Goal: Transaction & Acquisition: Purchase product/service

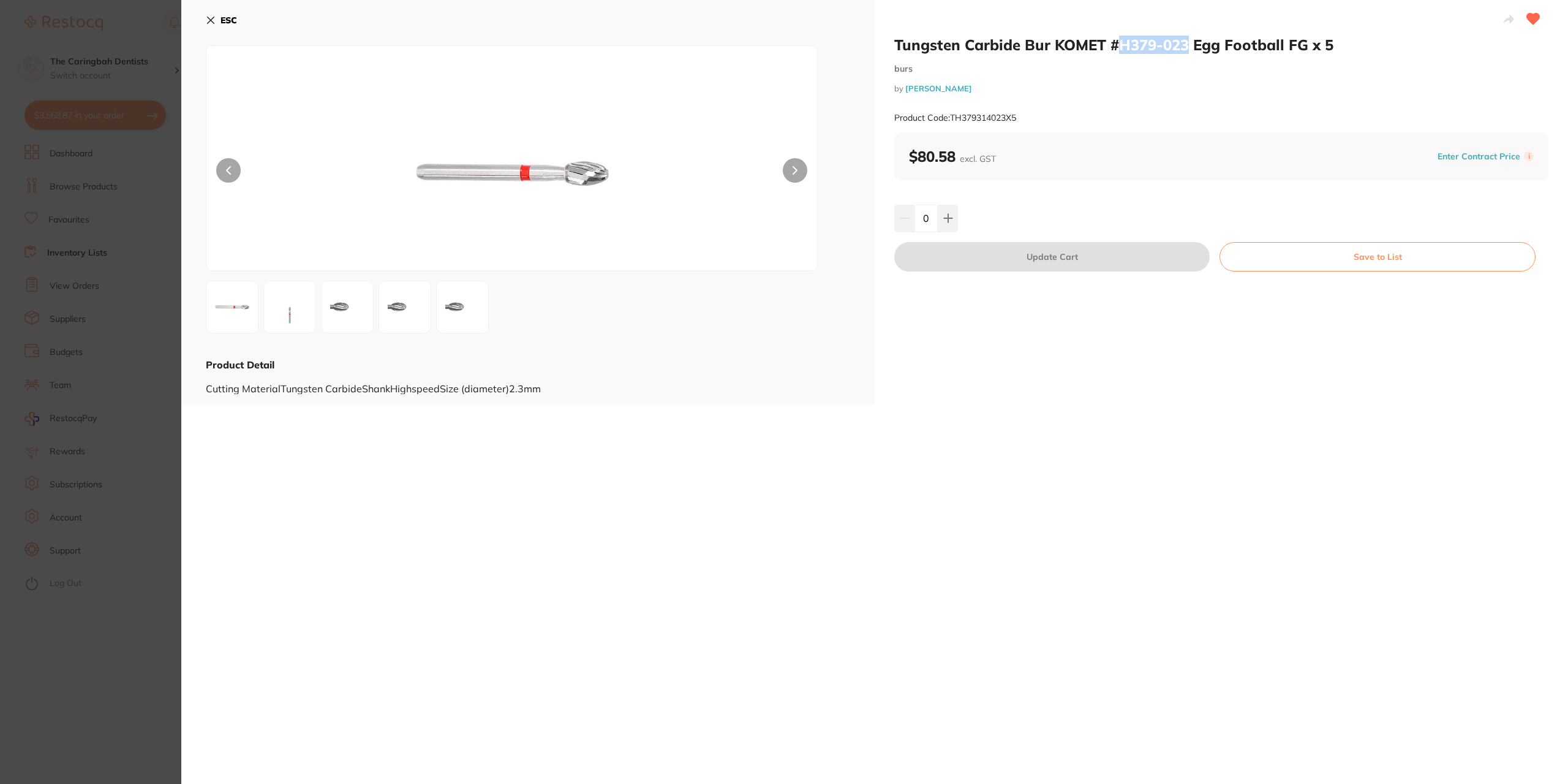
click at [212, 21] on icon at bounding box center [211, 20] width 7 height 7
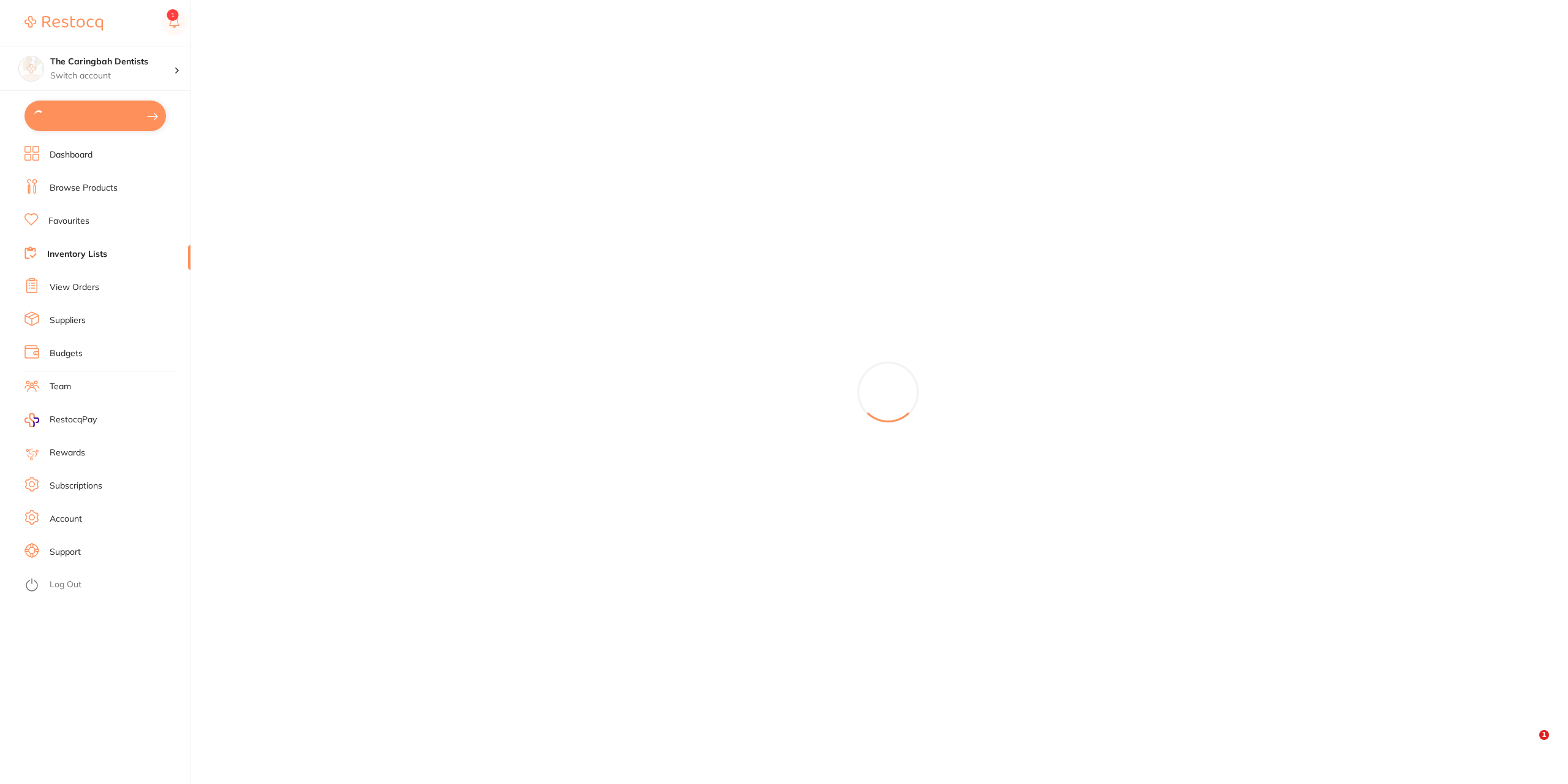
type input "2"
type input "10"
type input "15"
type input "10"
type input "8"
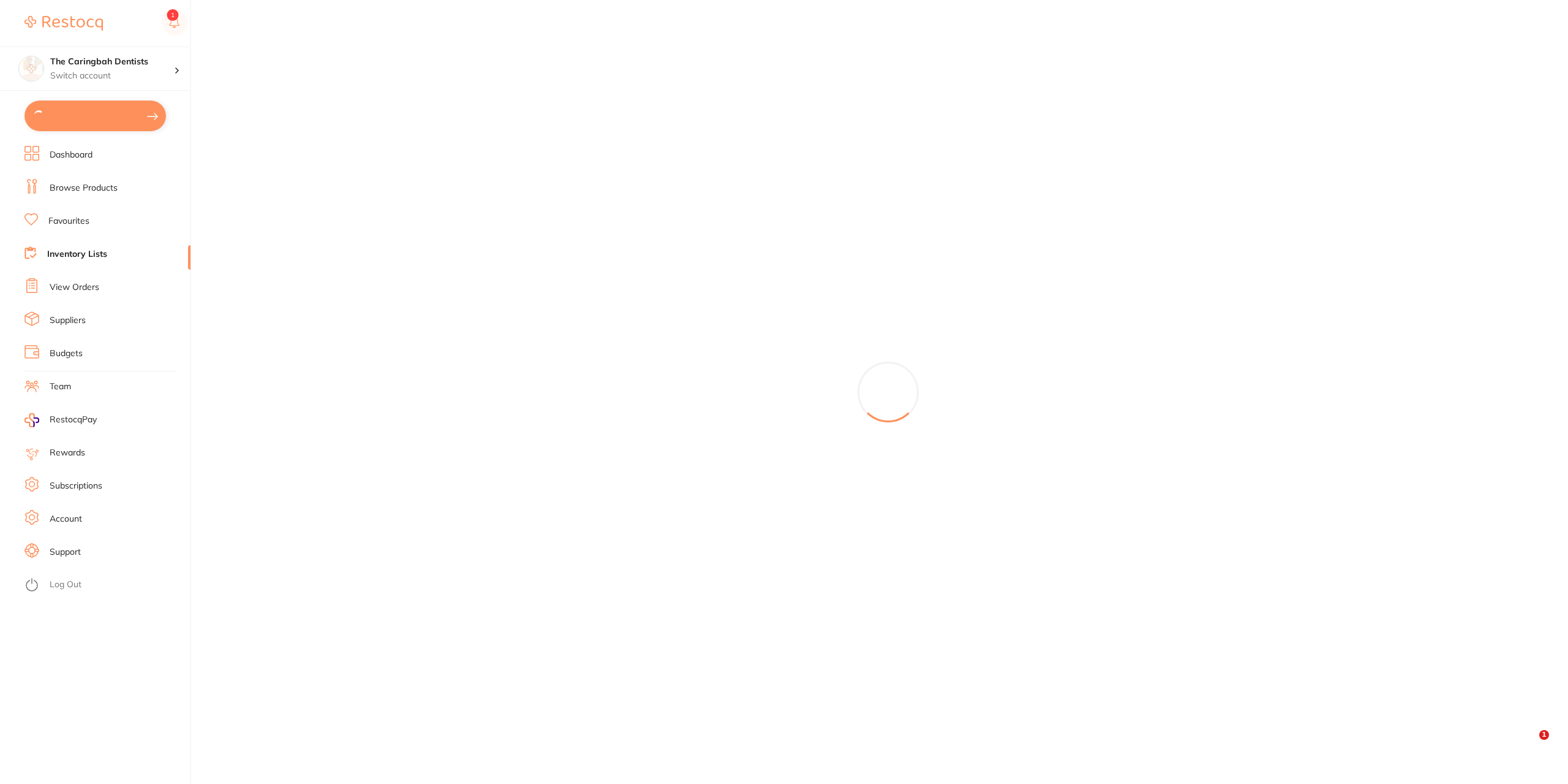
type input "5"
type input "2"
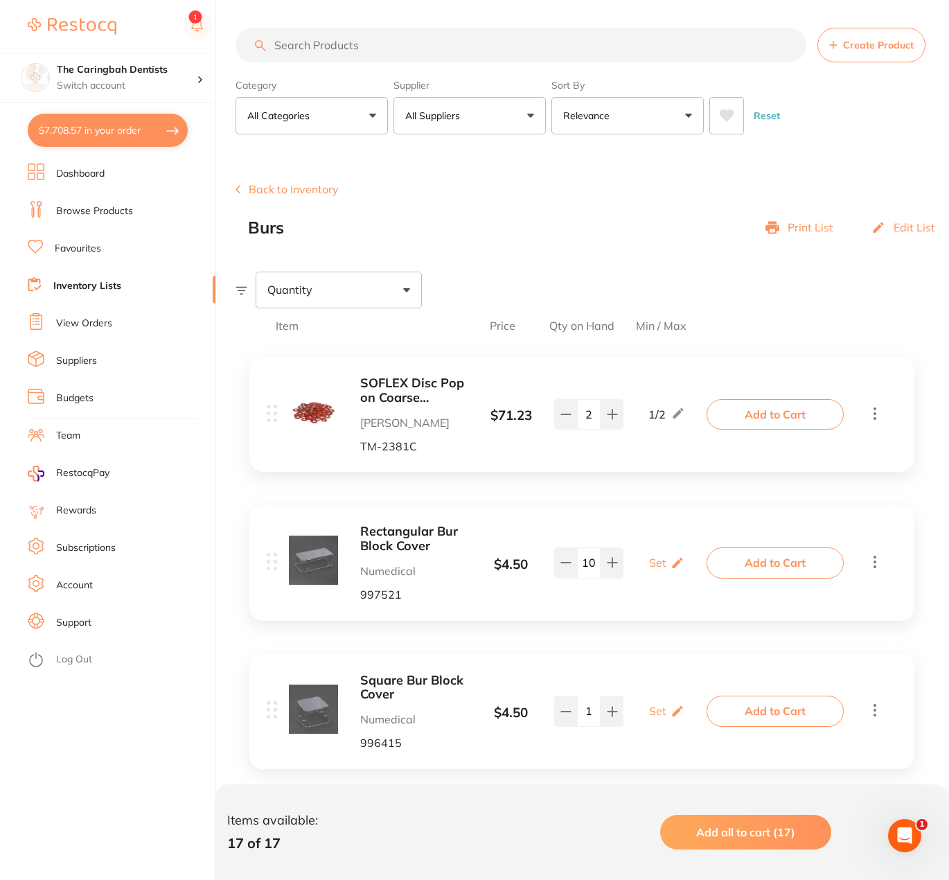
click at [89, 119] on button "$7,708.57 in your order" at bounding box center [108, 130] width 160 height 33
checkbox input "true"
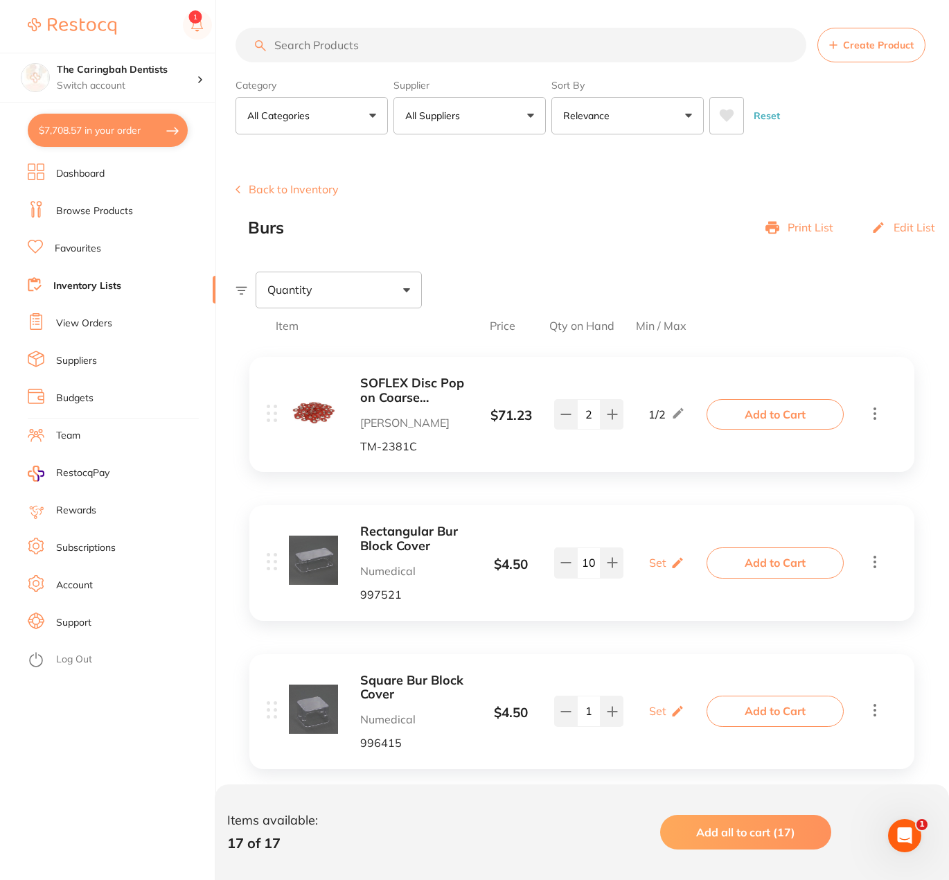
checkbox input "true"
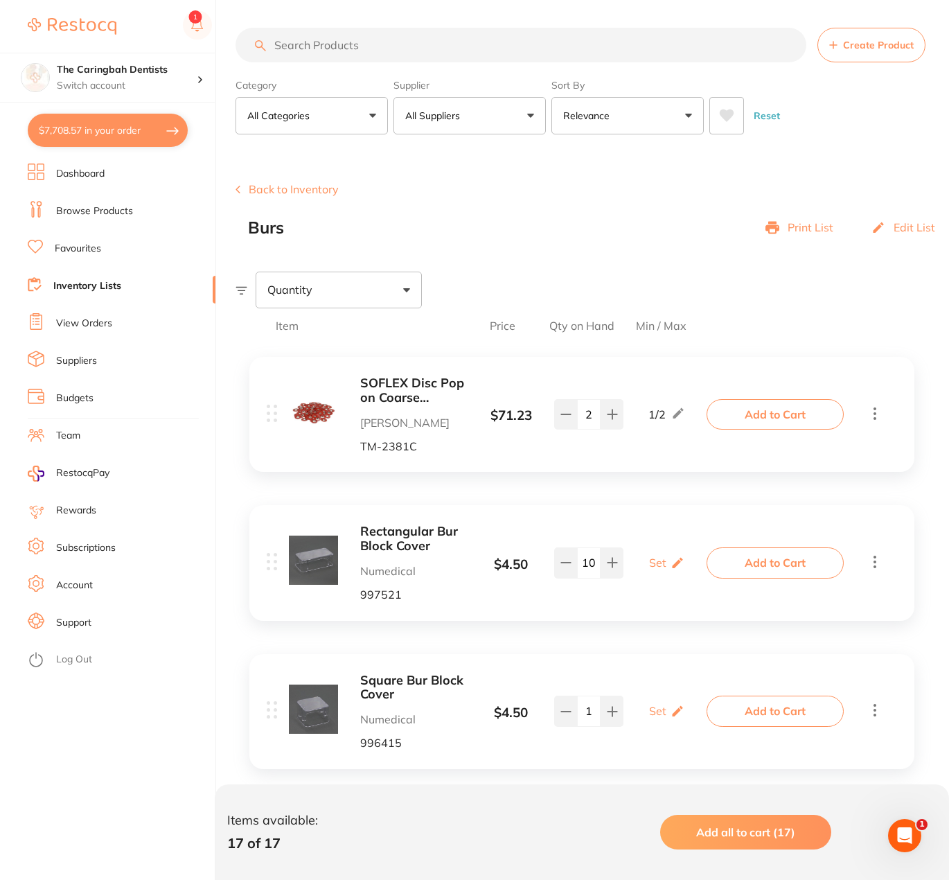
checkbox input "true"
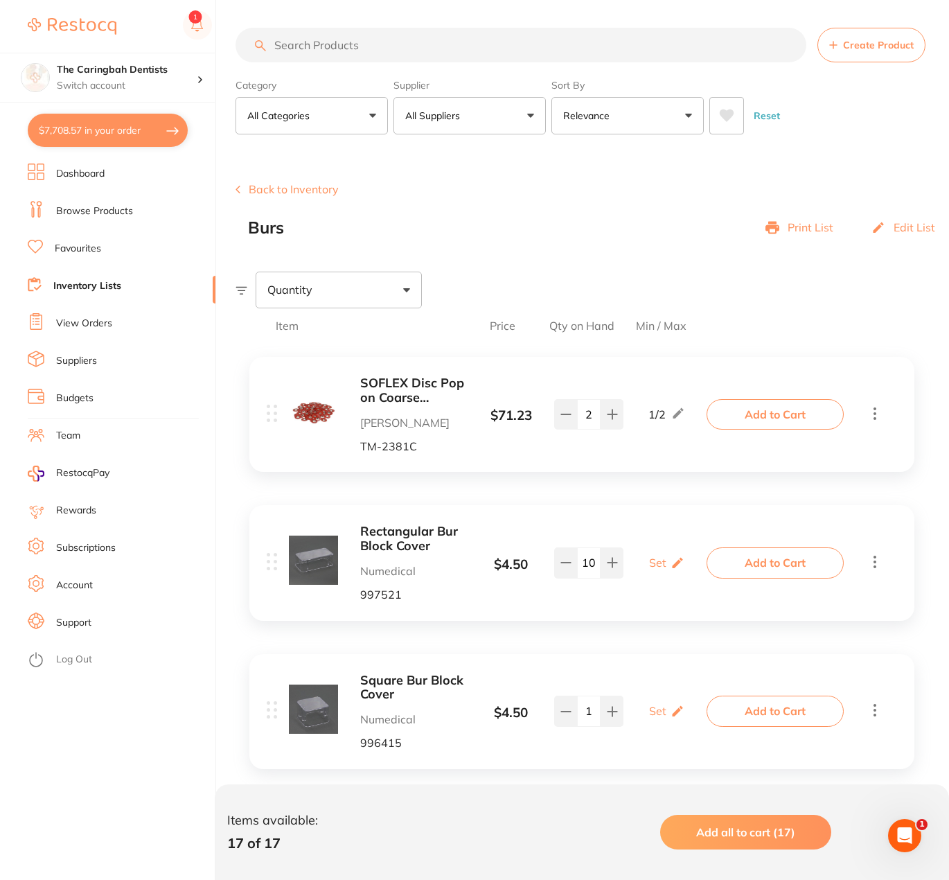
checkbox input "true"
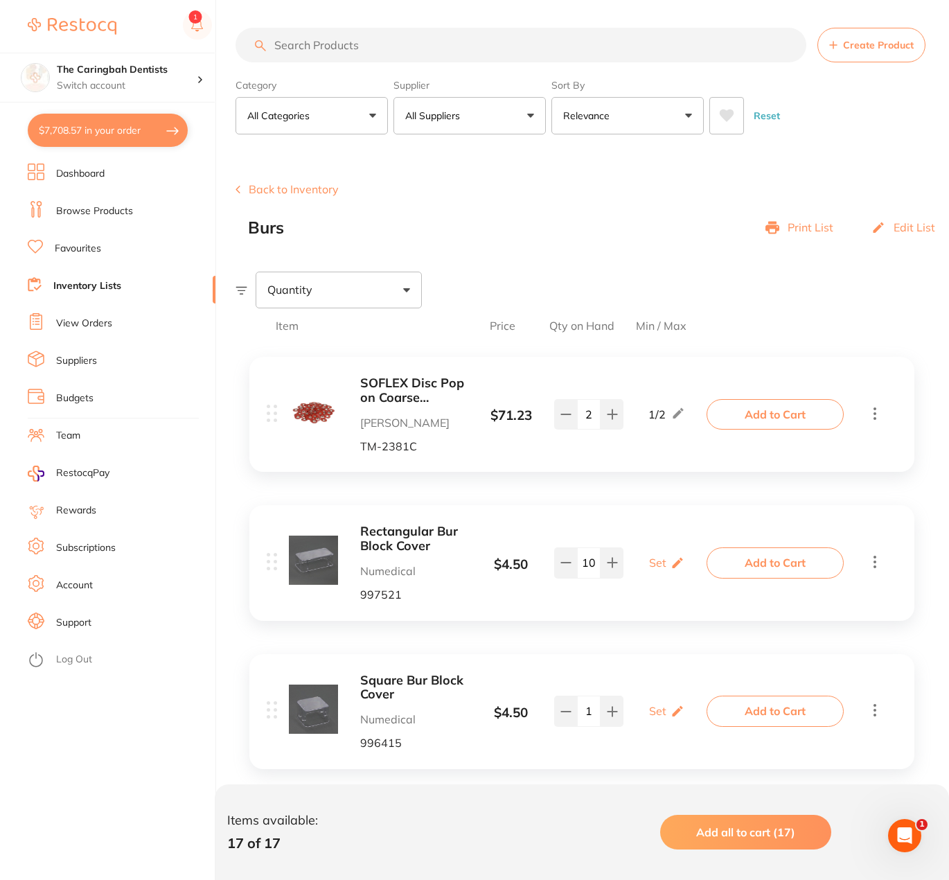
checkbox input "true"
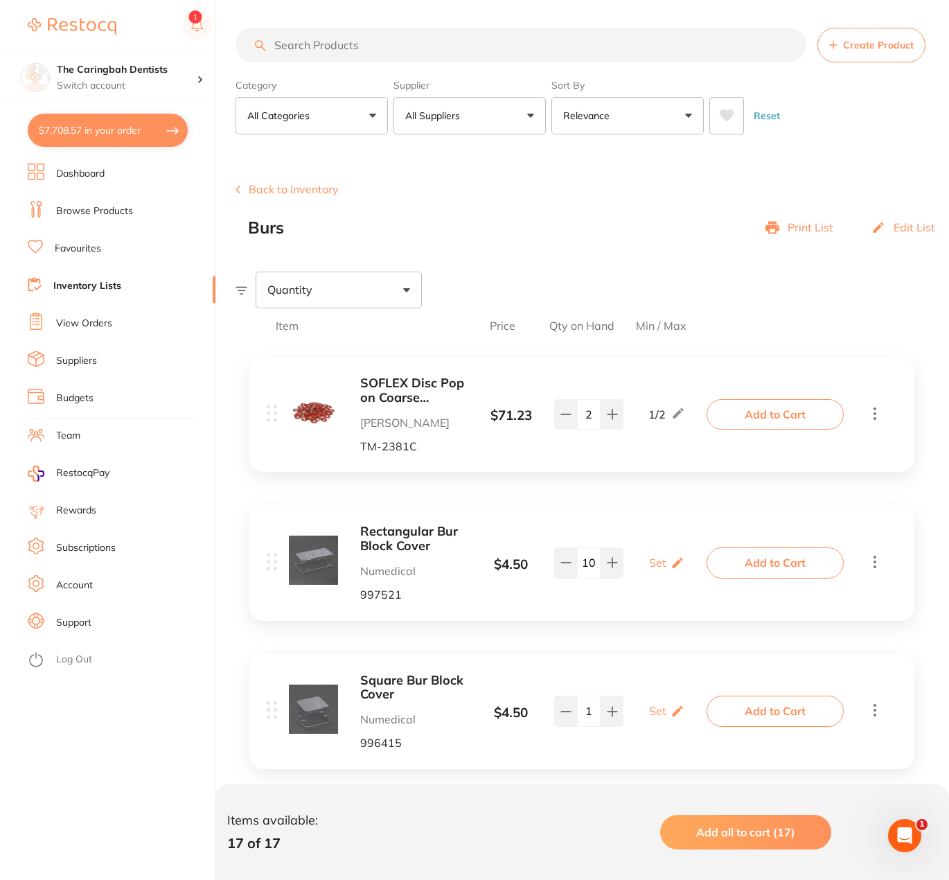
checkbox input "true"
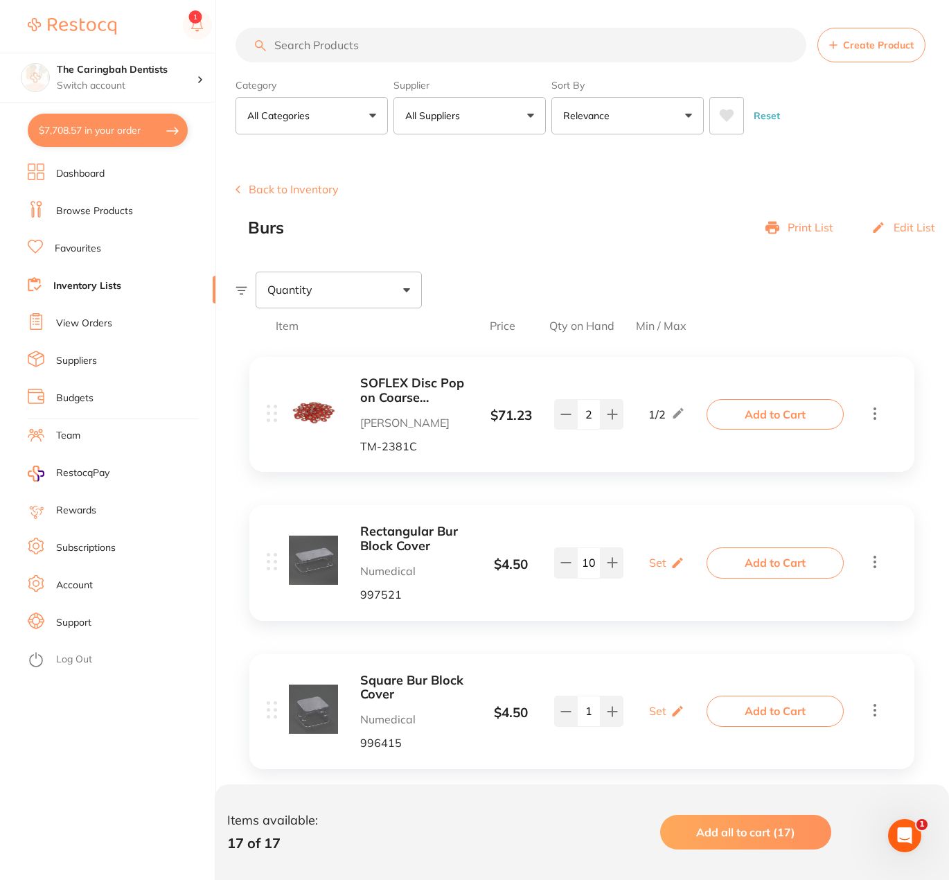
checkbox input "true"
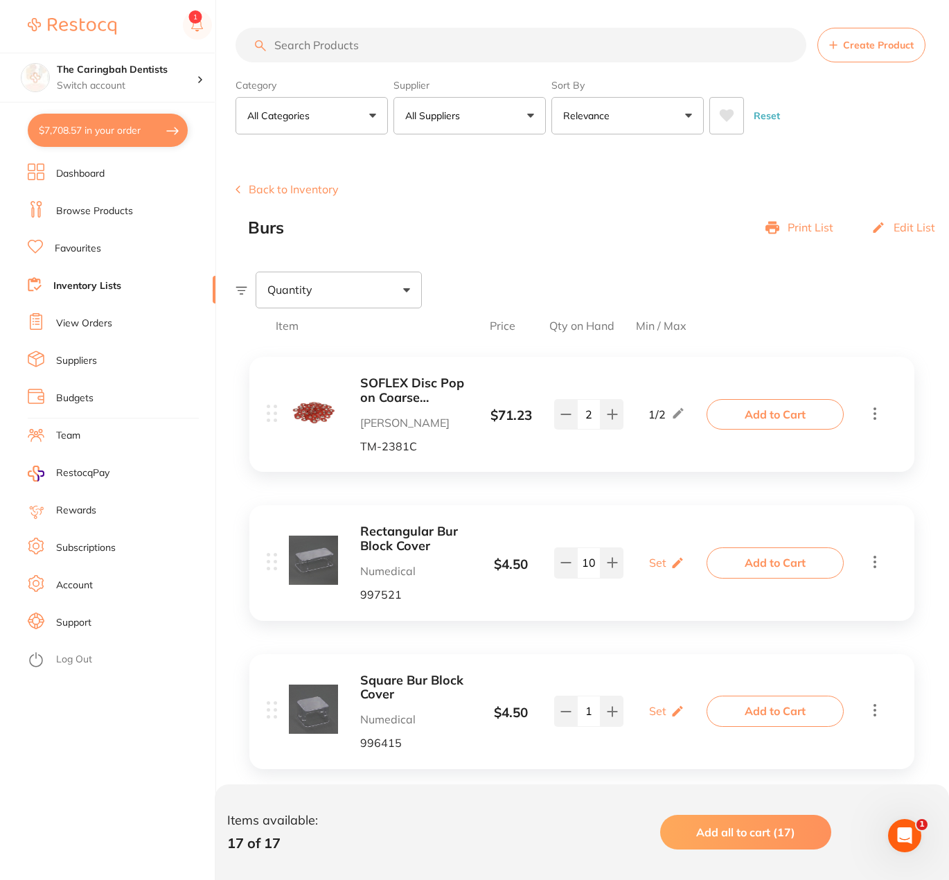
checkbox input "true"
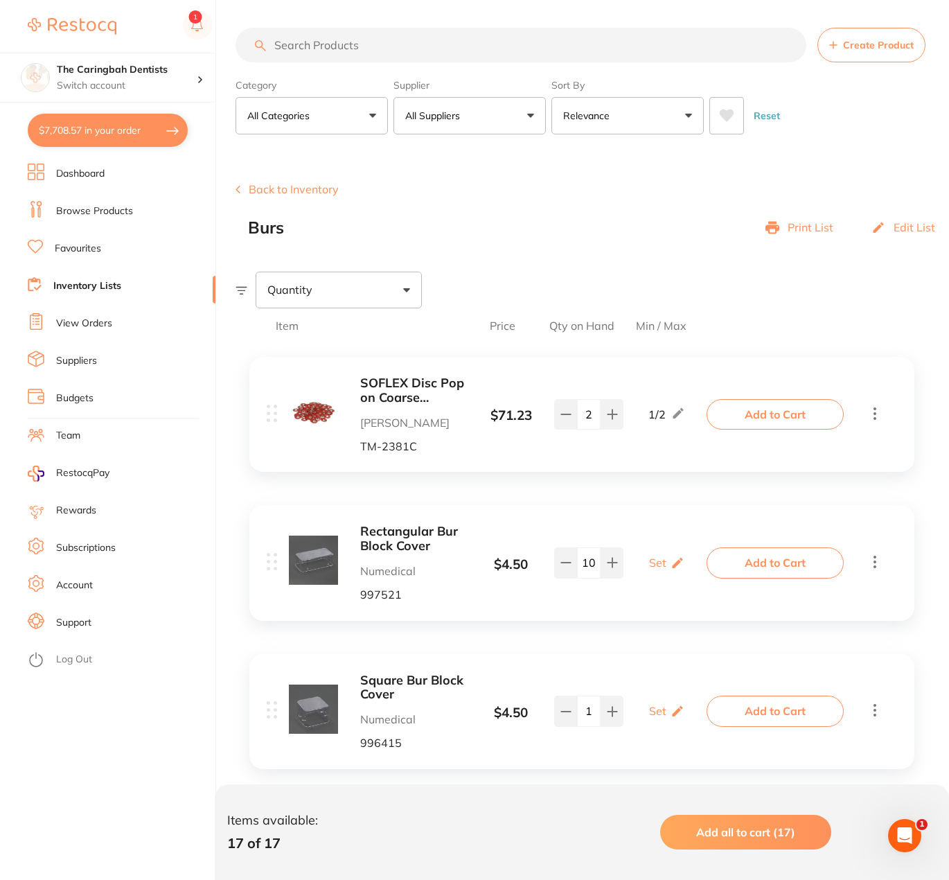
checkbox input "true"
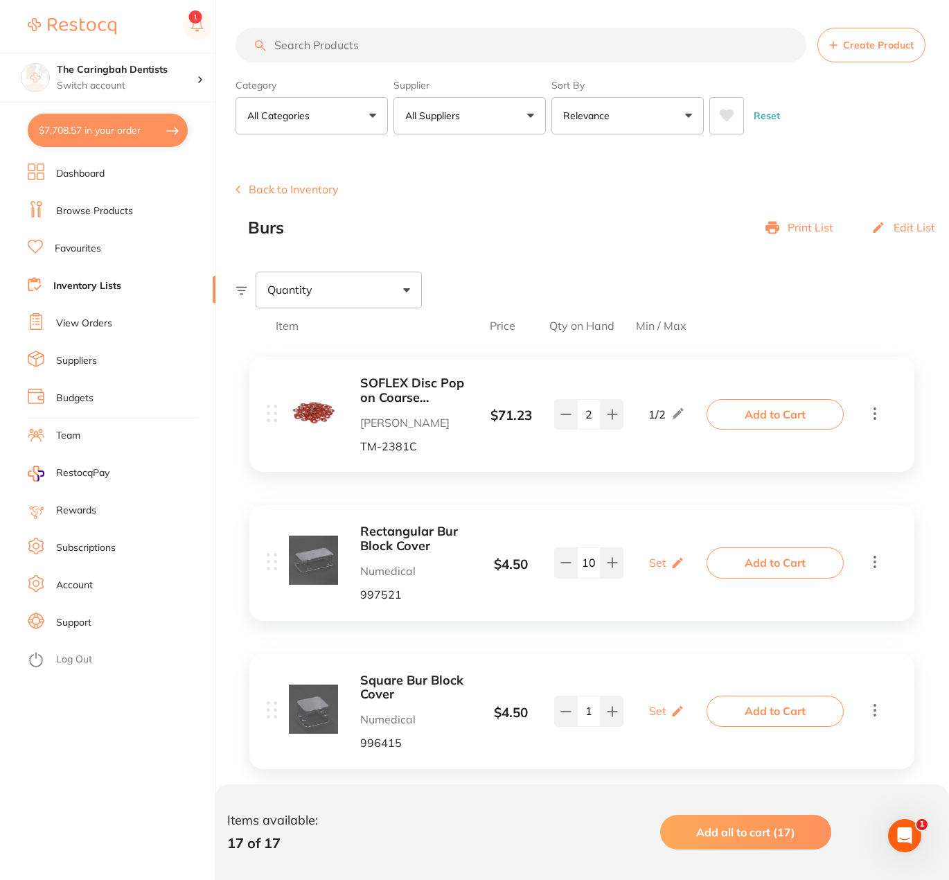
checkbox input "true"
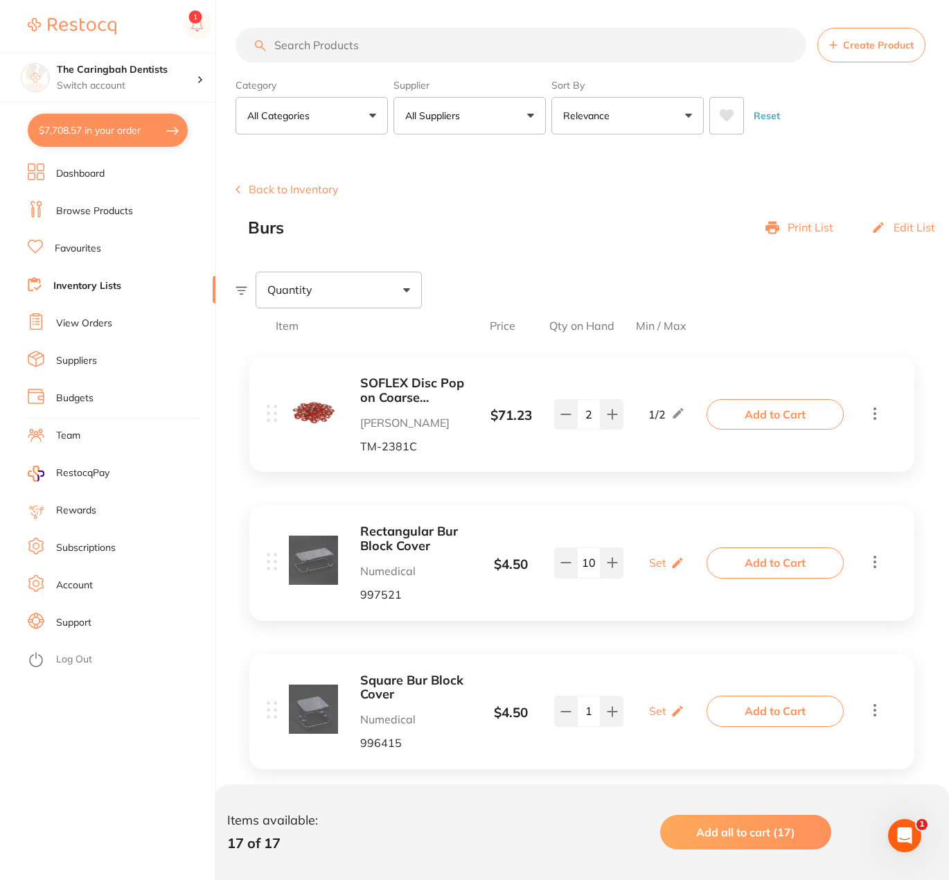
checkbox input "true"
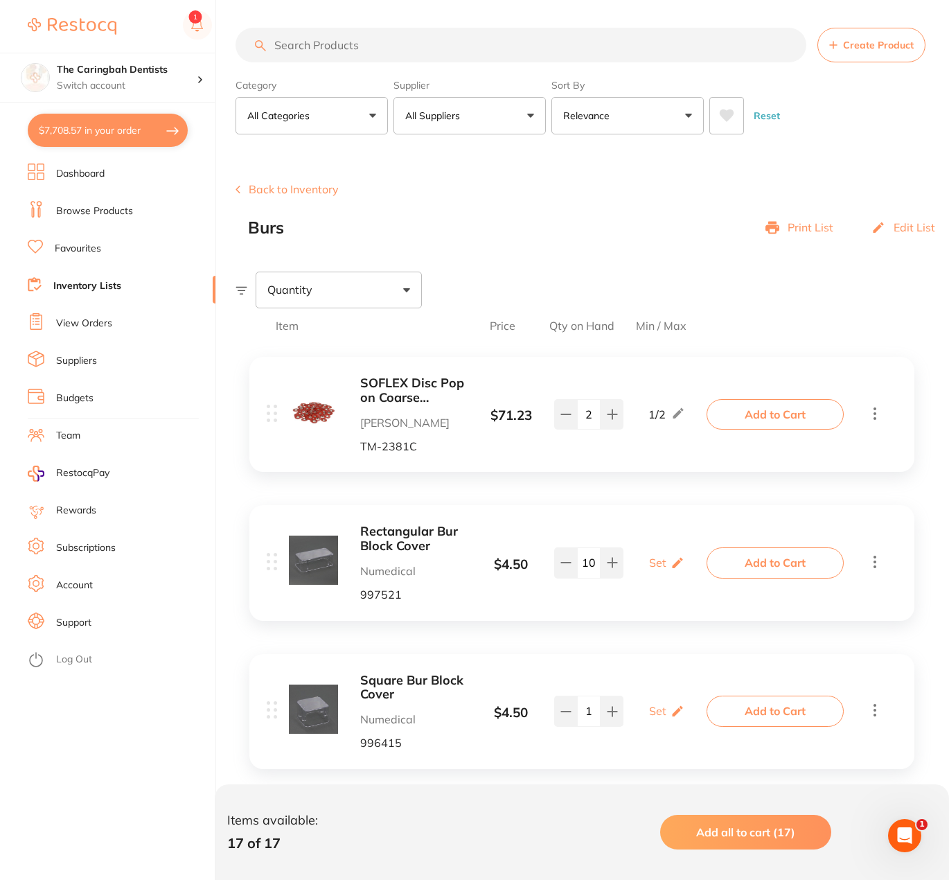
checkbox input "true"
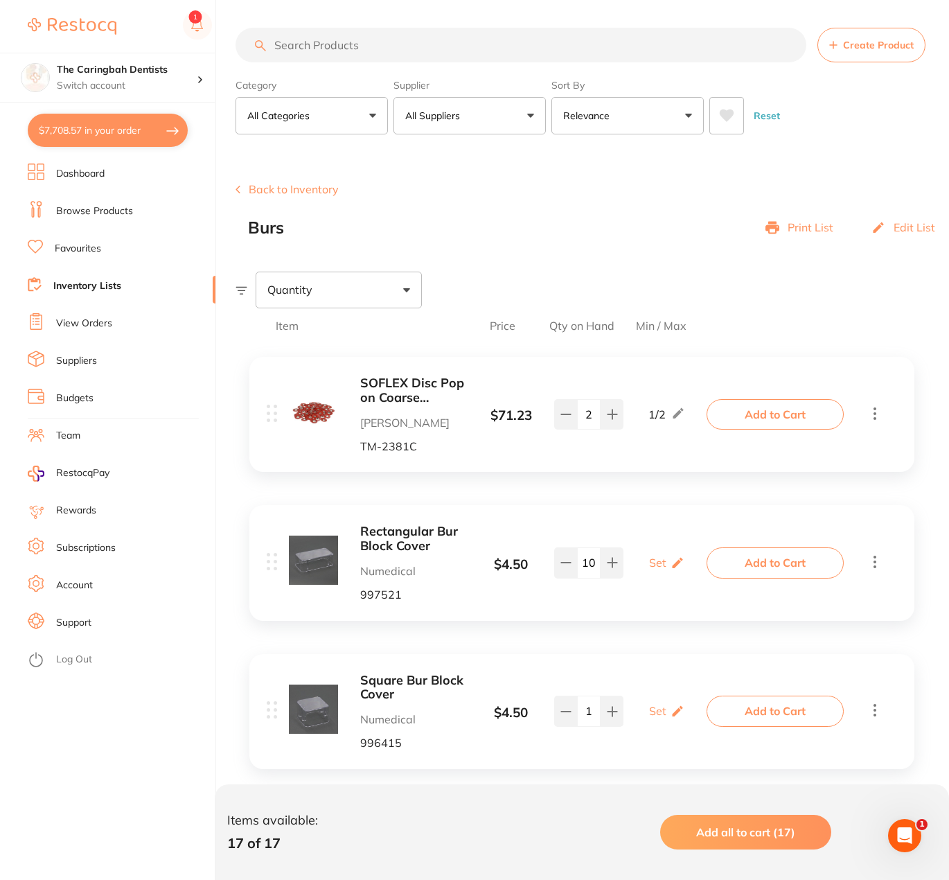
checkbox input "true"
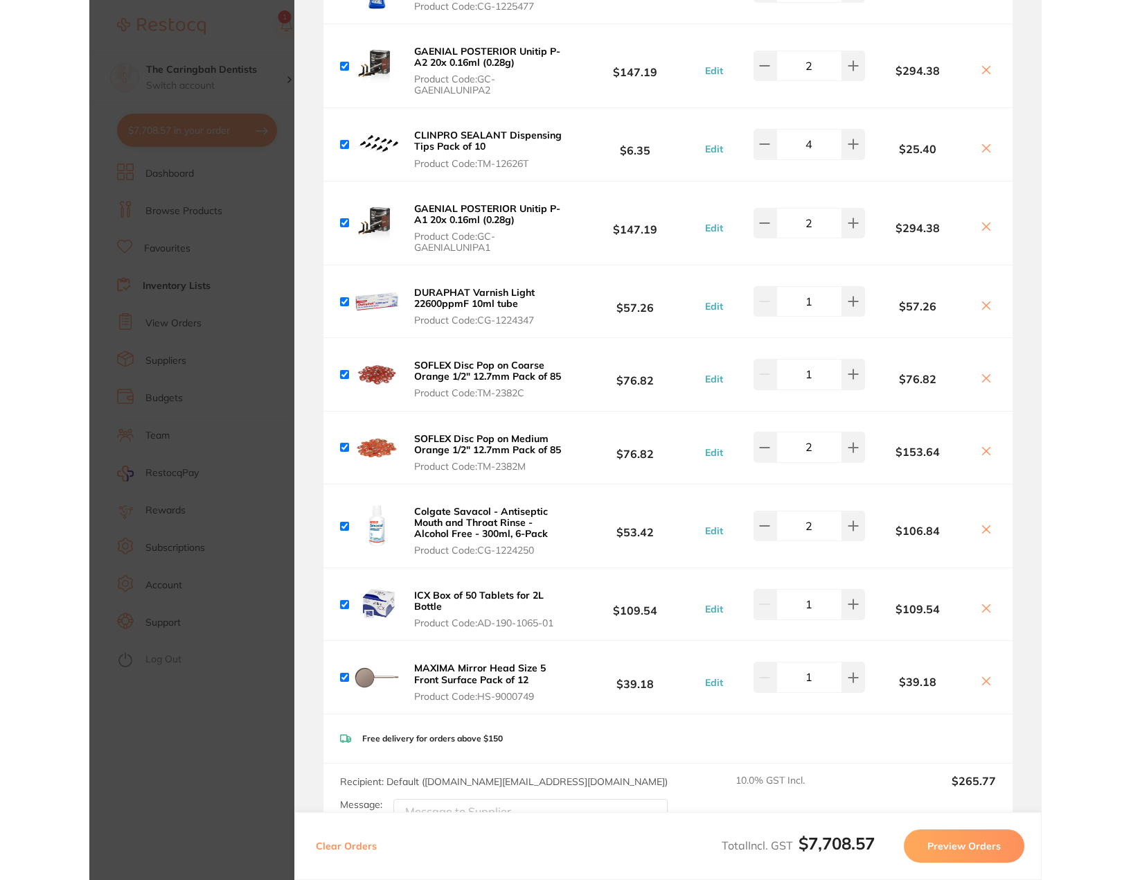
scroll to position [1039, 0]
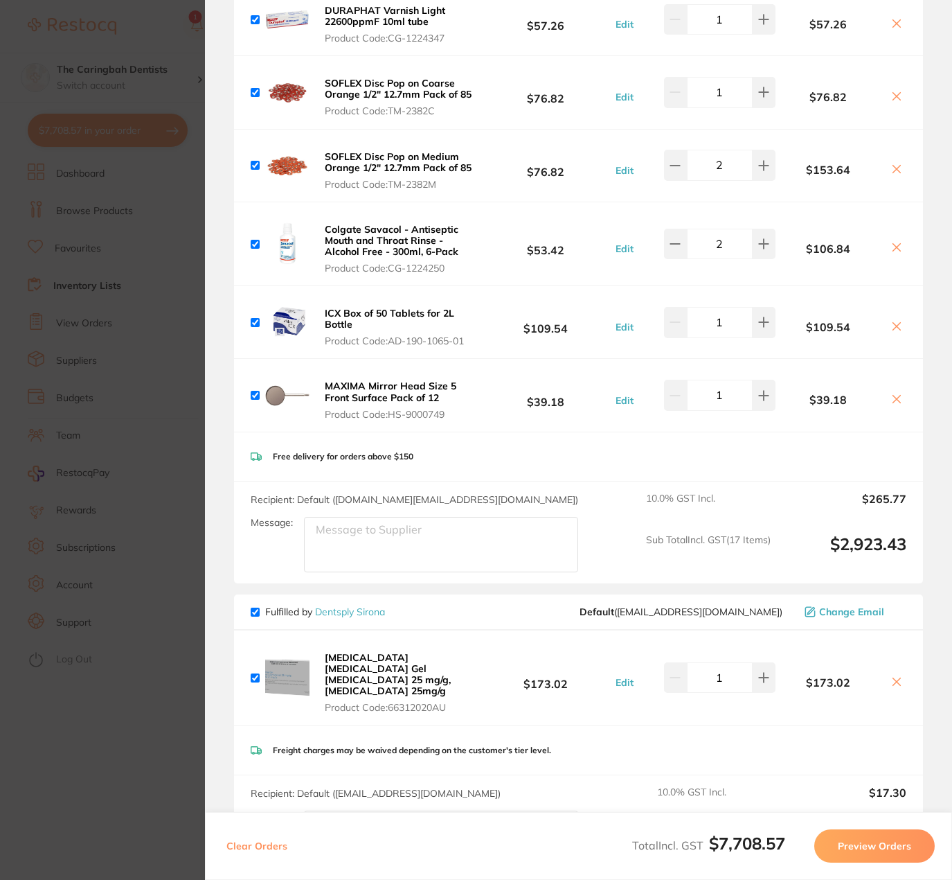
click at [661, 456] on div "Free delivery for orders above $150" at bounding box center [578, 456] width 689 height 49
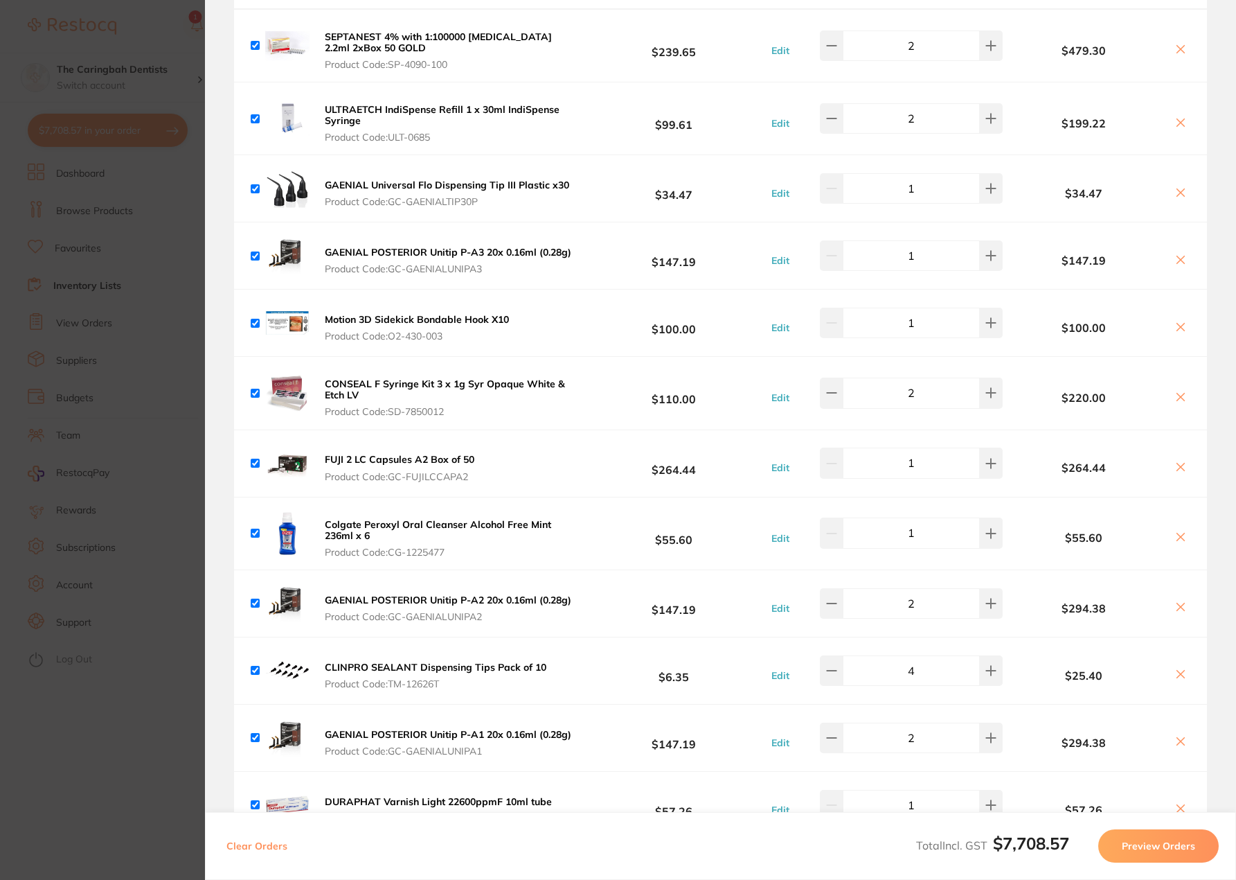
scroll to position [0, 0]
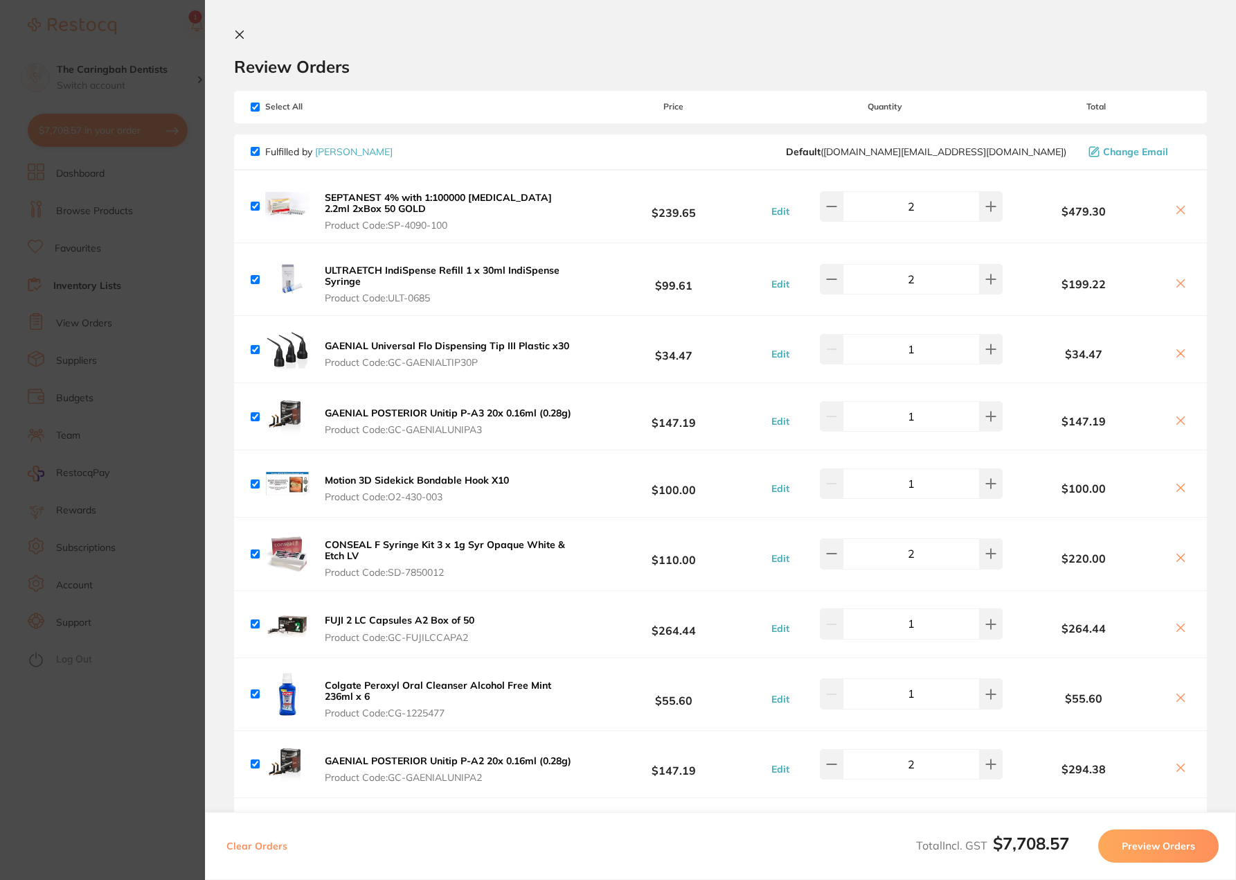
click at [1179, 211] on icon at bounding box center [1180, 209] width 11 height 11
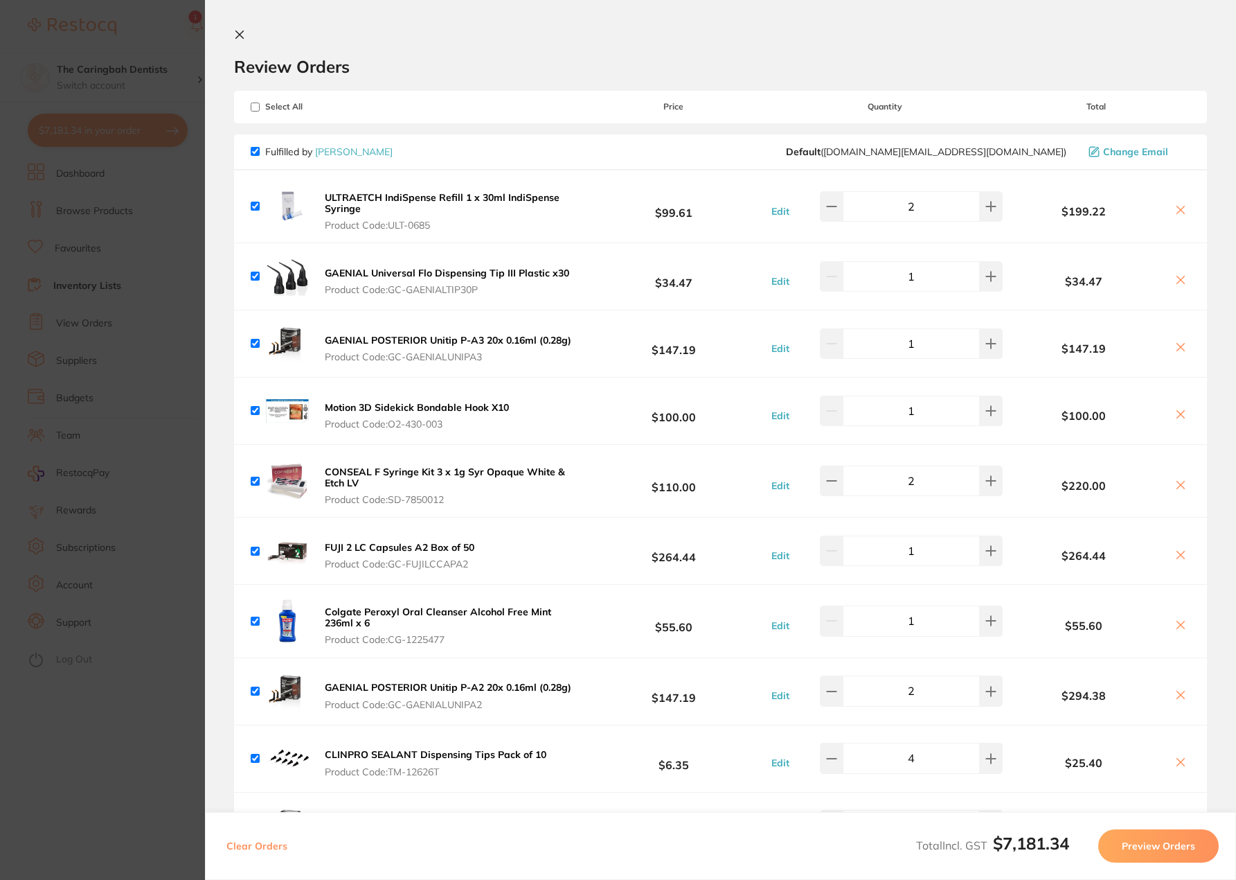
click at [1179, 211] on icon at bounding box center [1180, 209] width 11 height 11
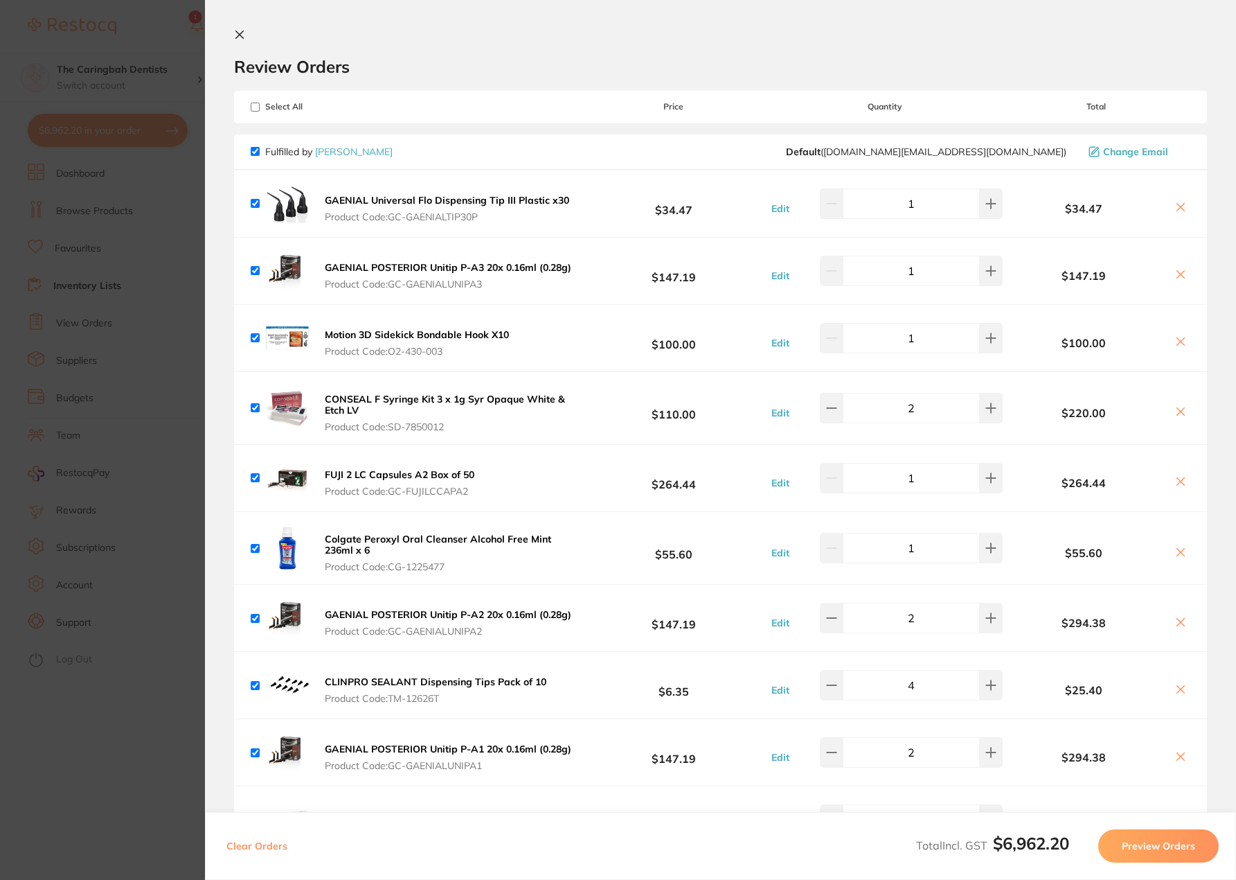
click at [1179, 211] on icon at bounding box center [1180, 207] width 11 height 11
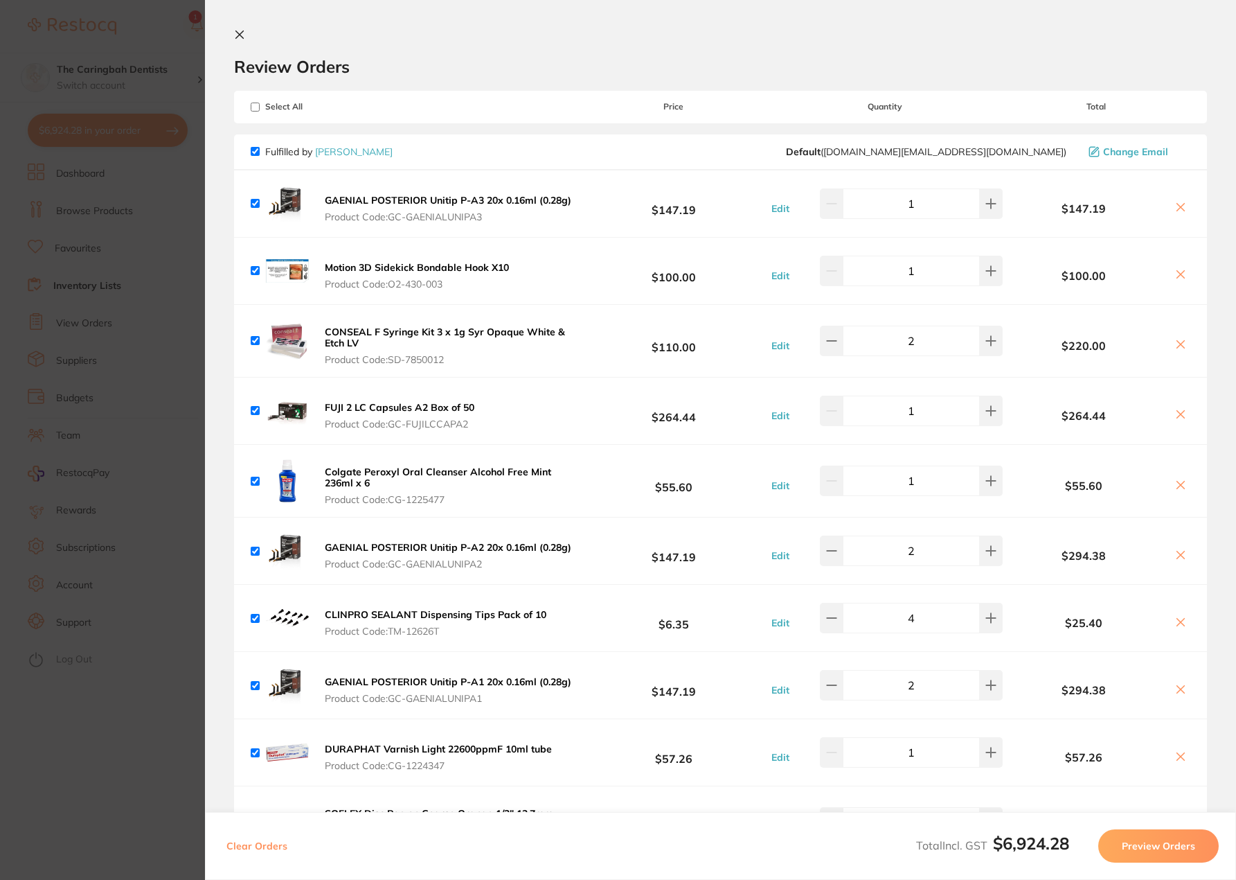
click at [1179, 211] on icon at bounding box center [1180, 207] width 11 height 11
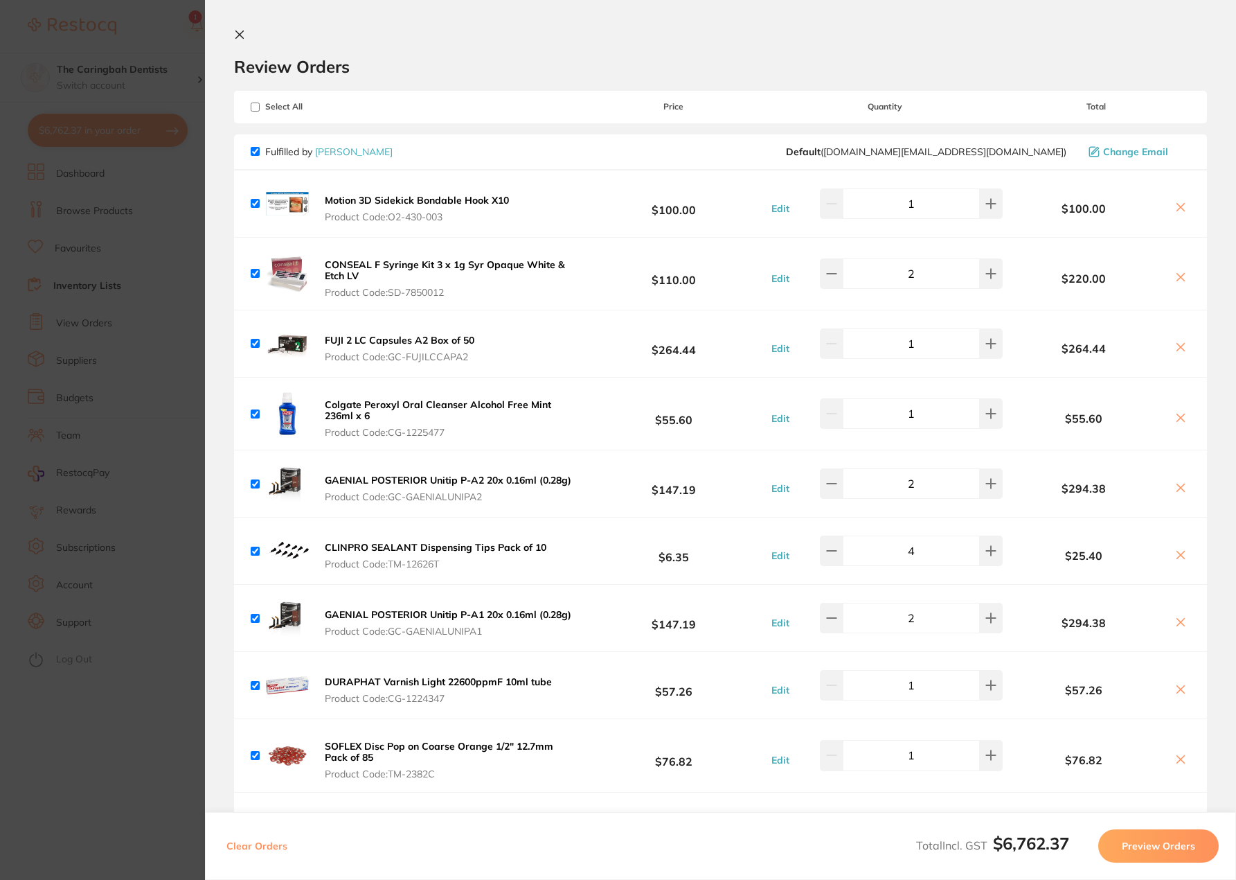
click at [1179, 211] on icon at bounding box center [1180, 207] width 11 height 11
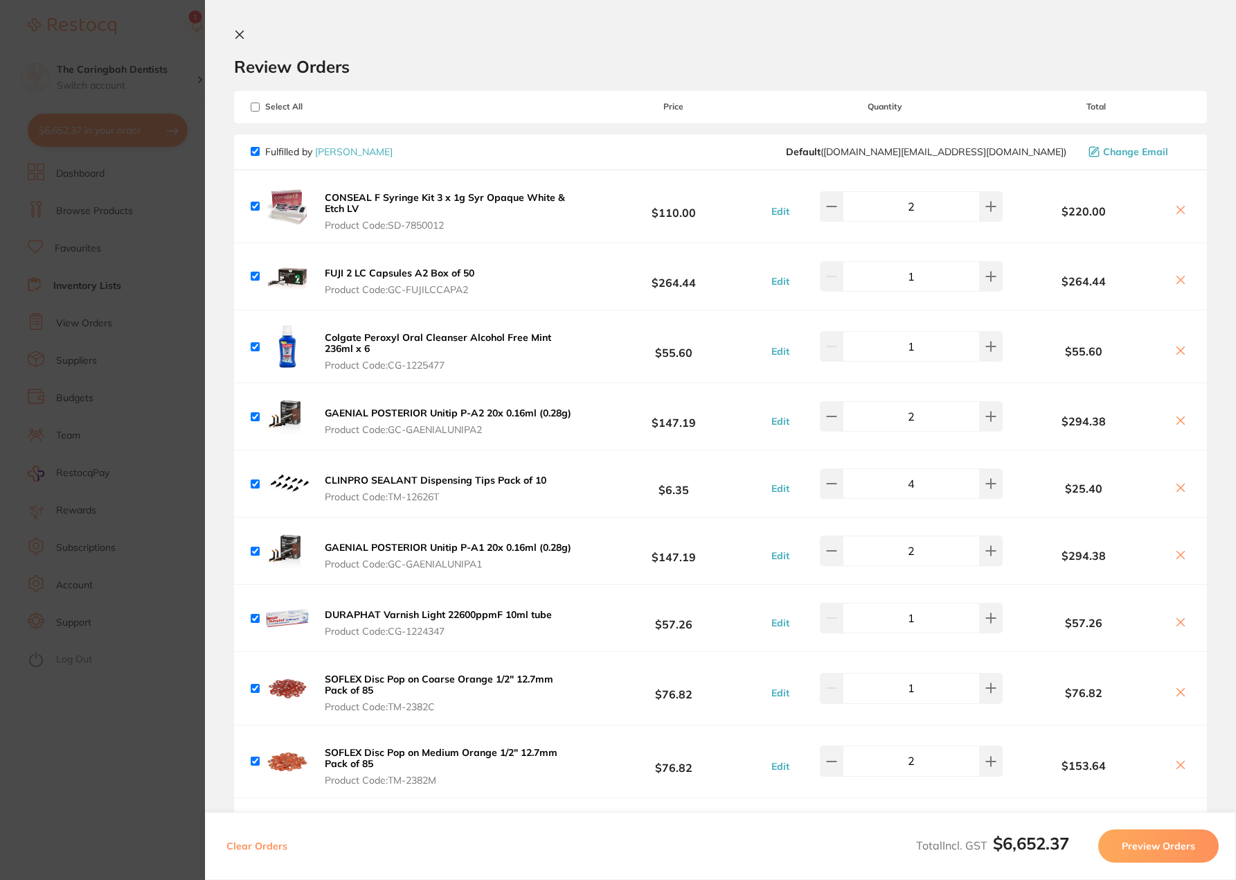
click at [1179, 211] on icon at bounding box center [1180, 209] width 11 height 11
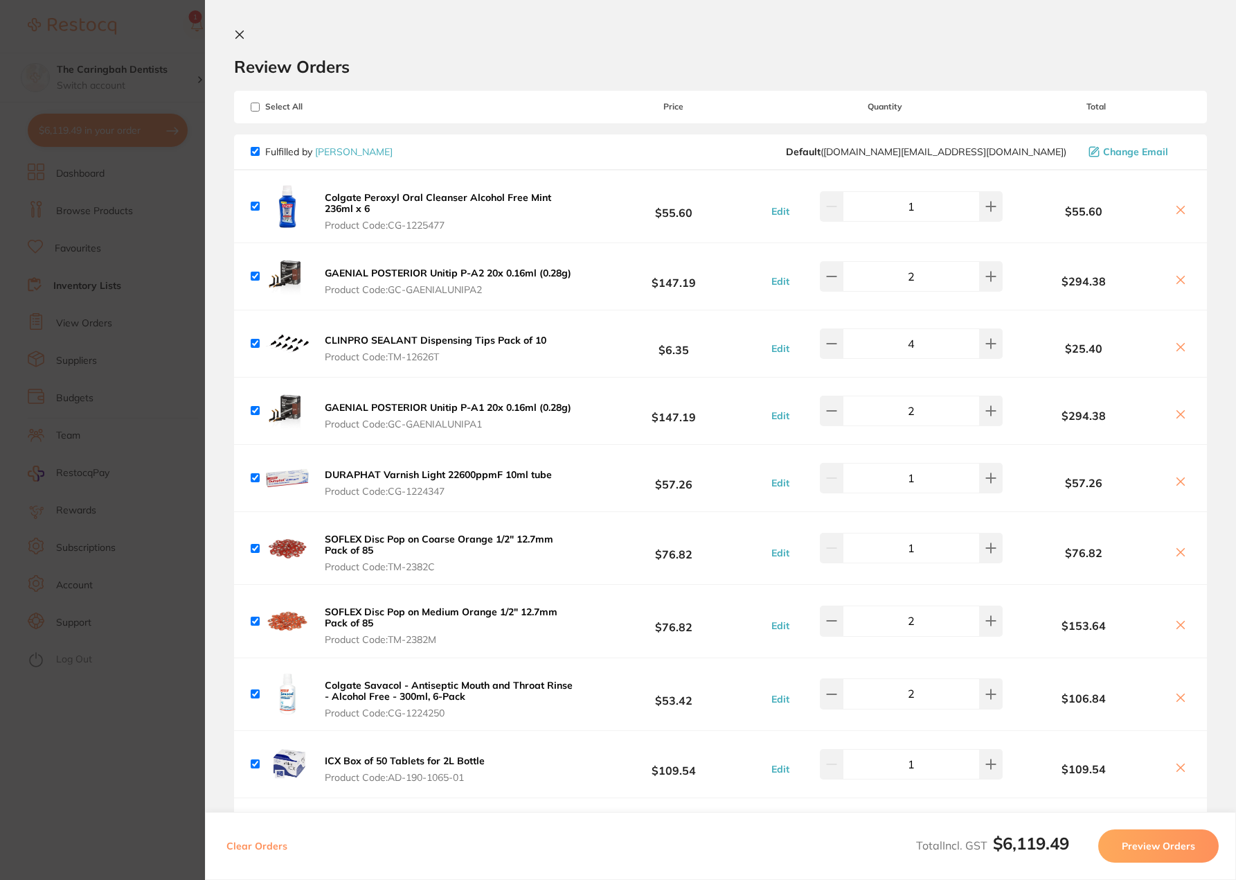
click at [1179, 211] on icon at bounding box center [1180, 209] width 11 height 11
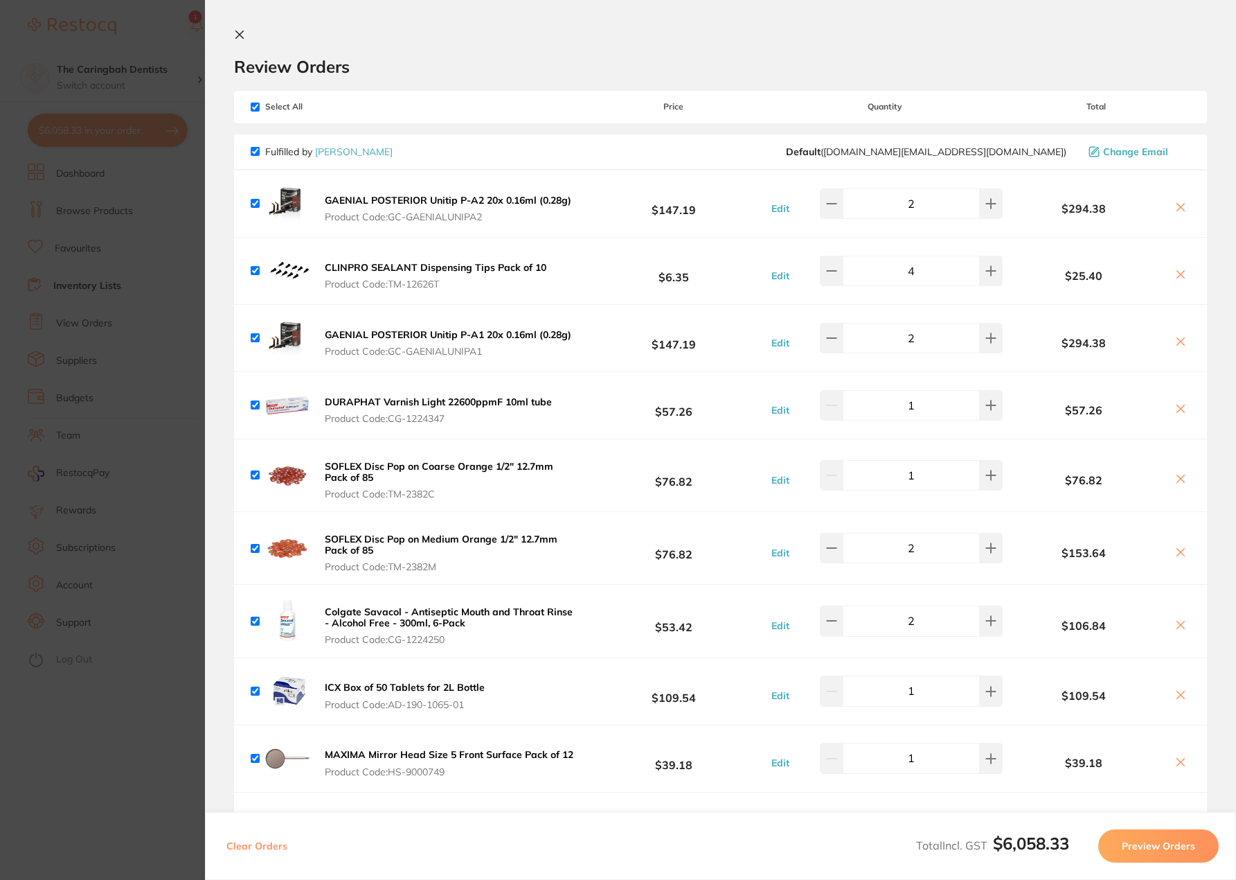
click at [1176, 199] on div "$294.38" at bounding box center [1097, 203] width 188 height 24
click at [1177, 204] on icon at bounding box center [1180, 207] width 11 height 11
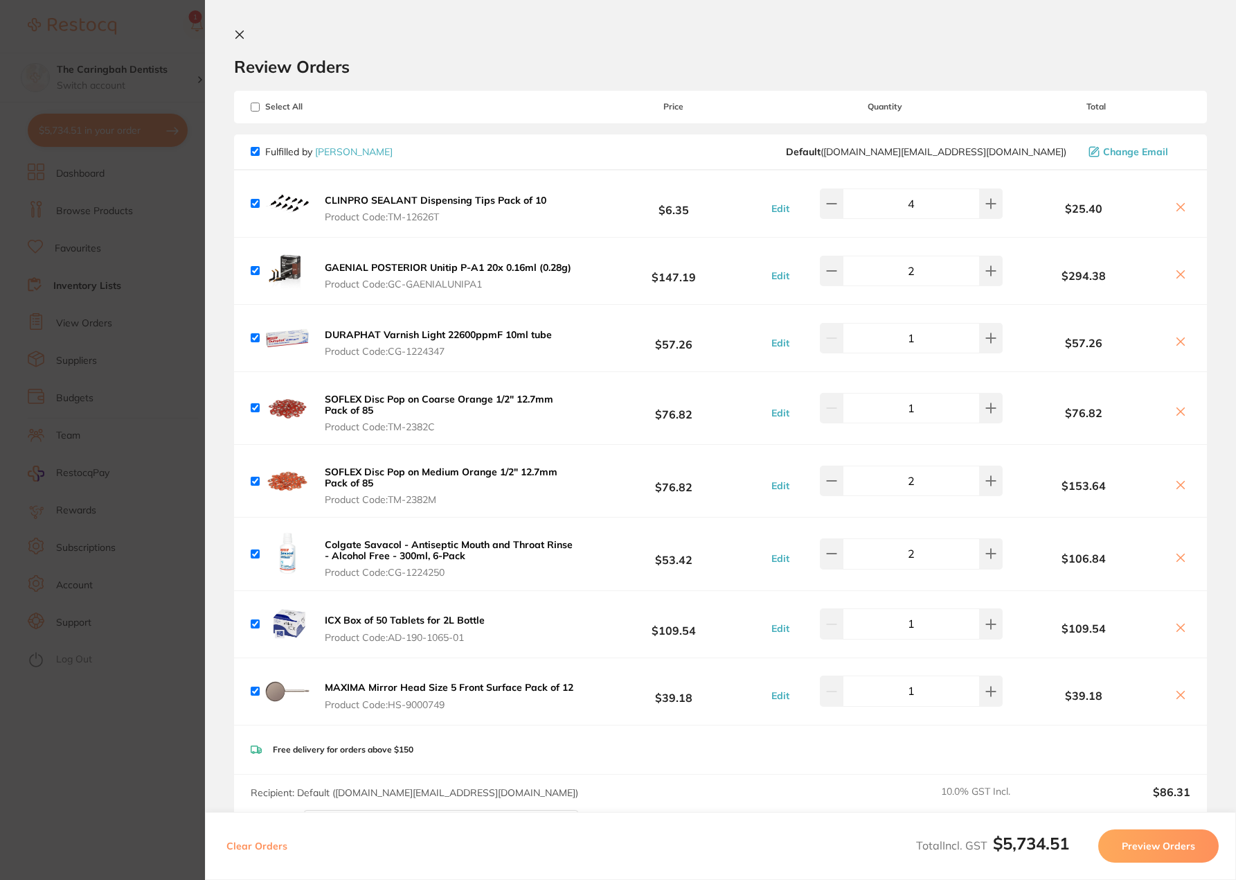
click at [1177, 204] on icon at bounding box center [1180, 207] width 11 height 11
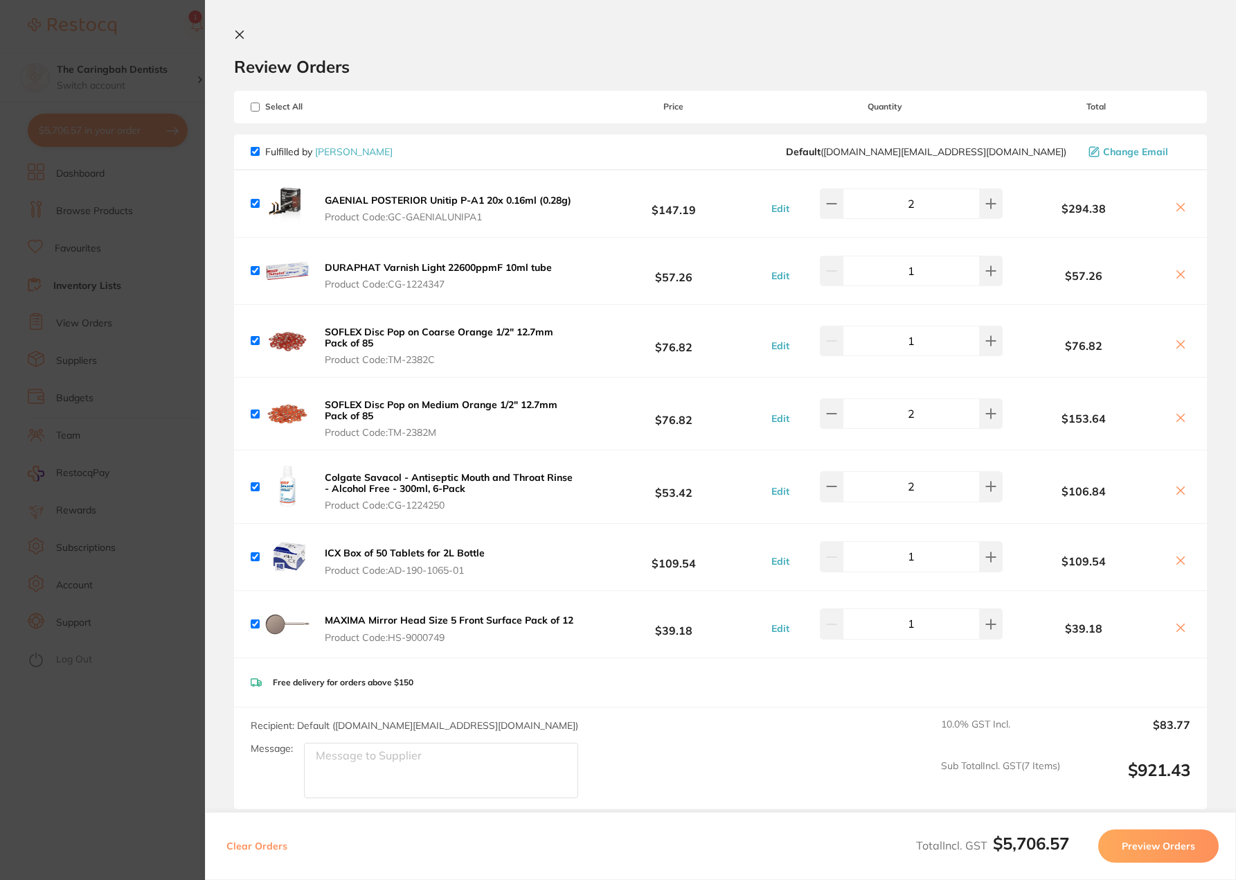
click at [1177, 204] on icon at bounding box center [1180, 207] width 11 height 11
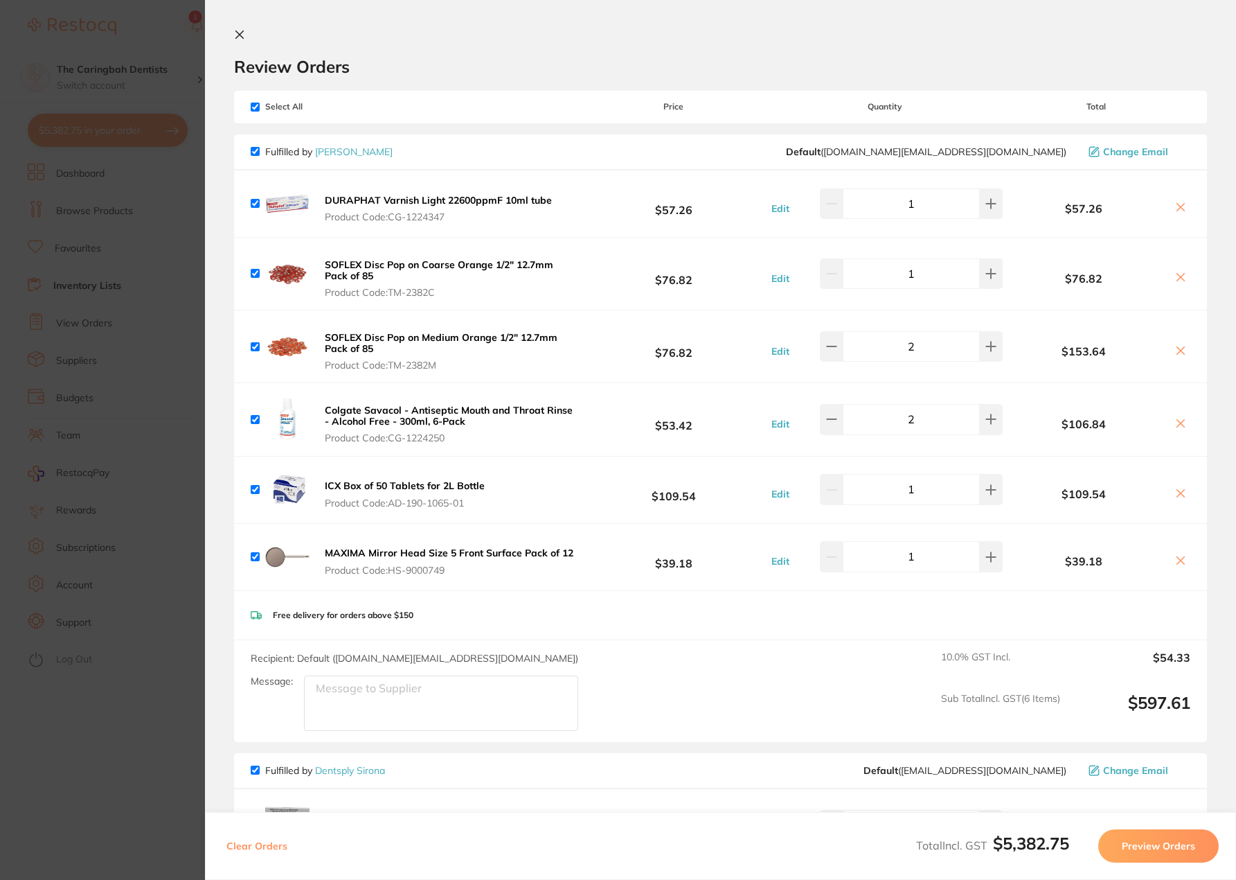
click at [1171, 206] on button at bounding box center [1180, 208] width 19 height 15
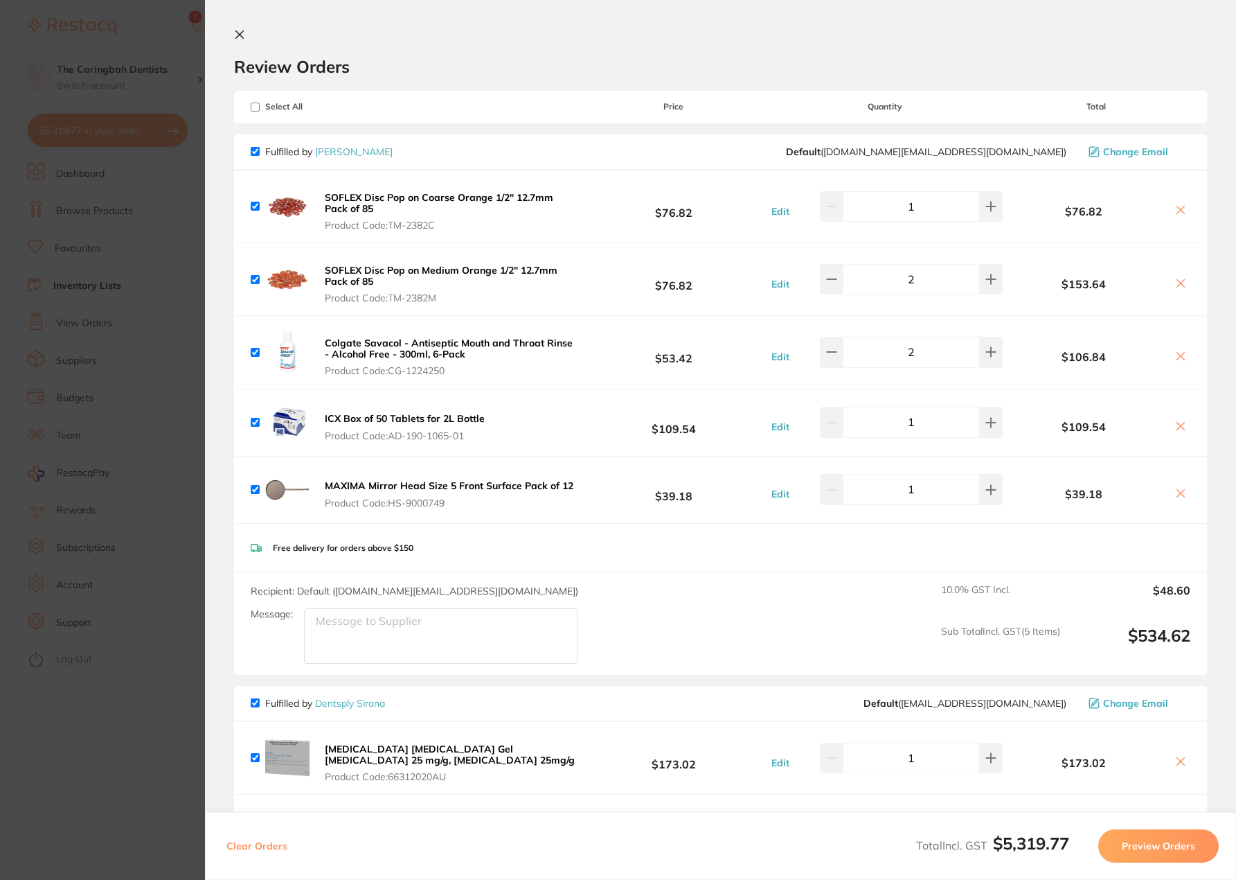
click at [1182, 211] on icon at bounding box center [1180, 209] width 11 height 11
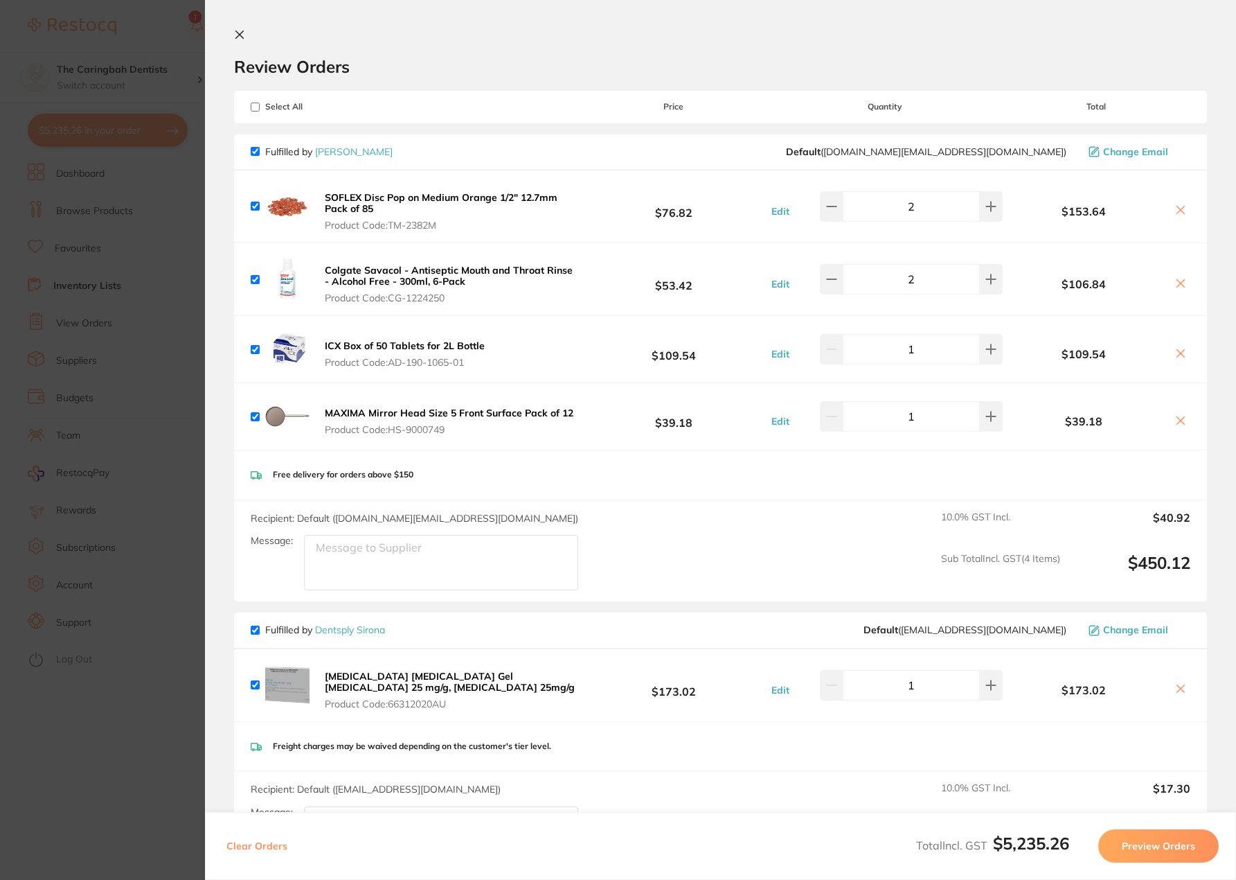
click at [1184, 212] on button at bounding box center [1180, 211] width 19 height 15
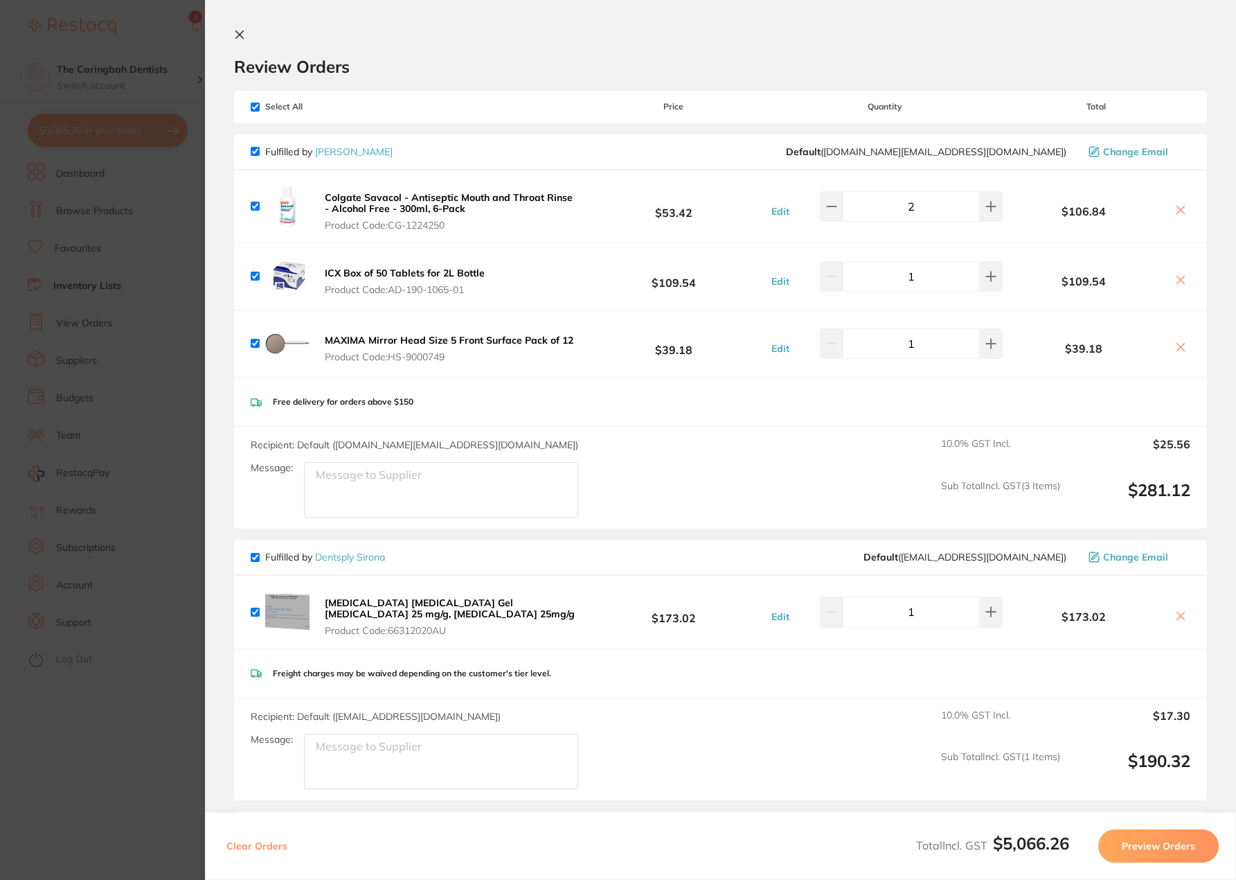
click at [1181, 210] on icon at bounding box center [1180, 209] width 11 height 11
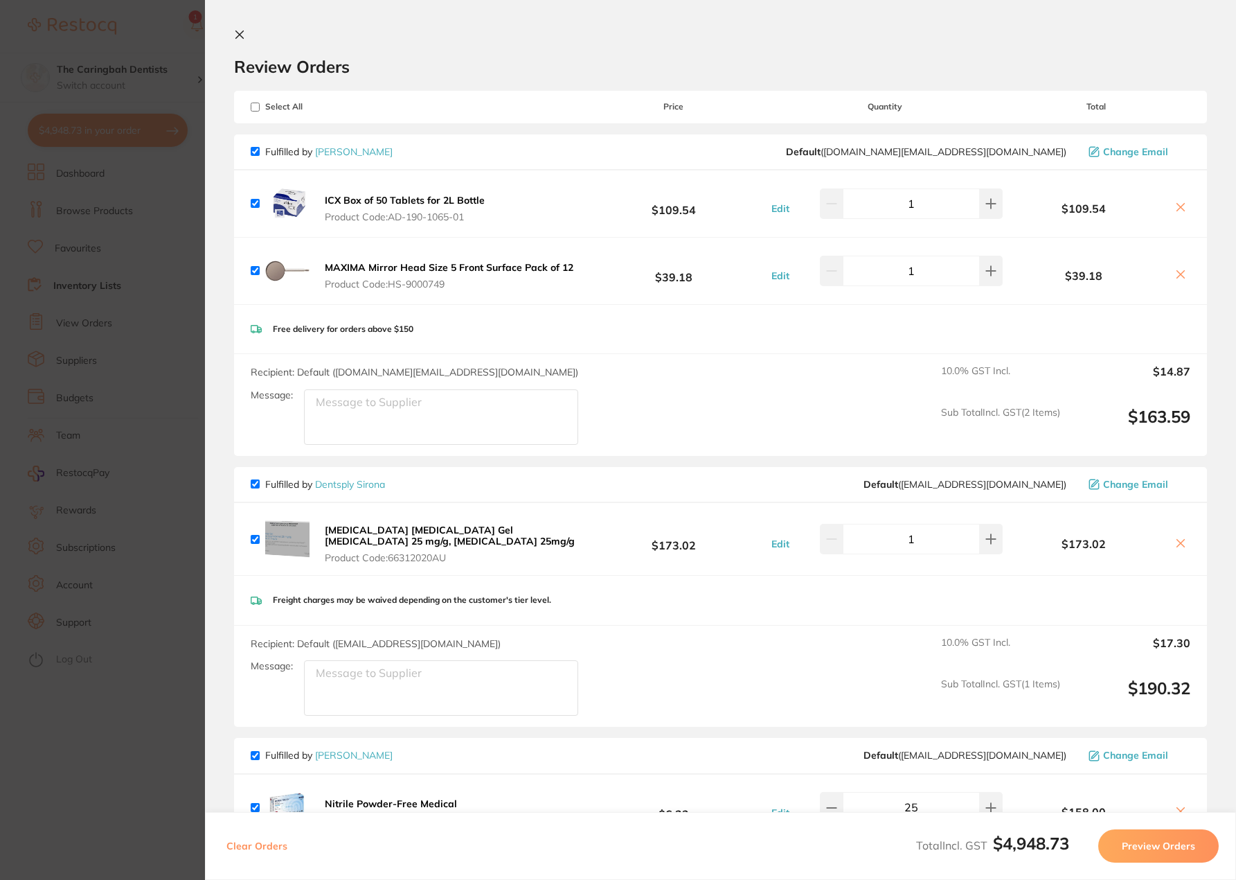
click at [1179, 210] on icon at bounding box center [1180, 207] width 11 height 11
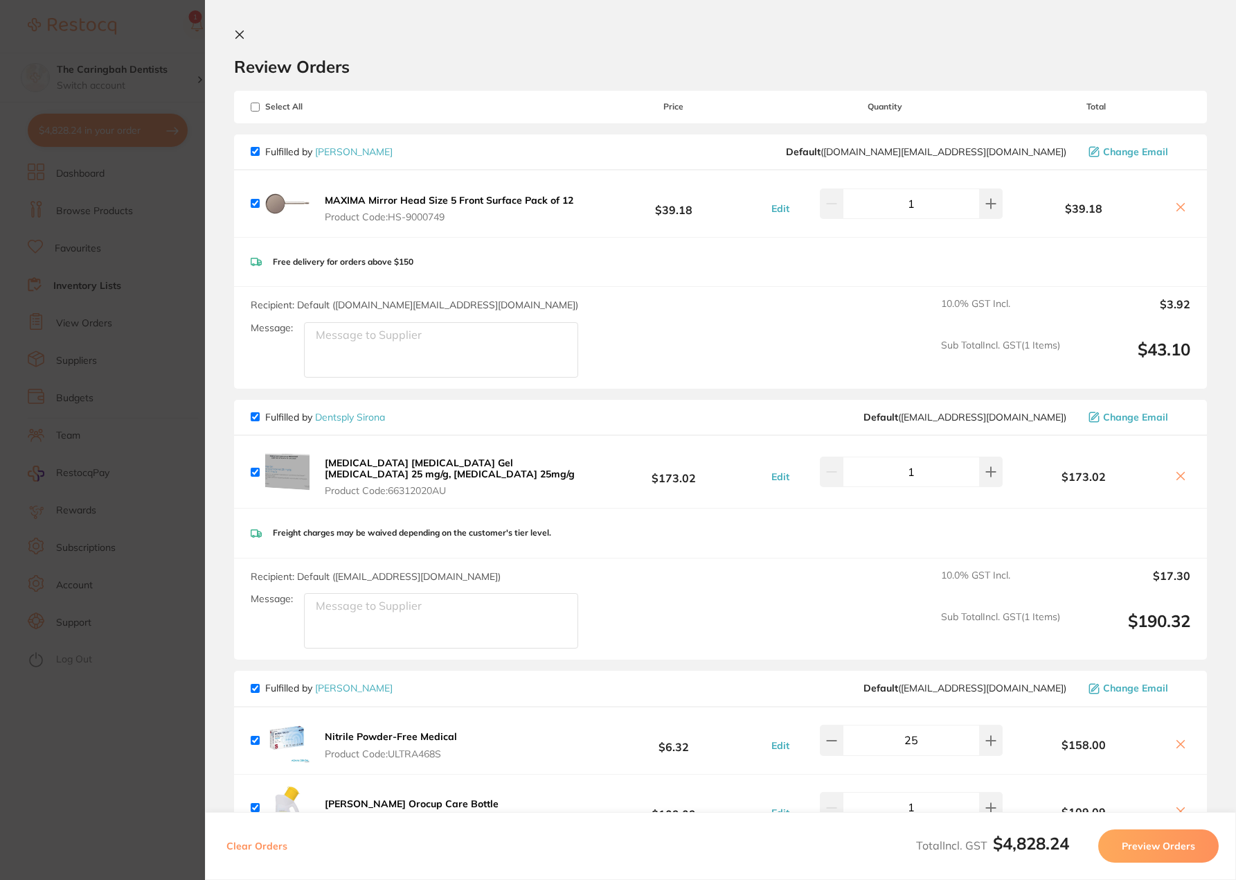
click at [1178, 210] on icon at bounding box center [1180, 207] width 11 height 11
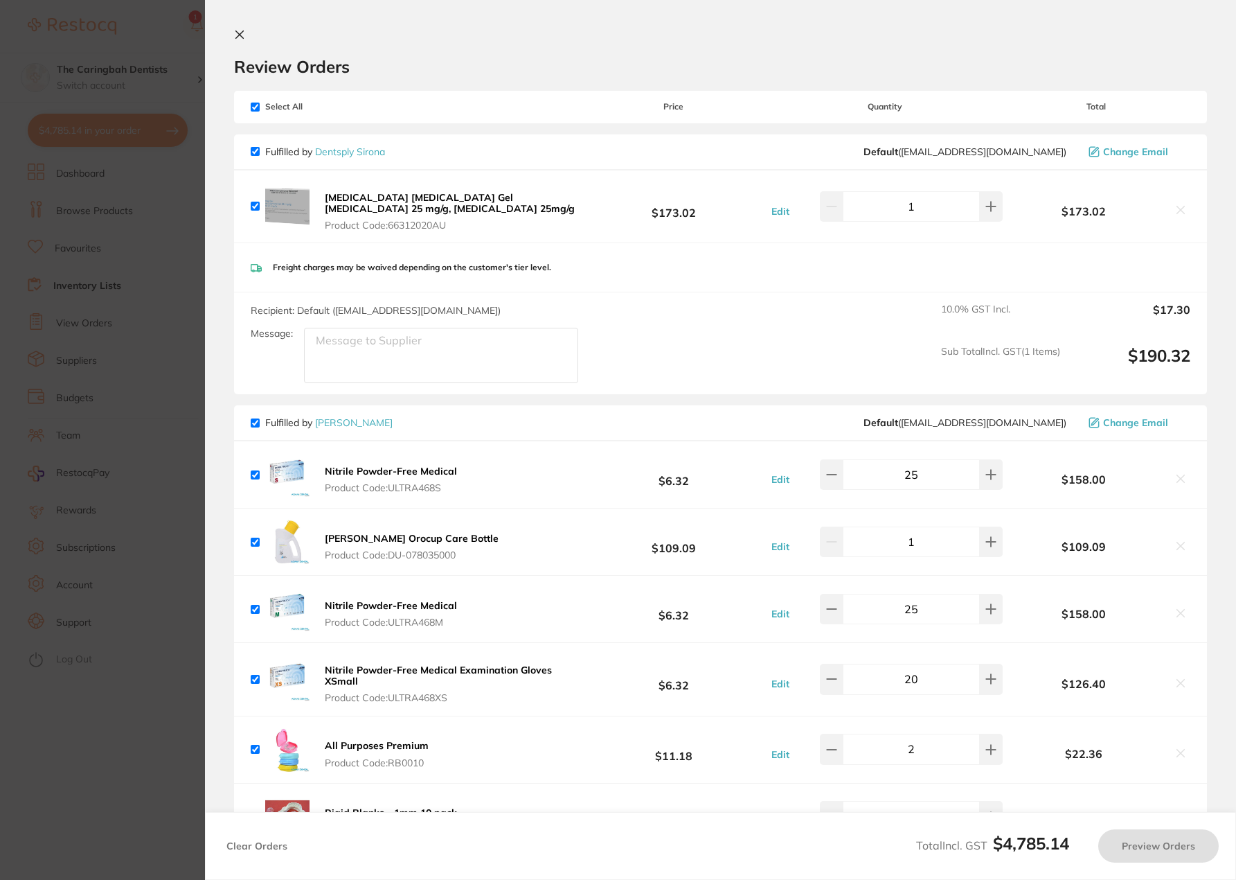
checkbox input "true"
click at [898, 345] on div "Recipient: Default ( [EMAIL_ADDRESS][DOMAIN_NAME] ) Message: 10.0 % GST Incl. $…" at bounding box center [720, 343] width 973 height 102
click at [238, 41] on button at bounding box center [242, 35] width 17 height 13
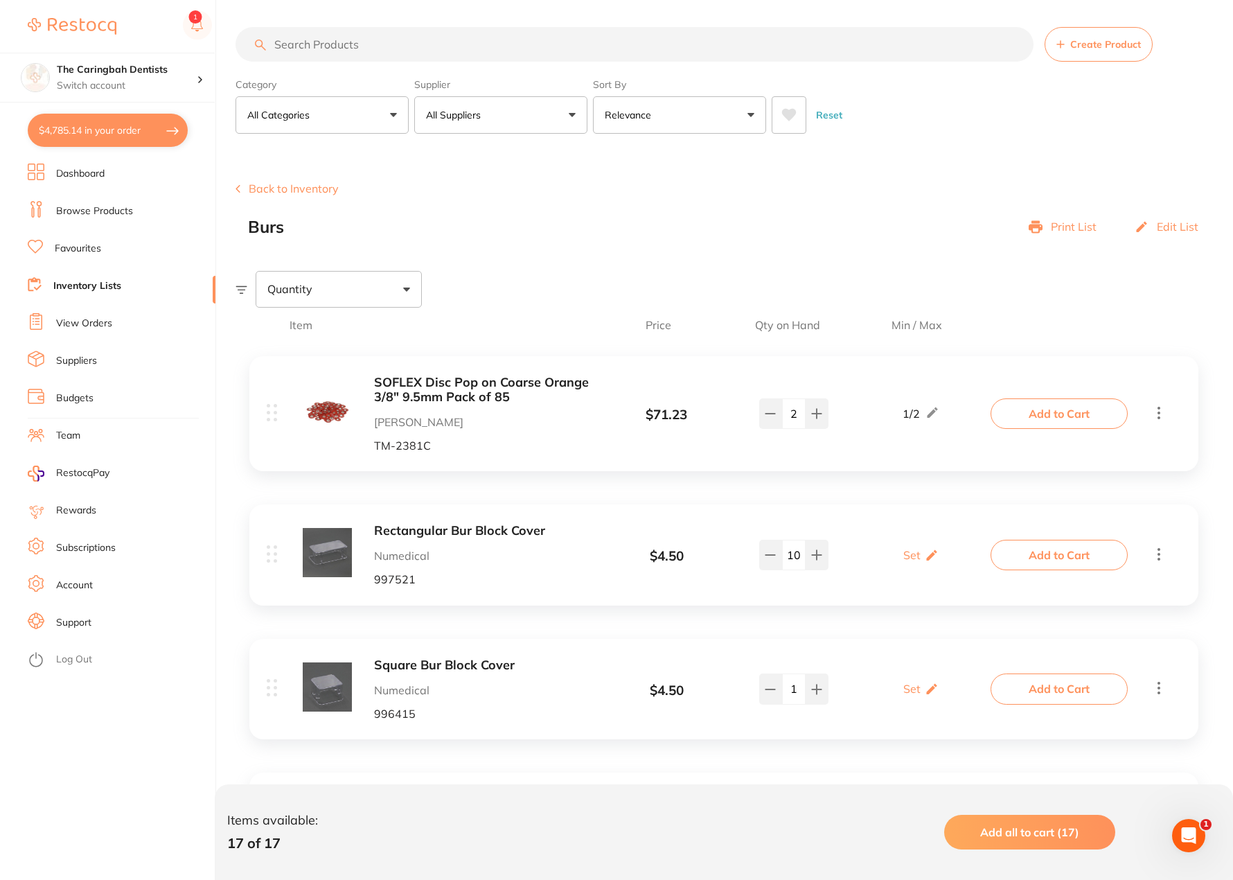
click at [139, 139] on button "$4,785.14 in your order" at bounding box center [108, 130] width 160 height 33
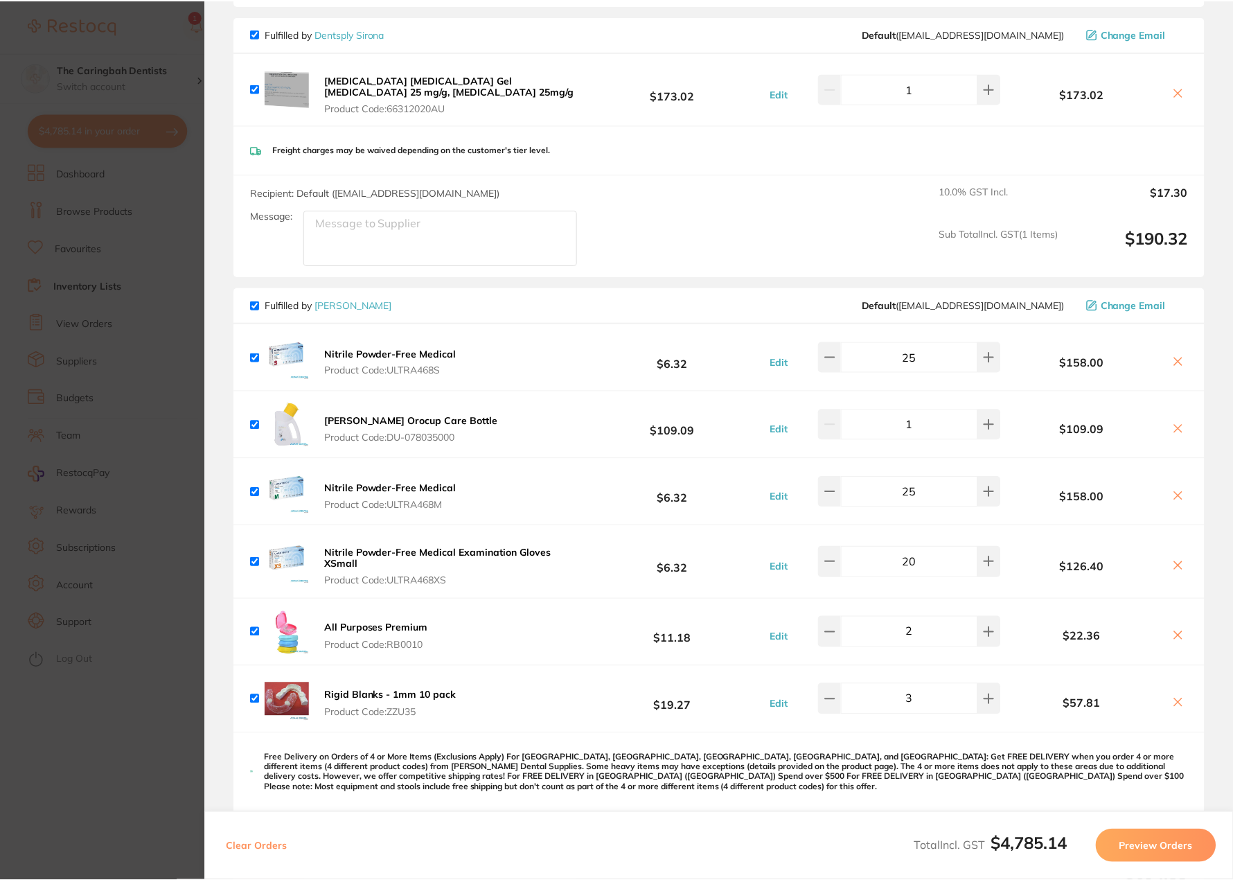
scroll to position [0, 0]
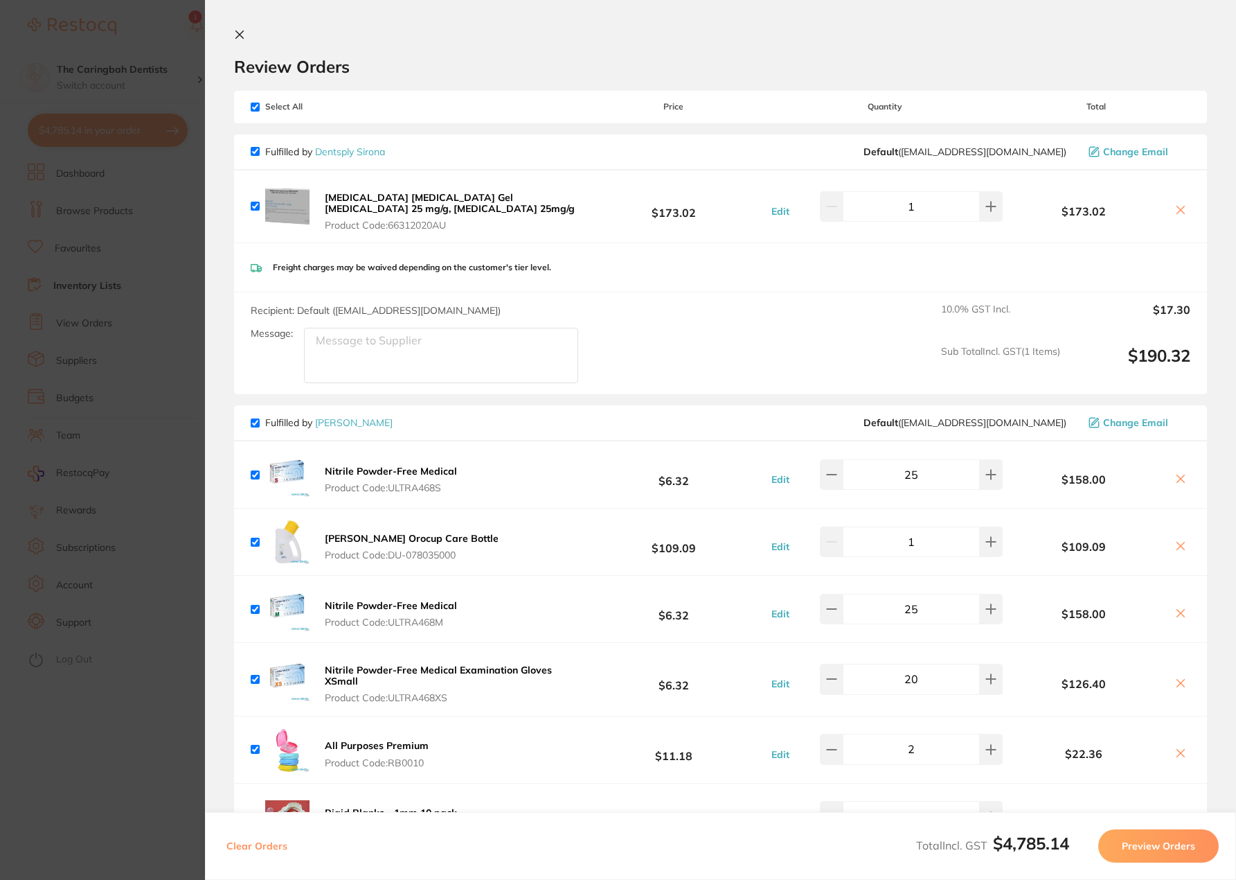
click at [154, 39] on section "Update RRP Set your pre negotiated price for this item. Item Agreed RRP (excl. …" at bounding box center [618, 440] width 1236 height 880
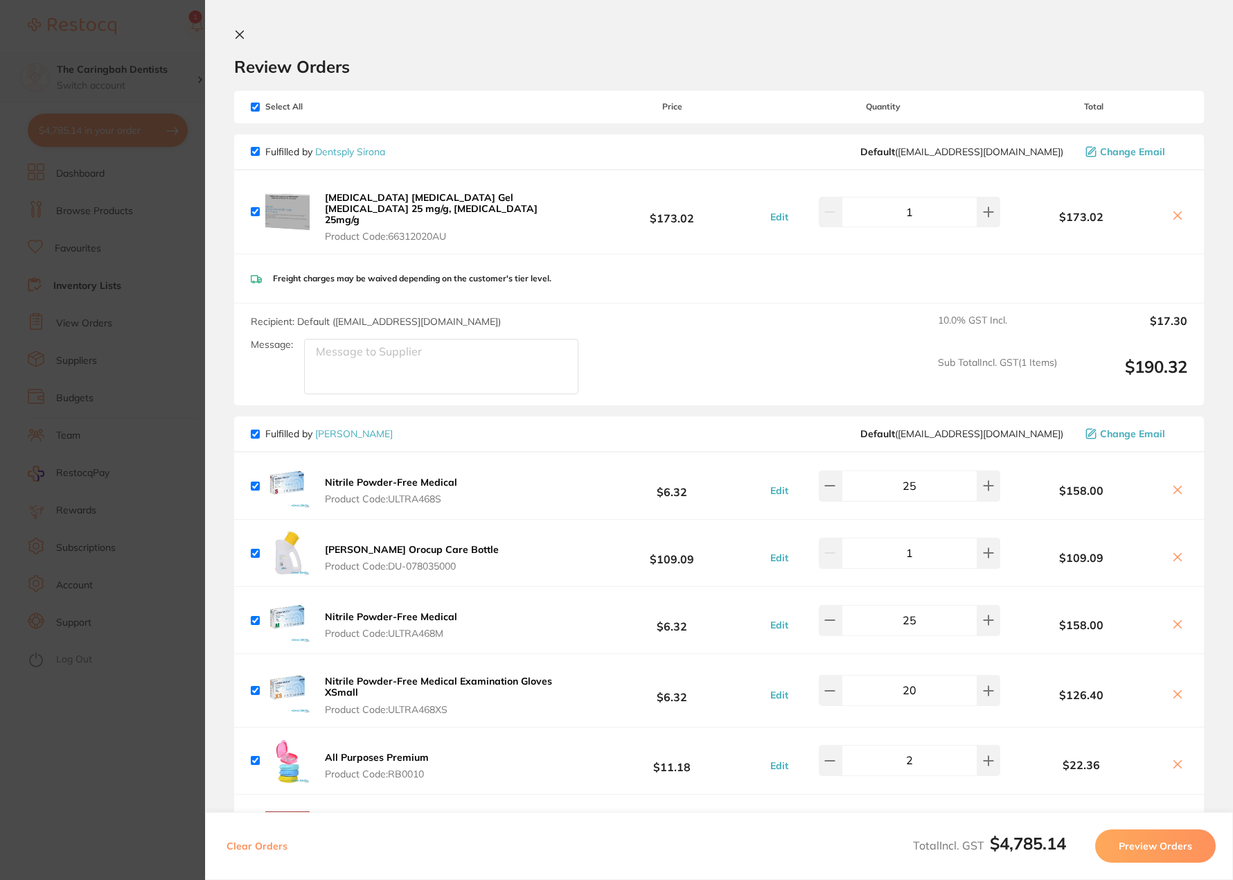
scroll to position [1, 0]
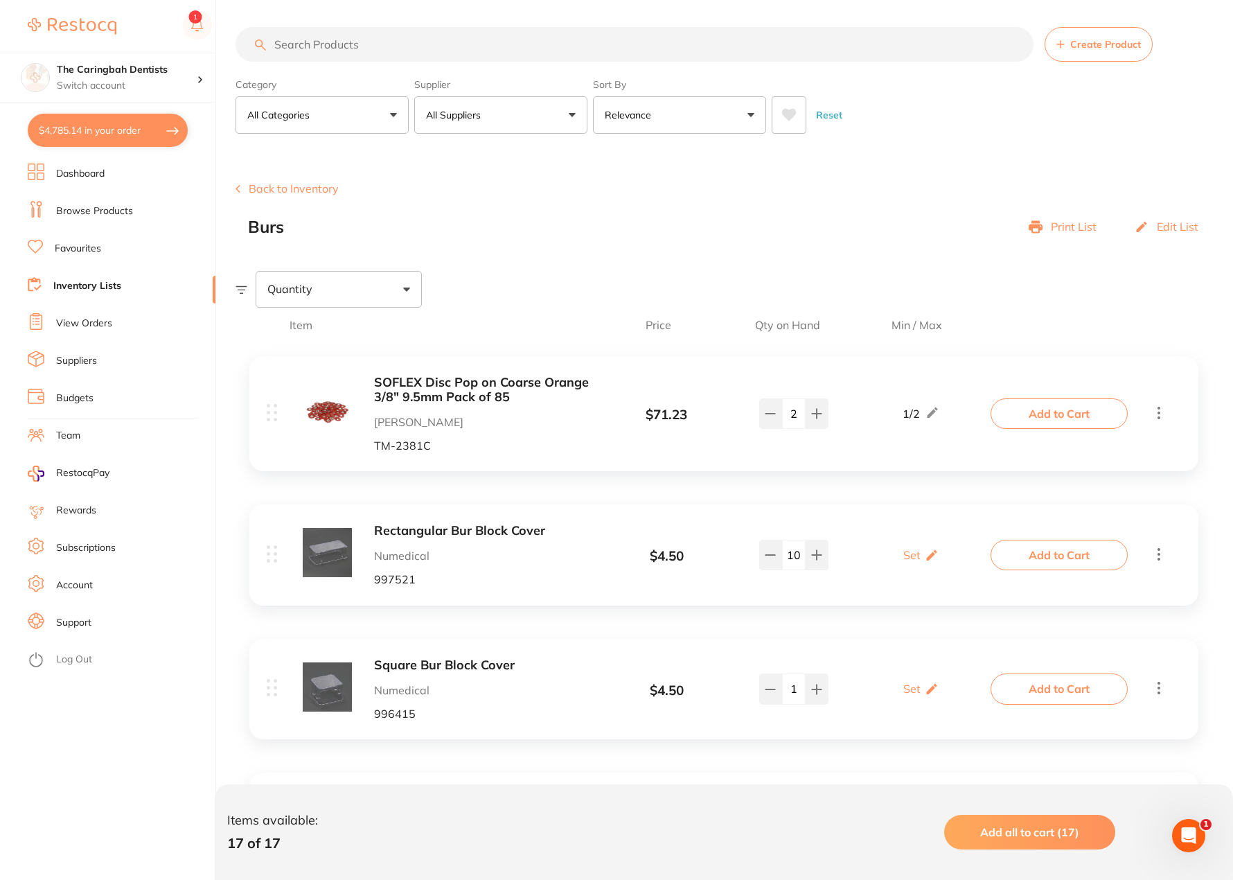
drag, startPoint x: 386, startPoint y: 51, endPoint x: 280, endPoint y: 53, distance: 106.0
click at [280, 53] on input "search" at bounding box center [634, 44] width 798 height 35
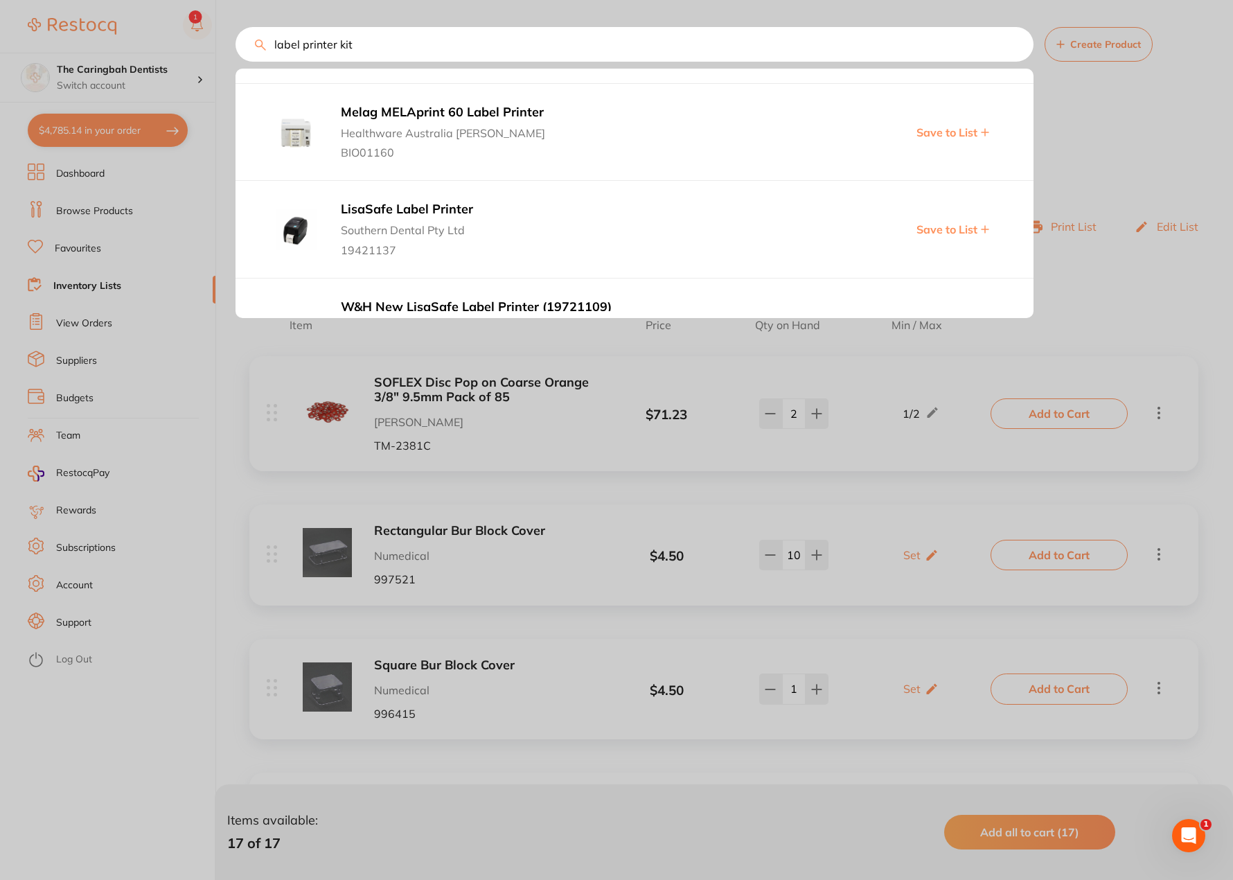
scroll to position [208, 0]
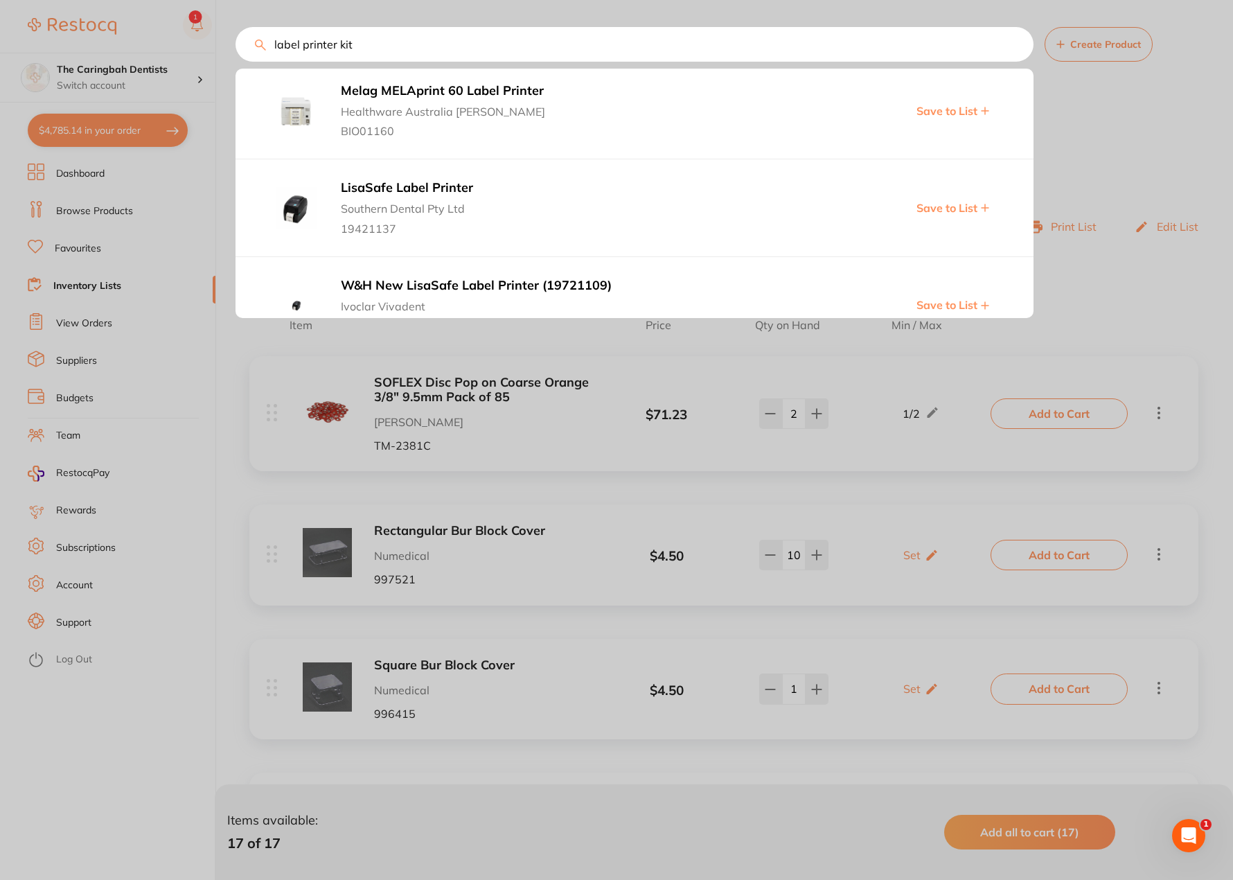
type input "label printer kit"
click at [130, 183] on div at bounding box center [616, 440] width 1233 height 880
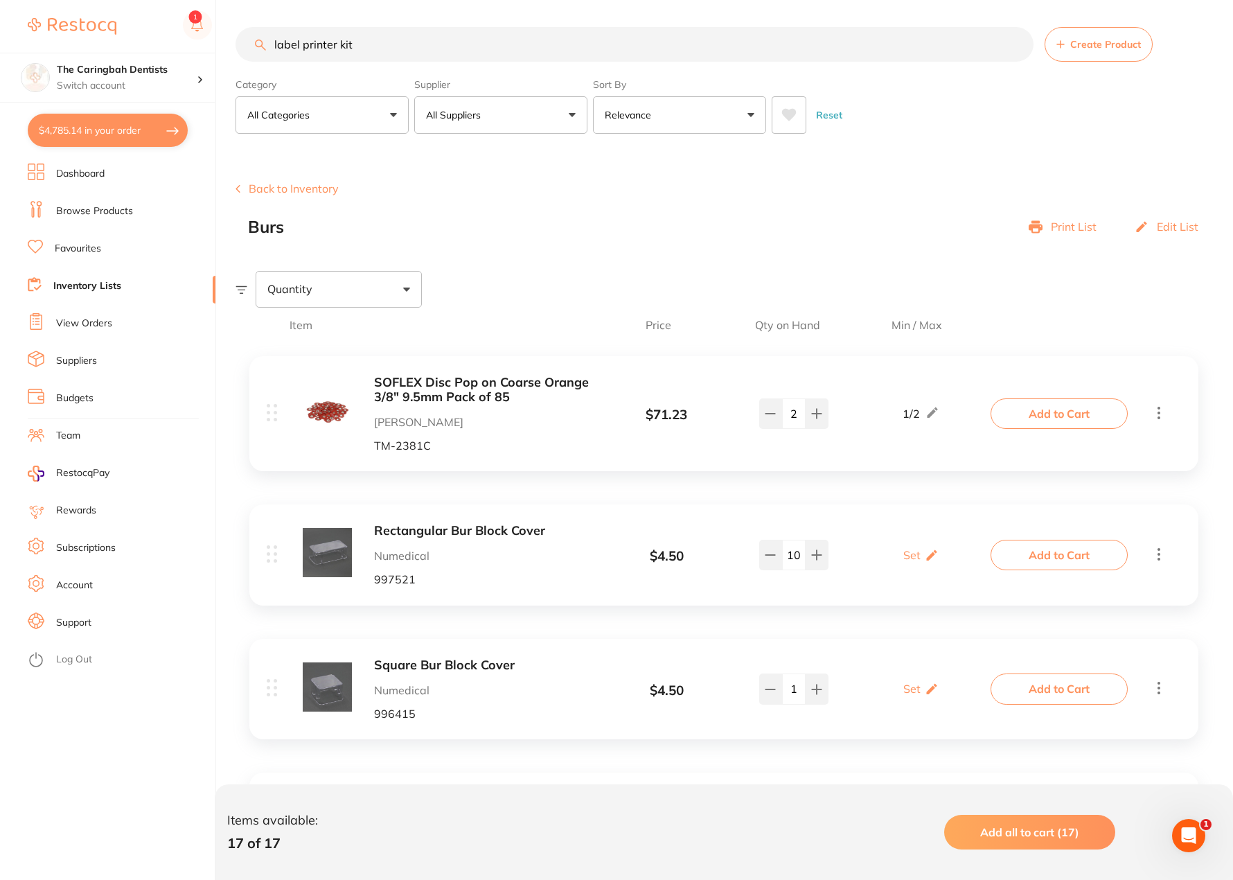
click at [114, 207] on link "Browse Products" at bounding box center [94, 211] width 77 height 14
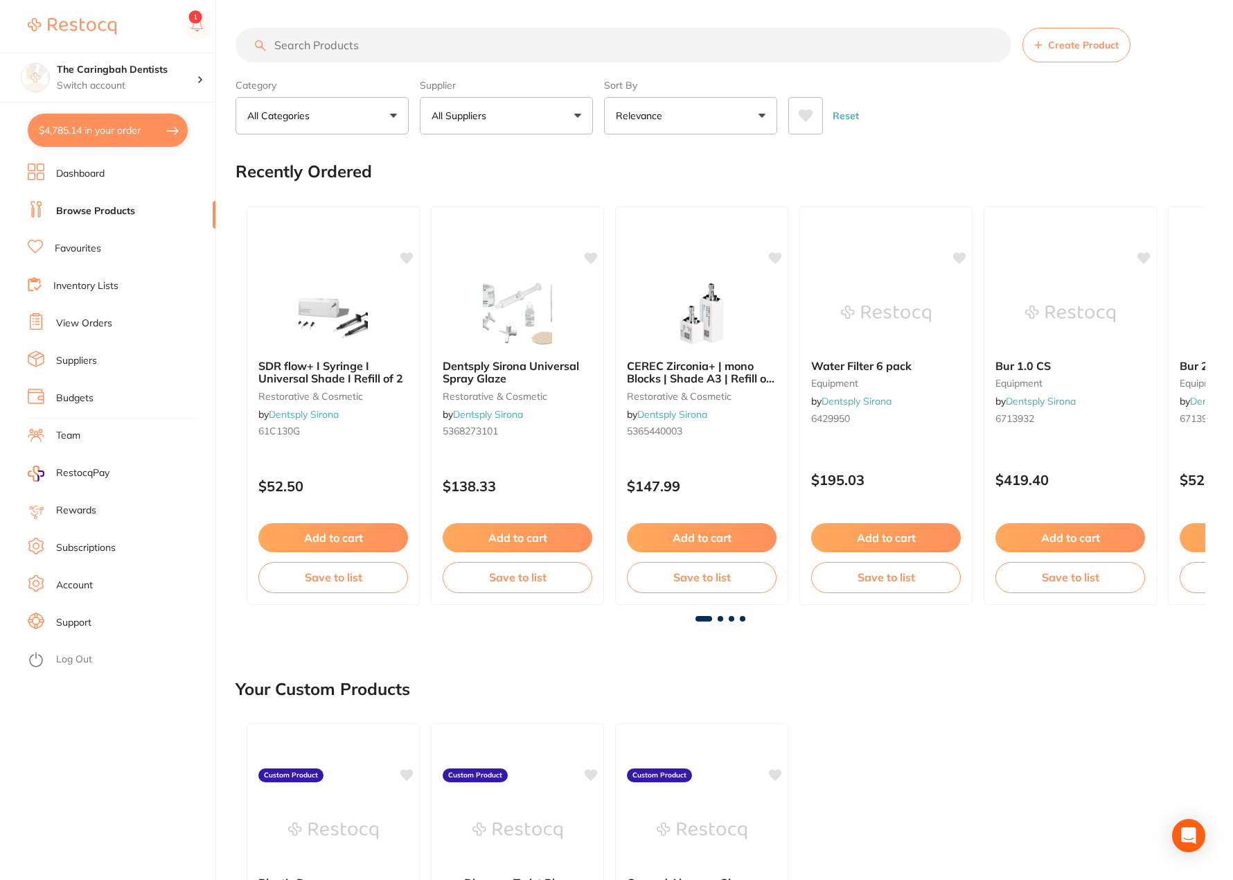
click at [511, 115] on button "All Suppliers" at bounding box center [506, 115] width 173 height 37
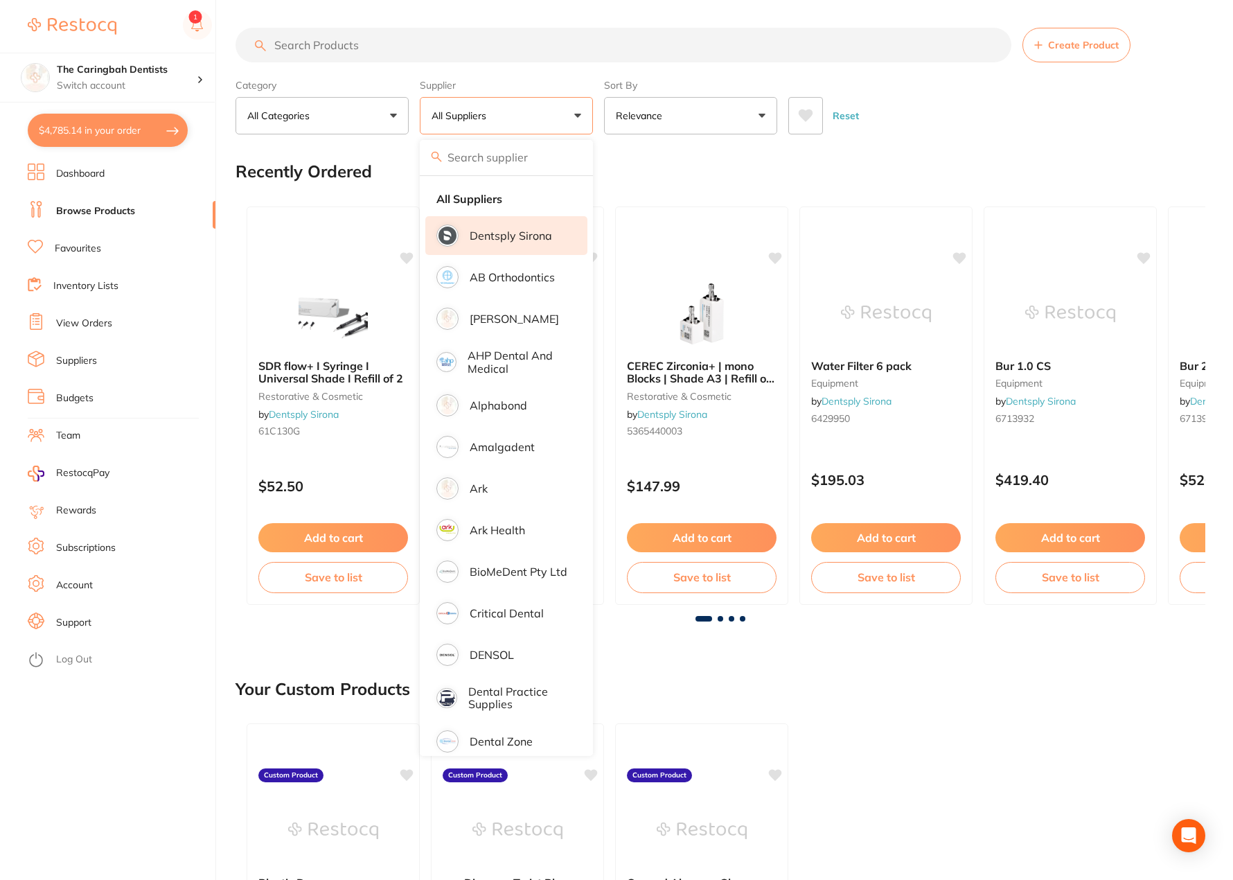
click at [535, 234] on p "Dentsply Sirona" at bounding box center [511, 235] width 82 height 12
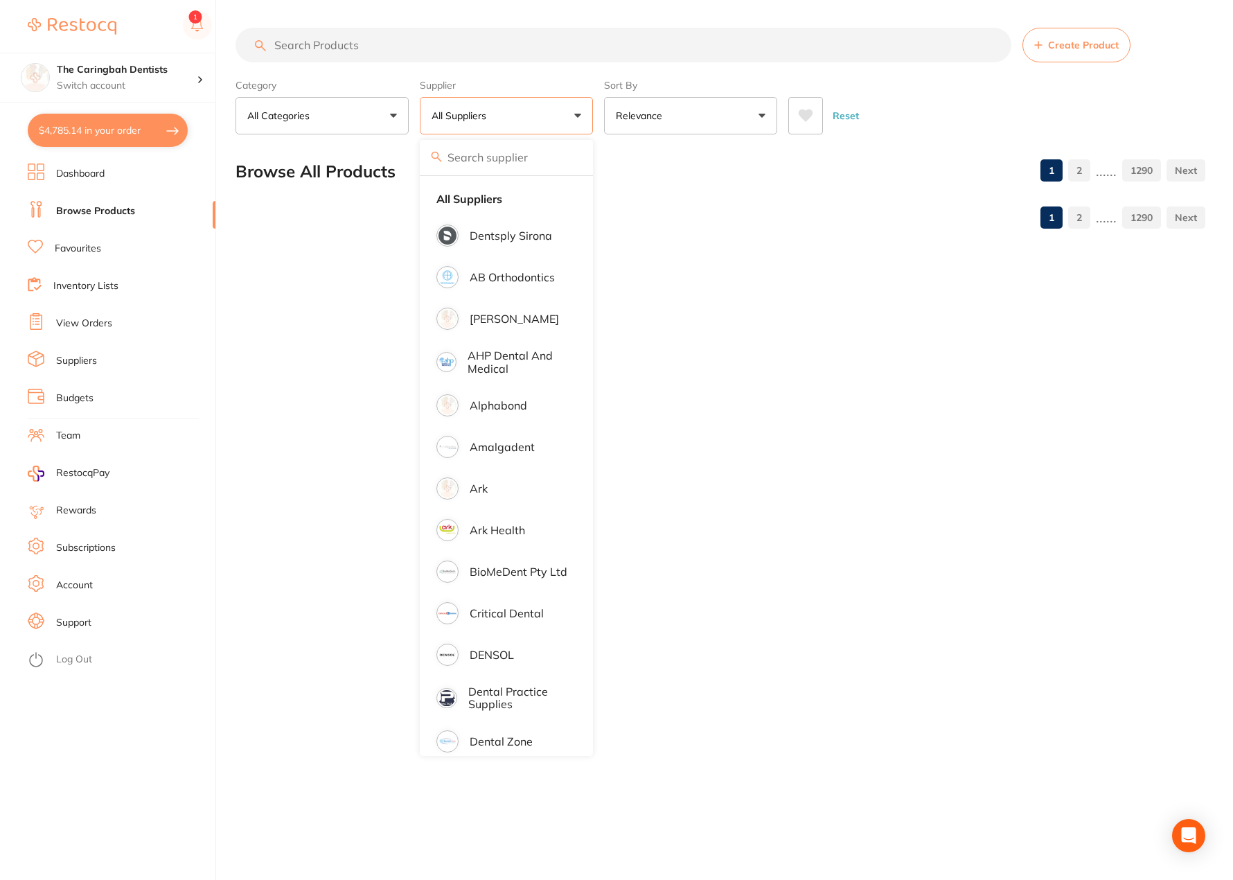
click at [496, 237] on p "Dentsply Sirona" at bounding box center [511, 235] width 82 height 12
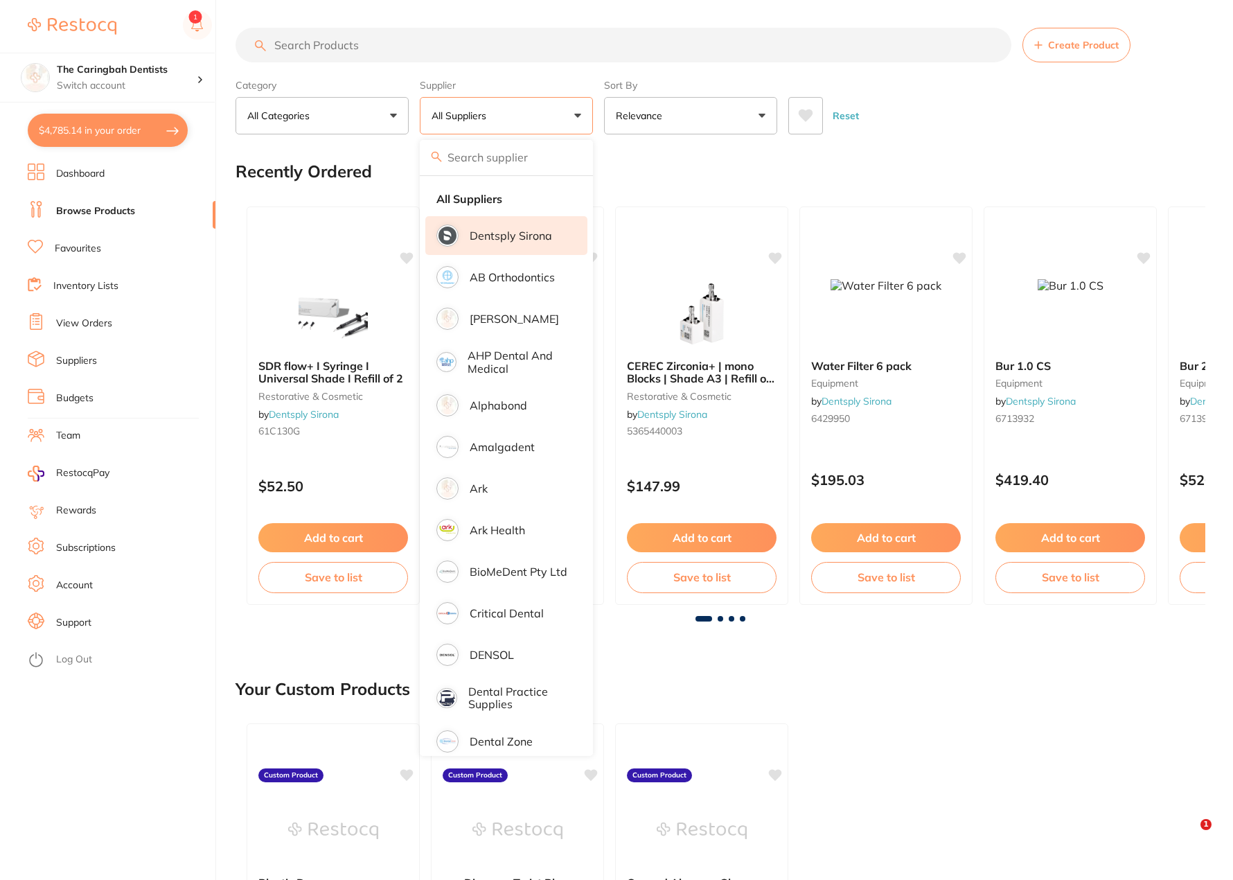
click at [479, 233] on p "Dentsply Sirona" at bounding box center [511, 235] width 82 height 12
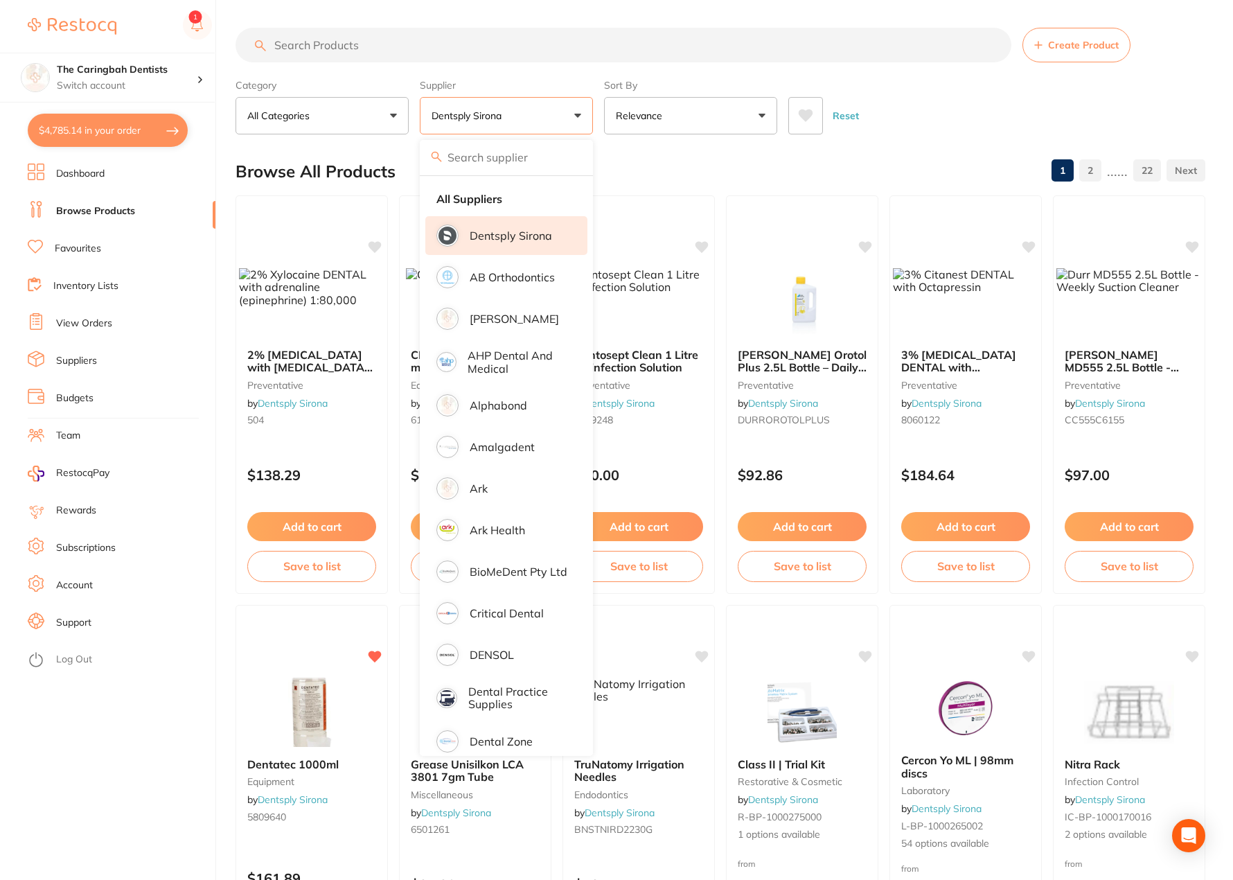
click at [371, 42] on input "search" at bounding box center [623, 45] width 776 height 35
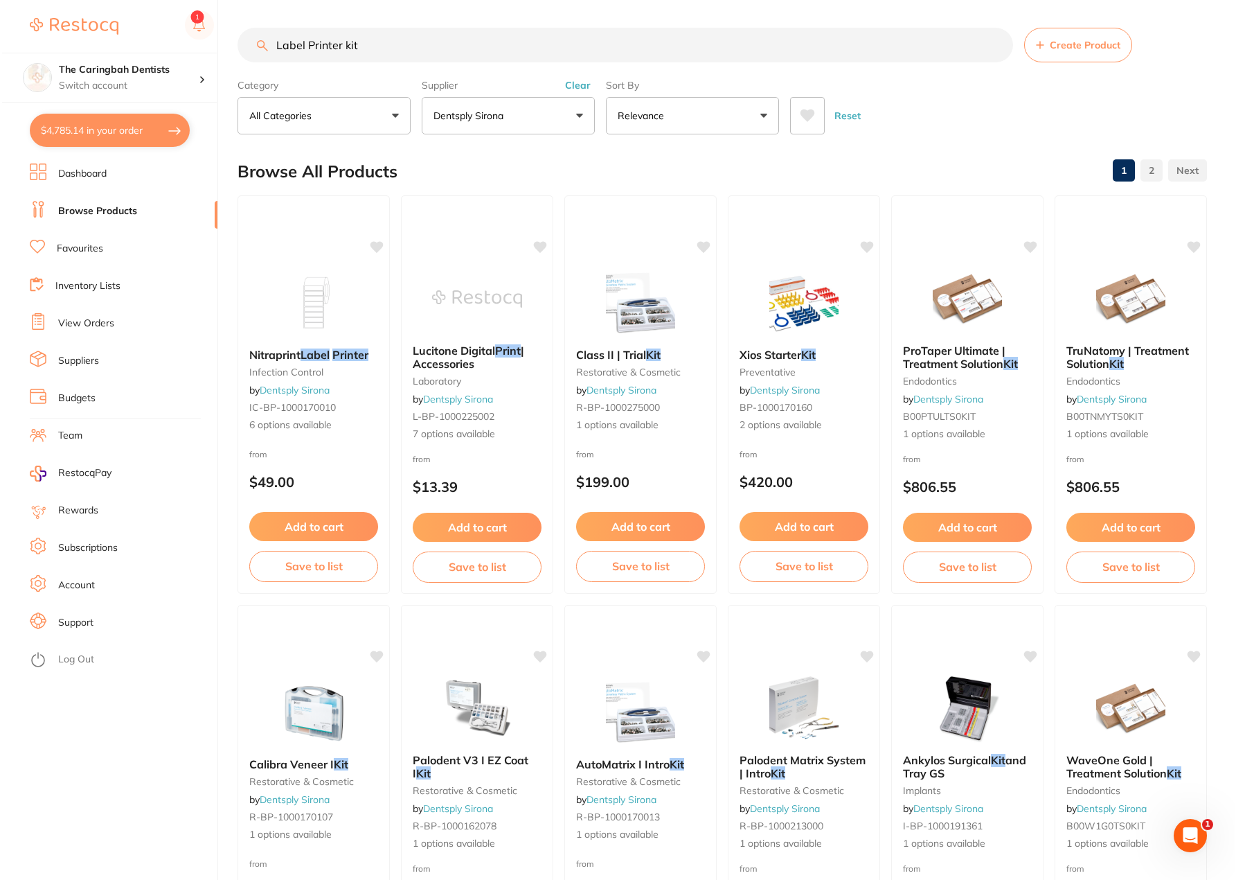
scroll to position [1, 0]
drag, startPoint x: 373, startPoint y: 44, endPoint x: 242, endPoint y: 54, distance: 131.3
click at [242, 54] on input "Label Printer kit" at bounding box center [623, 45] width 776 height 35
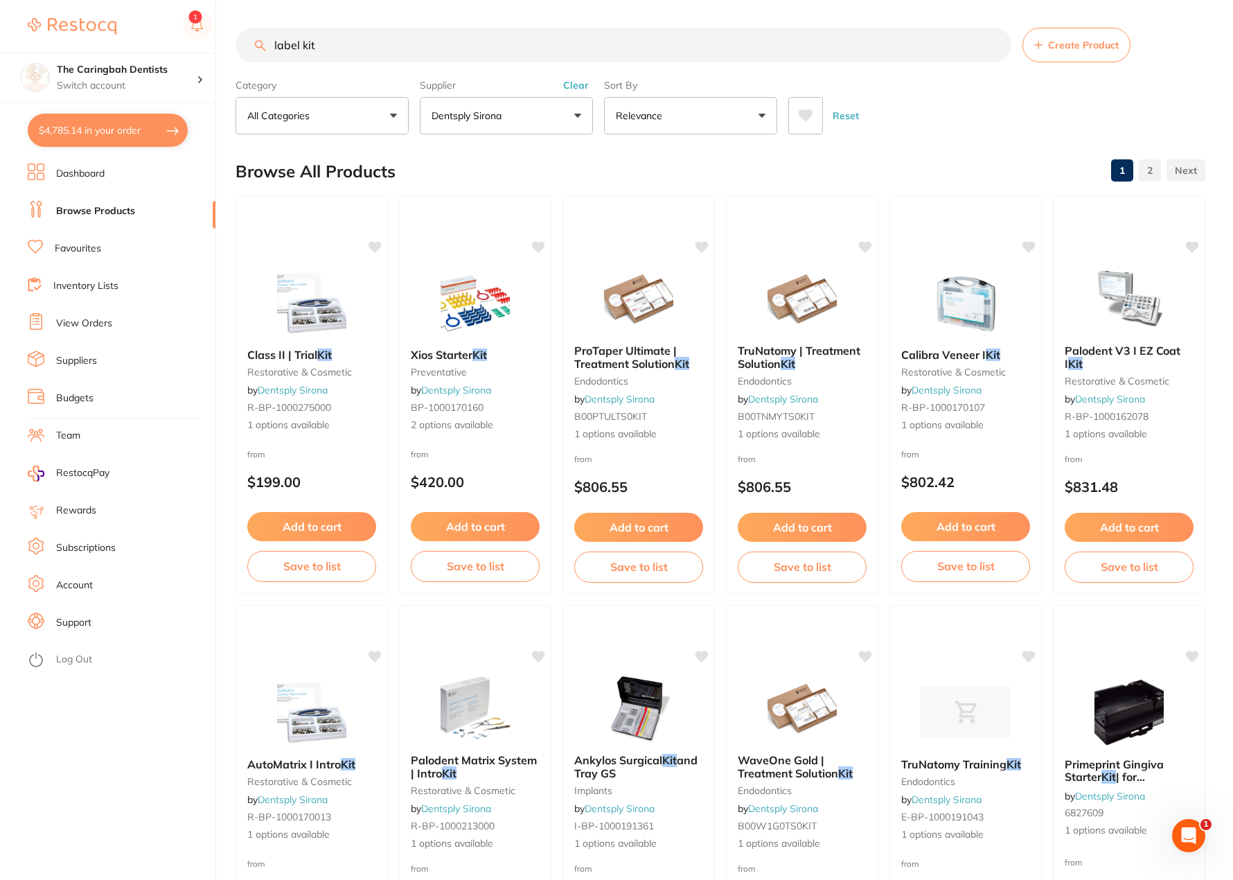
scroll to position [0, 0]
click at [458, 41] on input "label kit" at bounding box center [623, 45] width 776 height 35
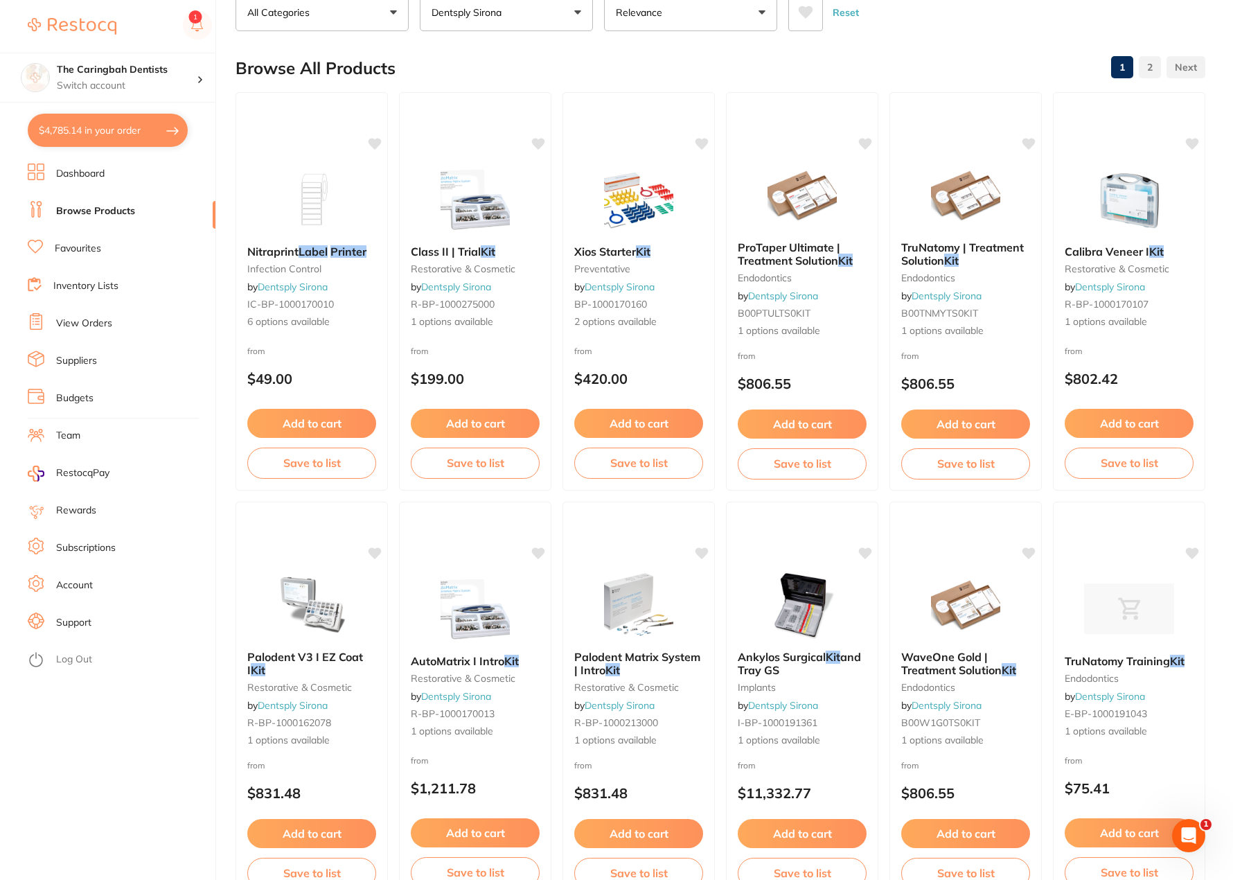
scroll to position [139, 0]
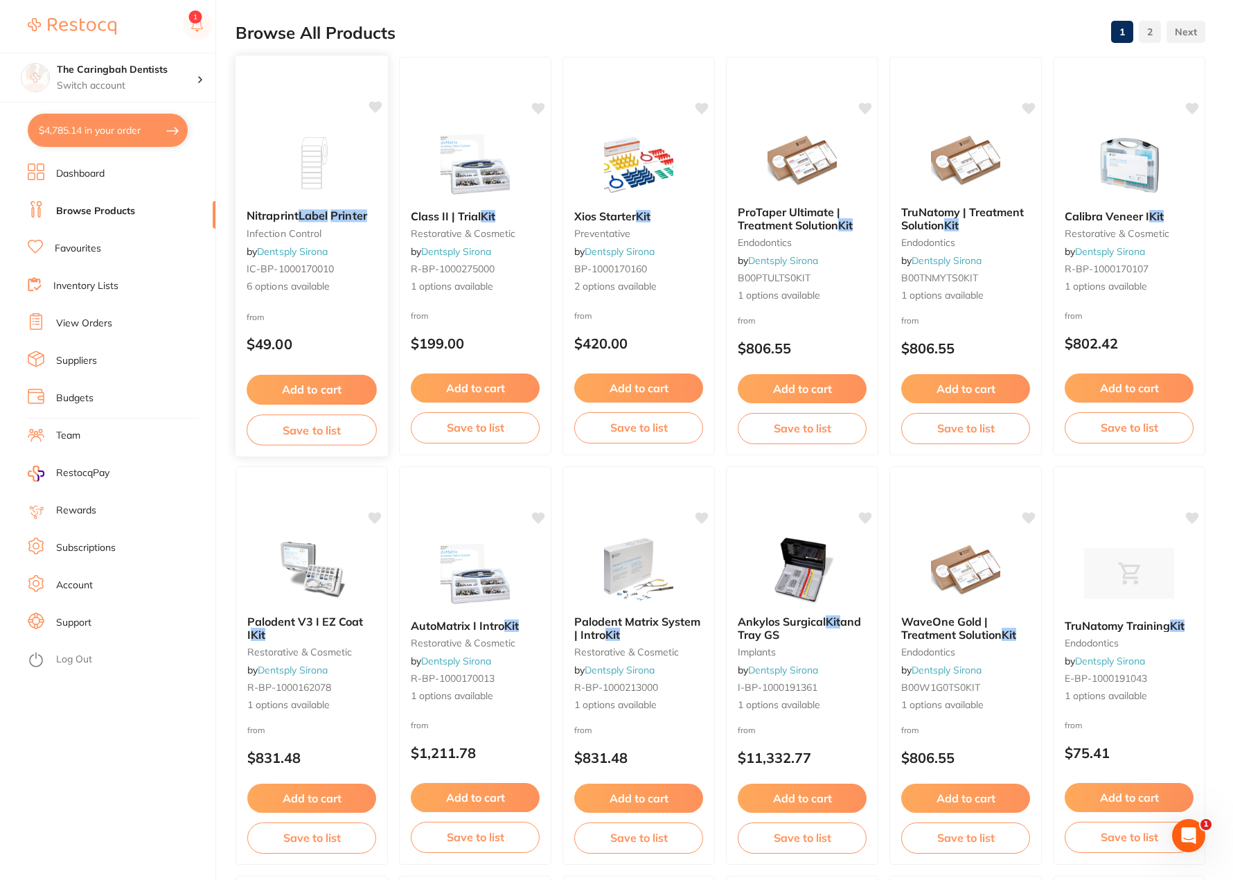
click at [349, 249] on div "Nitraprint Label Printer infection control by Dentsply Sirona IC-BP-1000170010 …" at bounding box center [311, 251] width 152 height 107
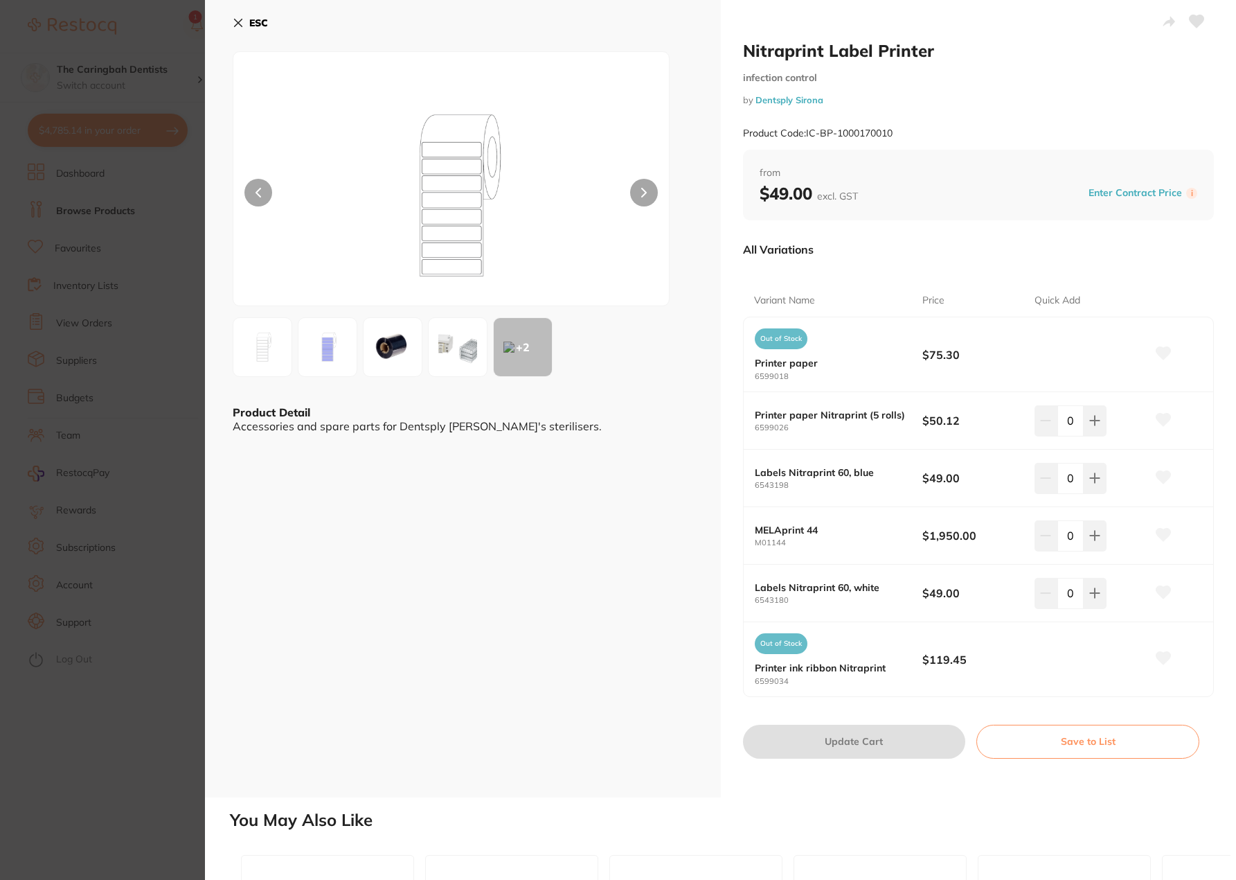
click at [380, 355] on img at bounding box center [393, 347] width 50 height 50
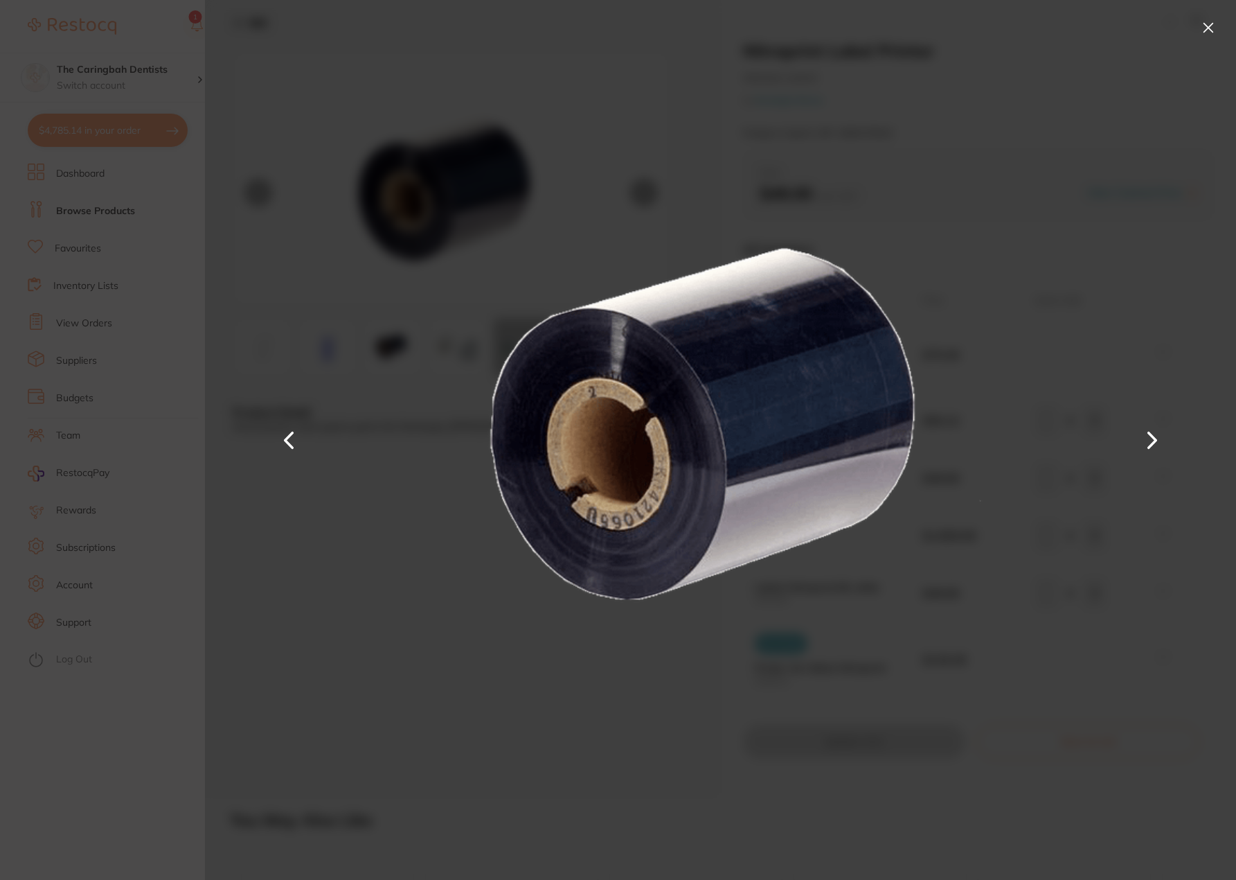
click at [1209, 26] on button at bounding box center [1208, 28] width 22 height 22
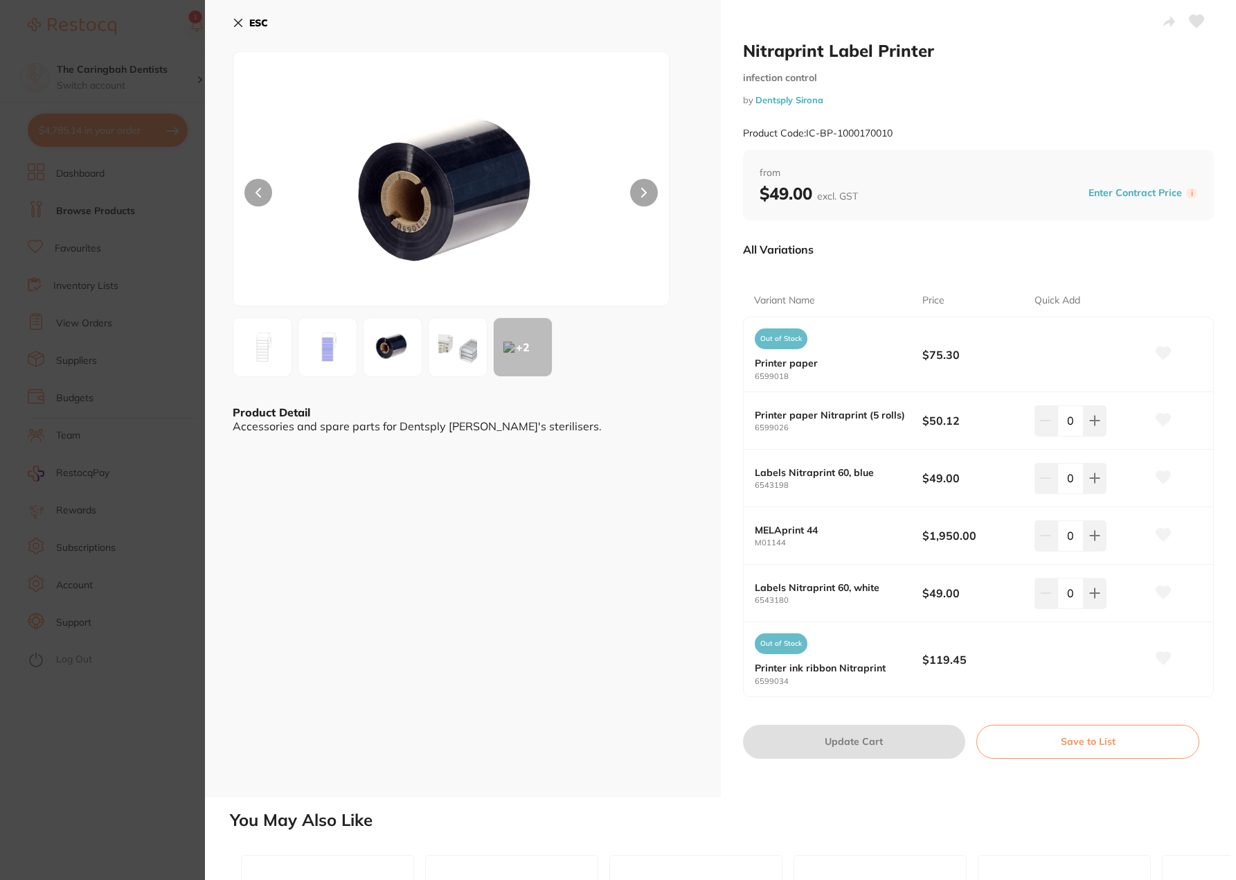
click at [239, 22] on icon at bounding box center [239, 23] width 8 height 8
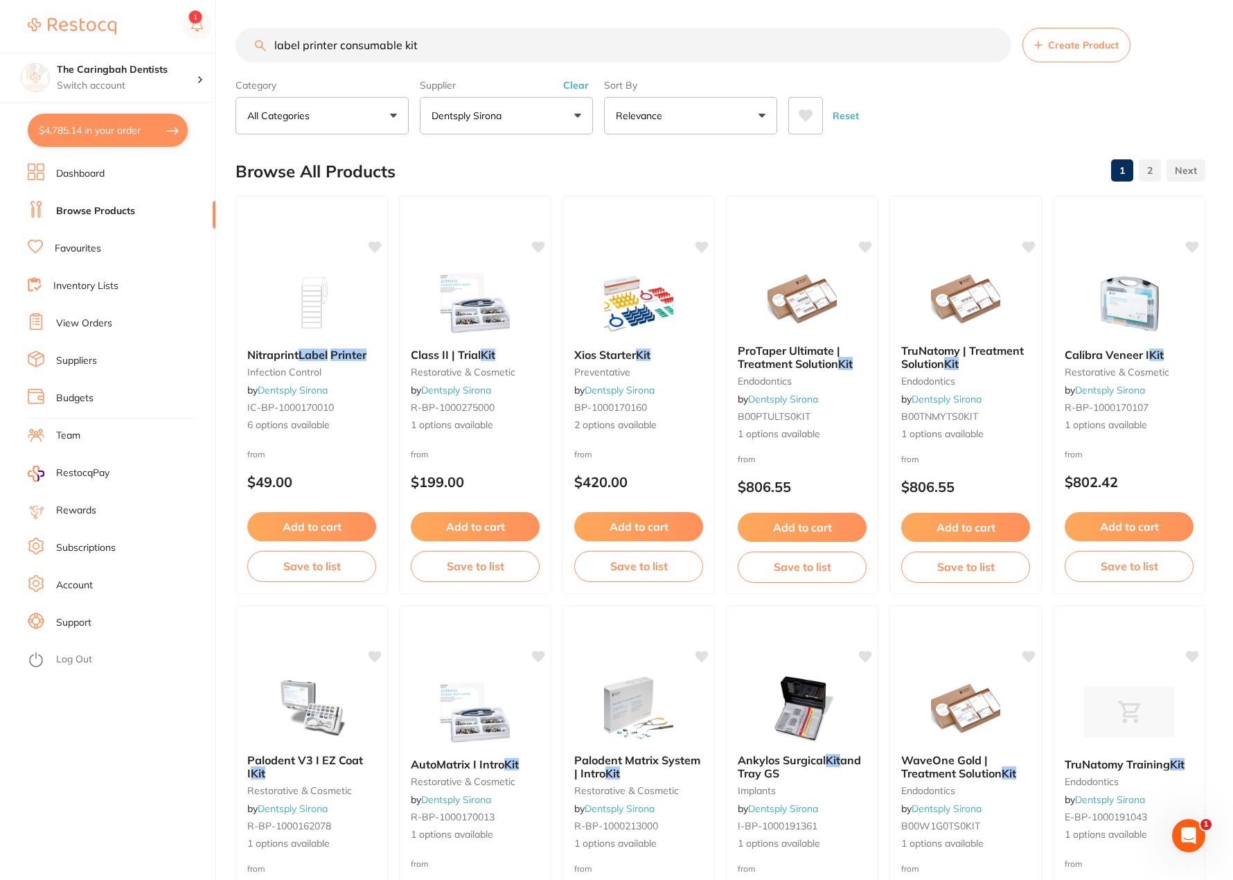
scroll to position [1, 0]
drag, startPoint x: 438, startPoint y: 52, endPoint x: 235, endPoint y: 59, distance: 203.7
click at [235, 59] on div "$4,785.14 The Caringbah Dentists Switch account The Caringbah Dentists $4,785.1…" at bounding box center [616, 440] width 1233 height 880
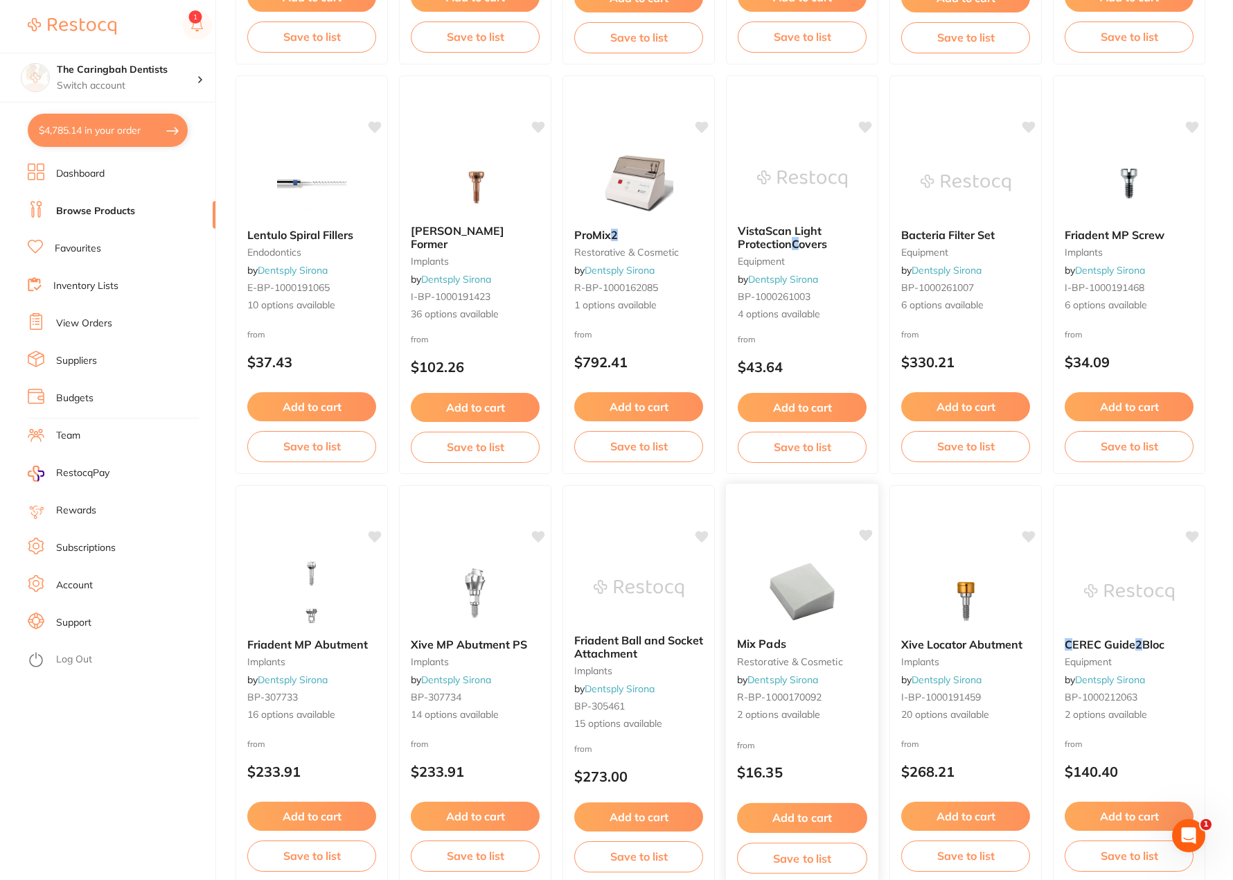
scroll to position [762, 0]
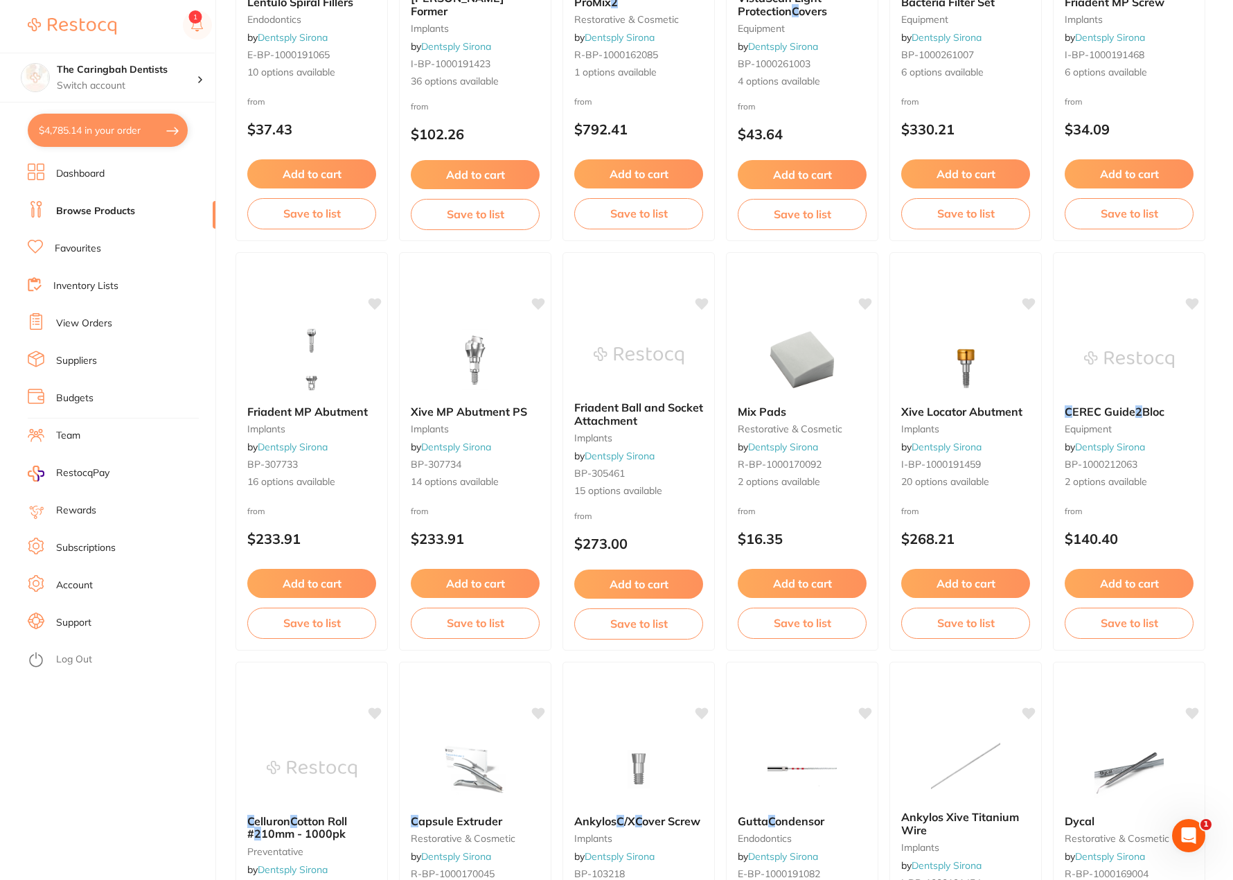
type input "size 2 xray c"
click at [93, 294] on li "Inventory Lists" at bounding box center [122, 286] width 188 height 21
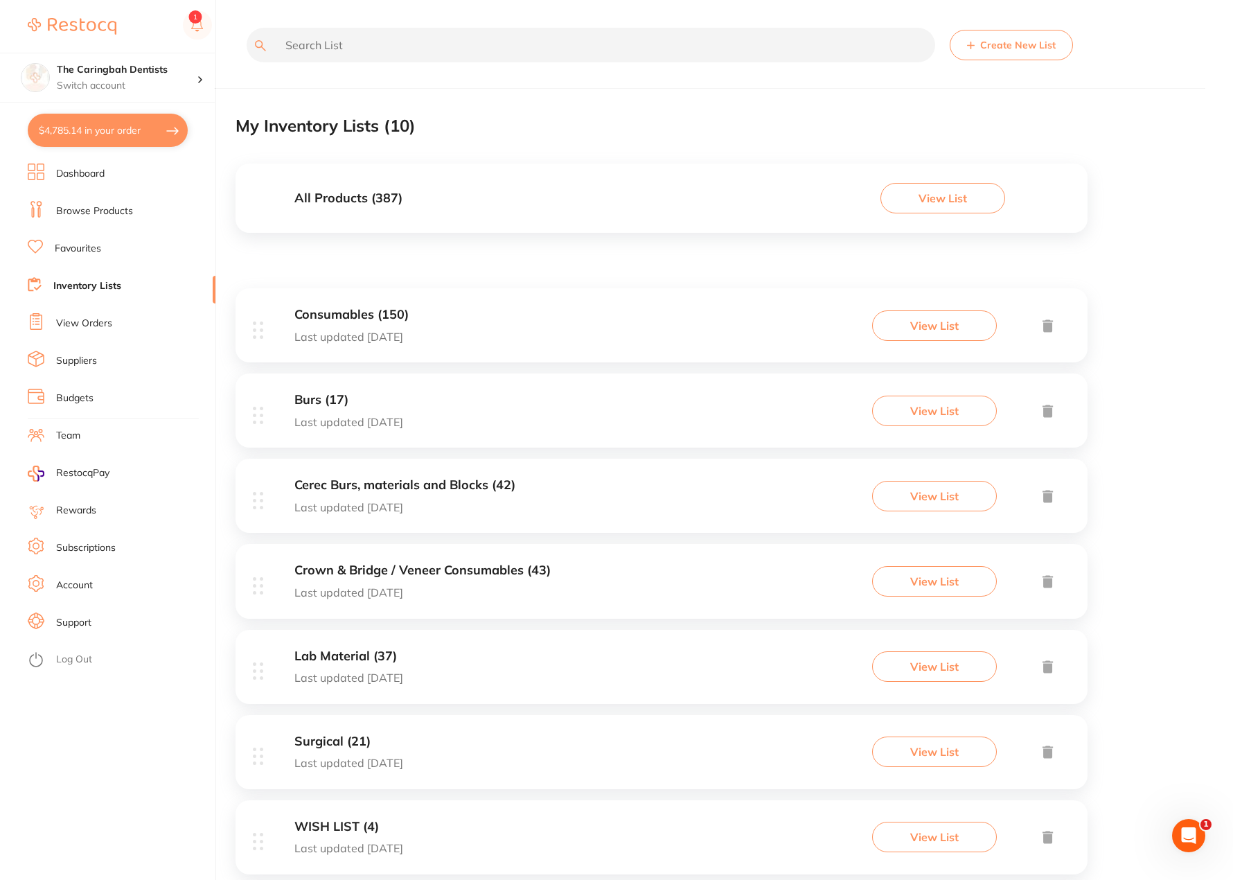
click at [394, 319] on h3 "Consumables (150)" at bounding box center [351, 315] width 114 height 15
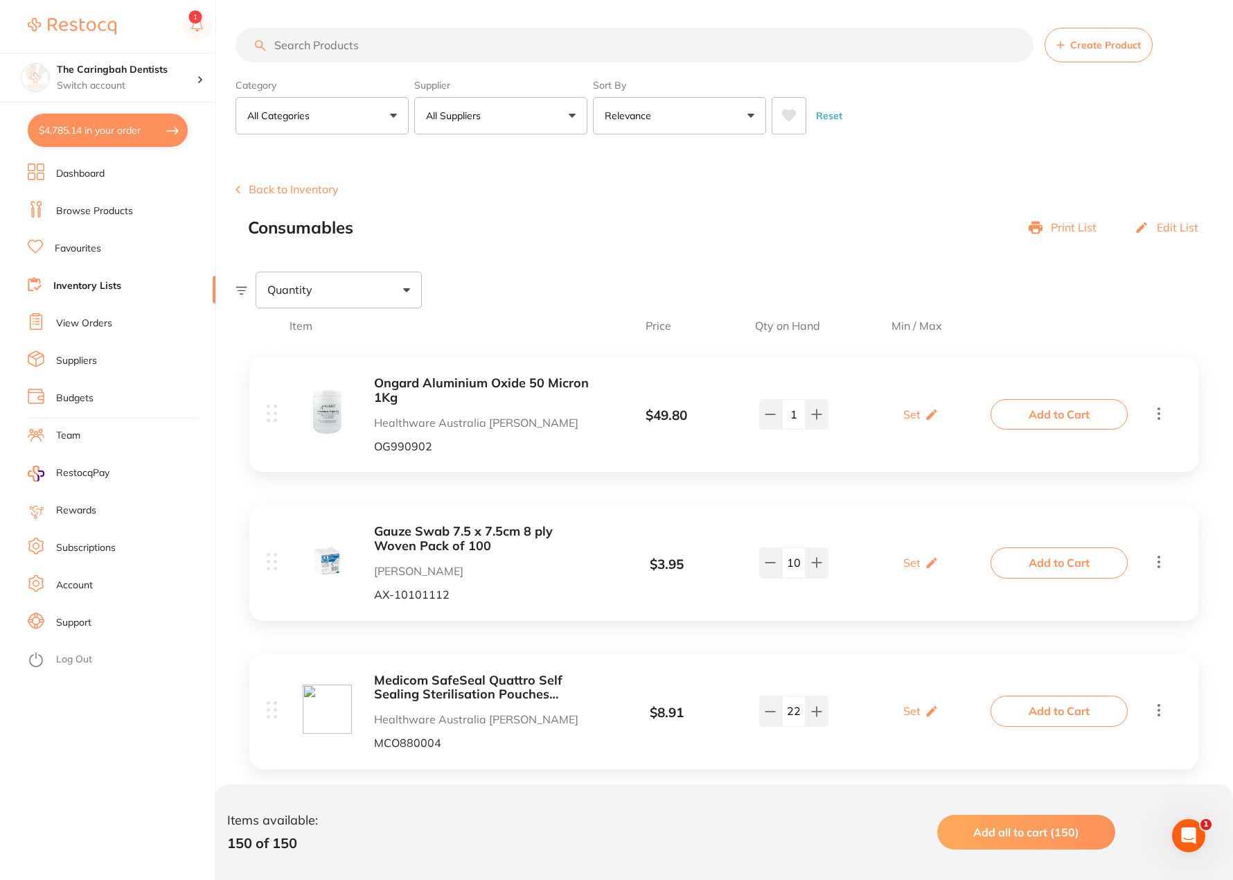
click at [357, 51] on input "search" at bounding box center [634, 45] width 798 height 35
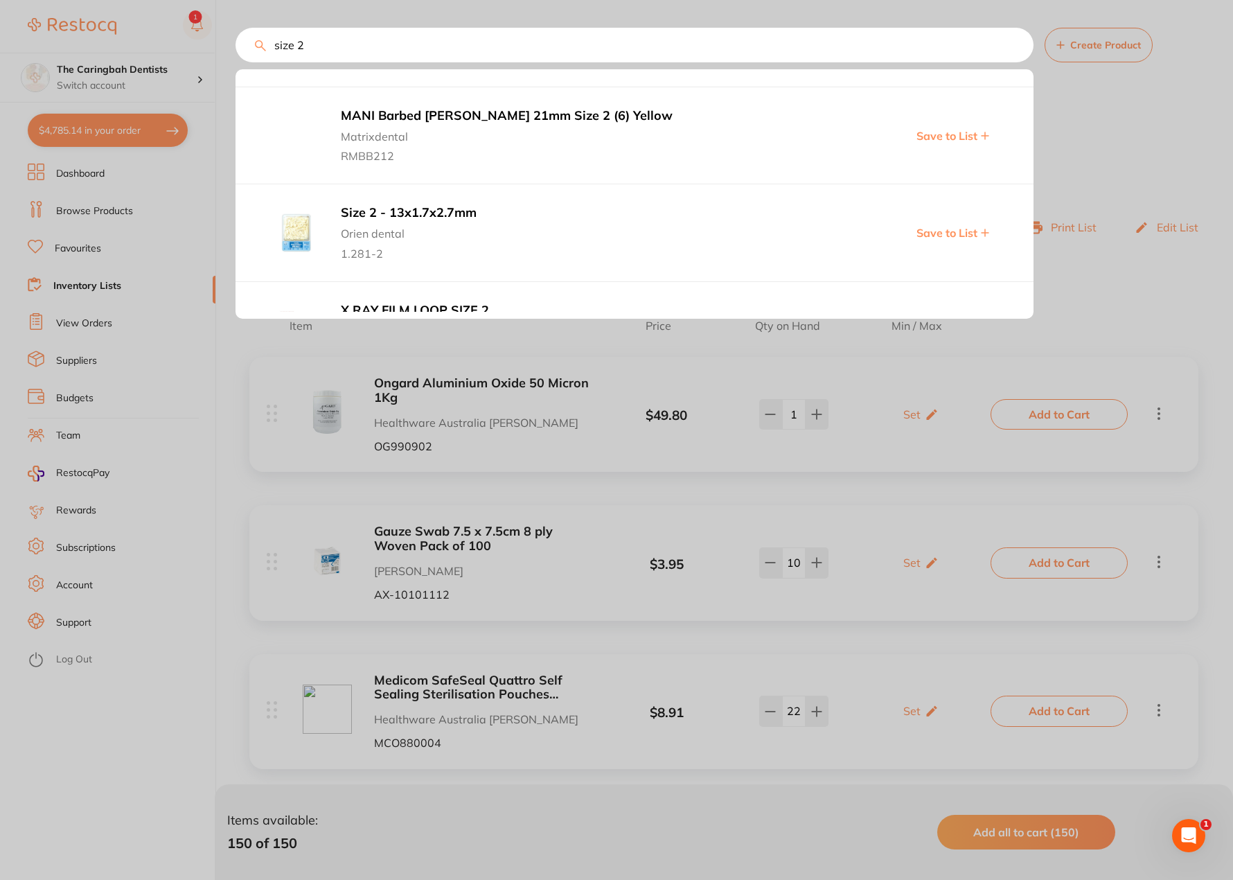
scroll to position [693, 0]
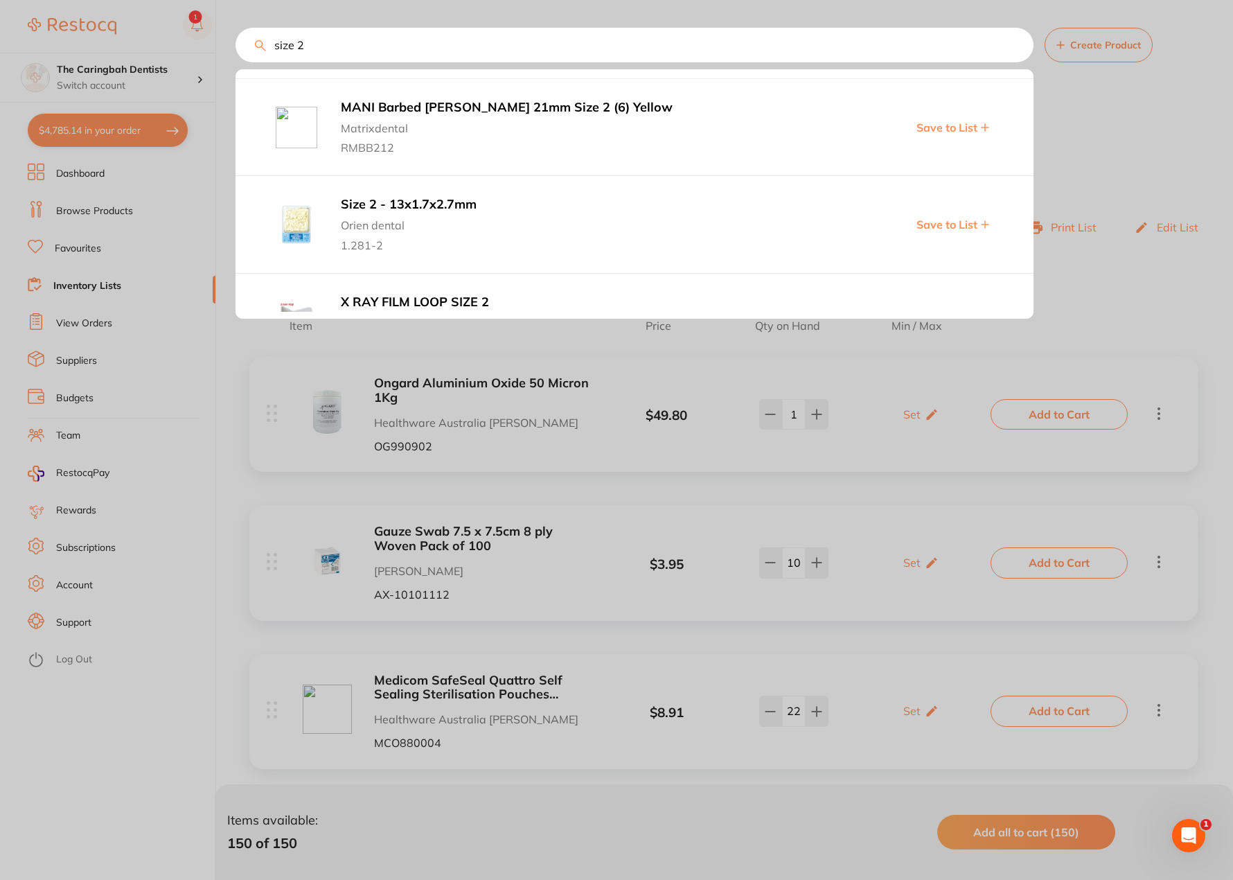
type input "size 2"
click at [1112, 142] on div at bounding box center [616, 440] width 1233 height 880
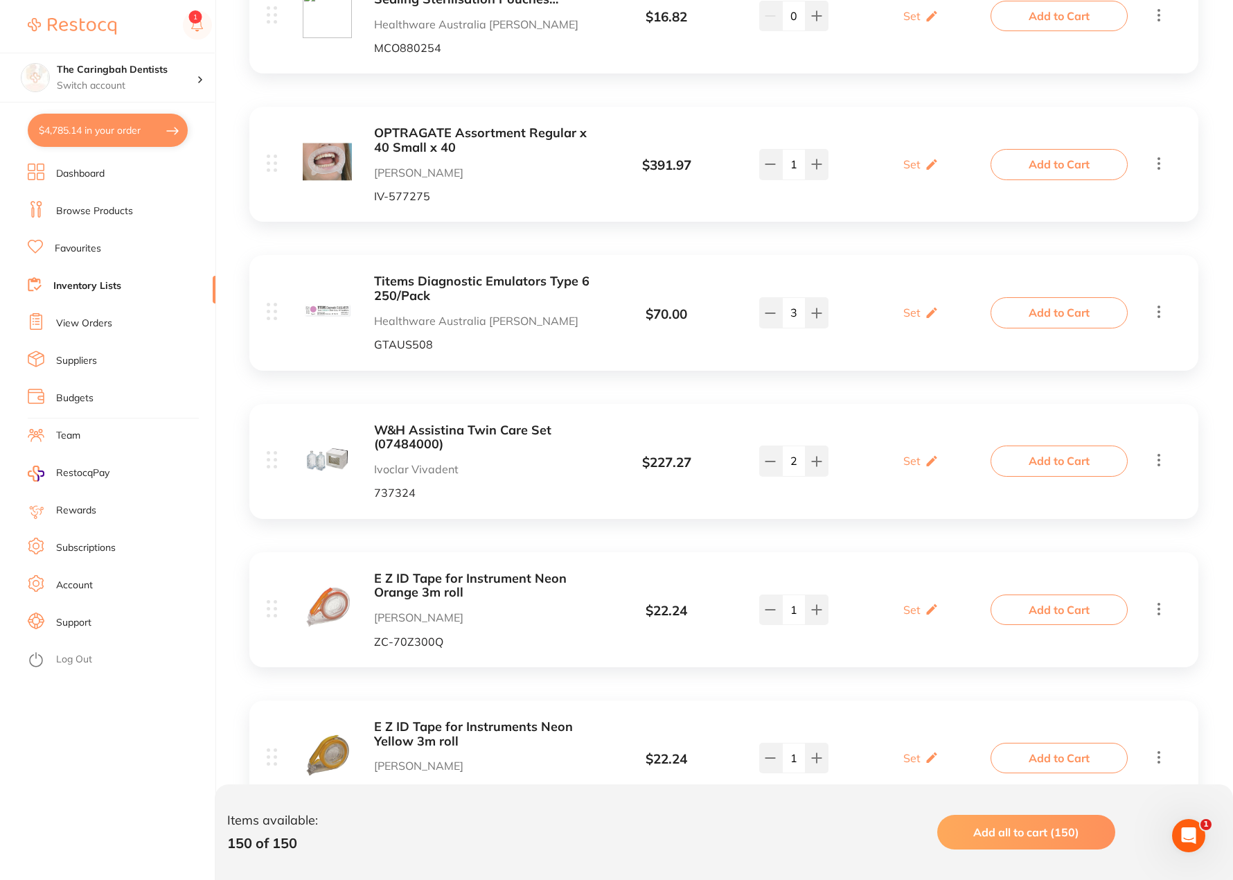
scroll to position [1247, 0]
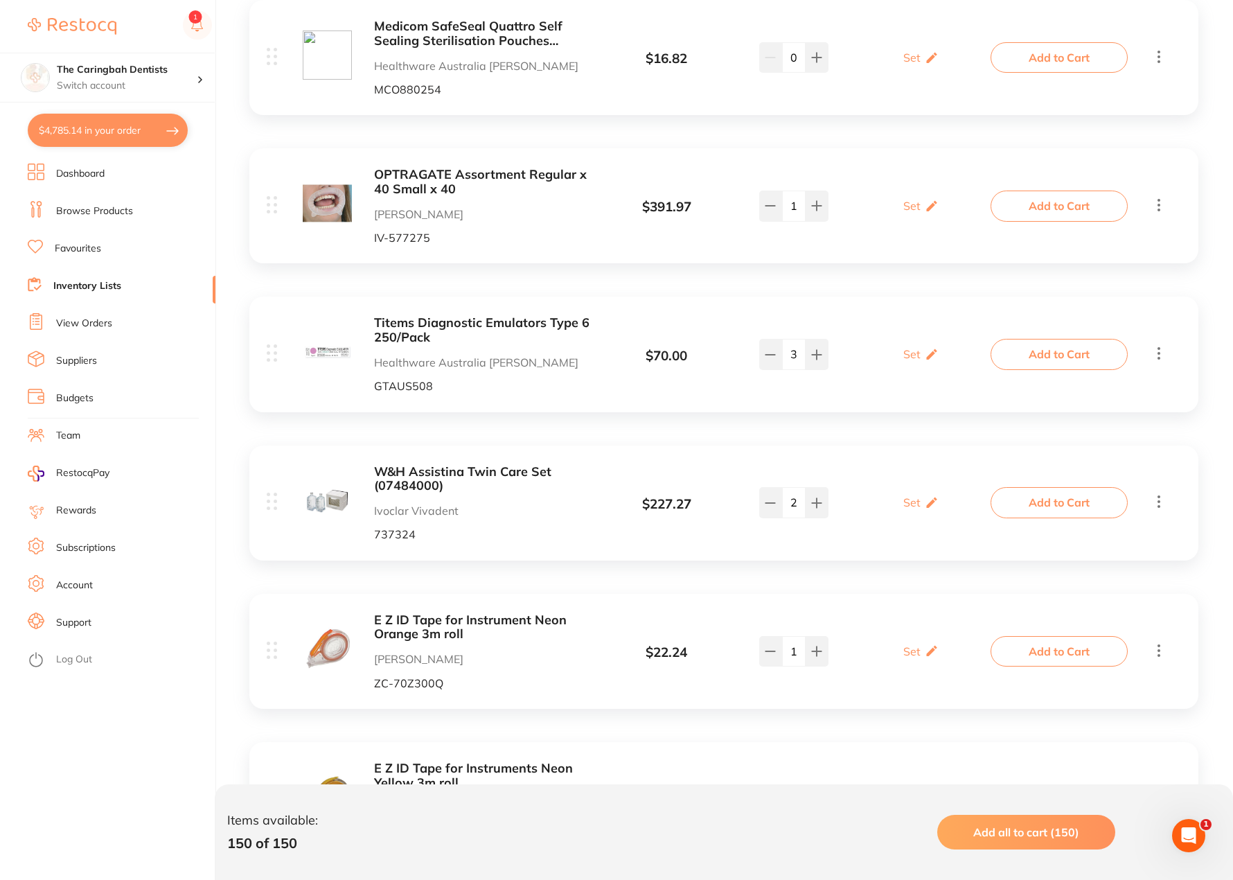
click at [1157, 206] on icon at bounding box center [1158, 204] width 17 height 17
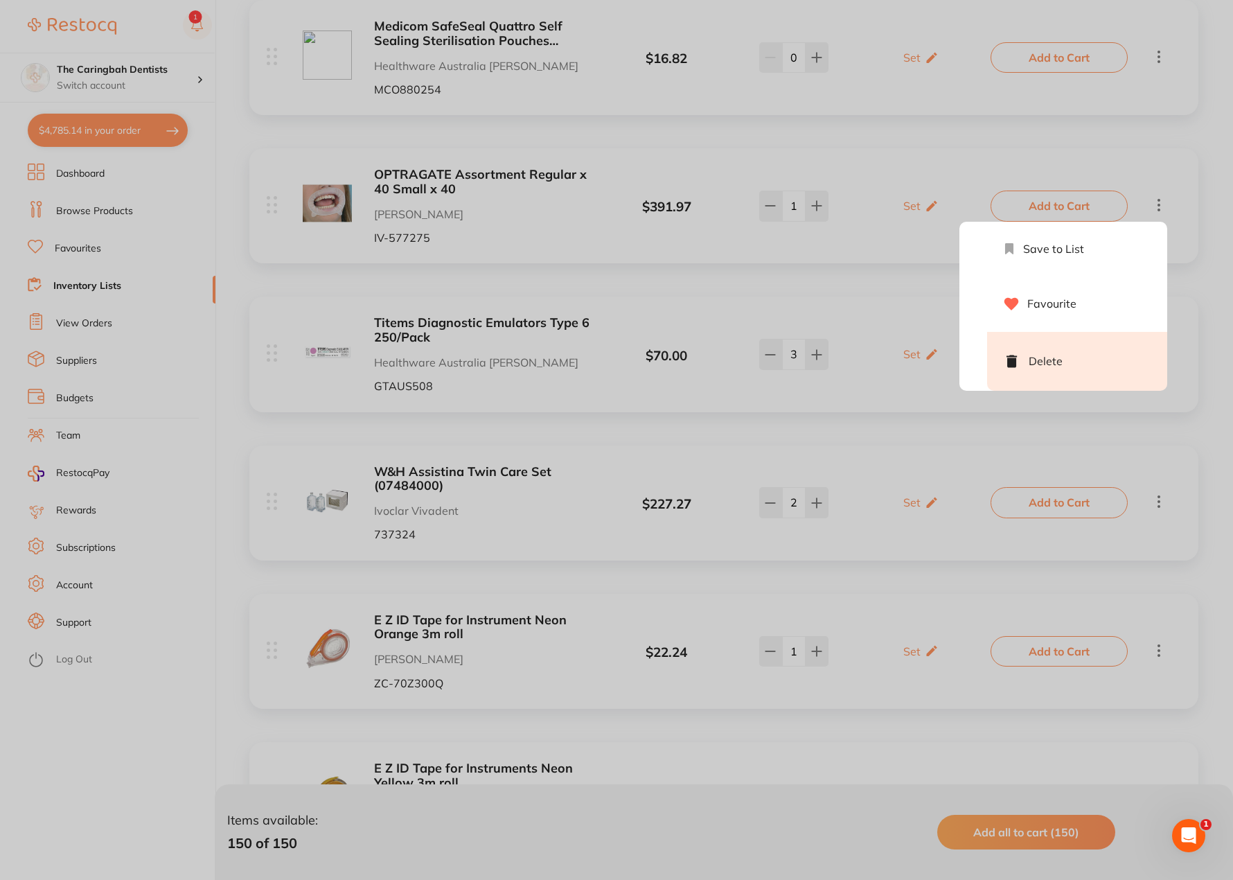
click at [1048, 362] on li "Delete" at bounding box center [1077, 361] width 180 height 59
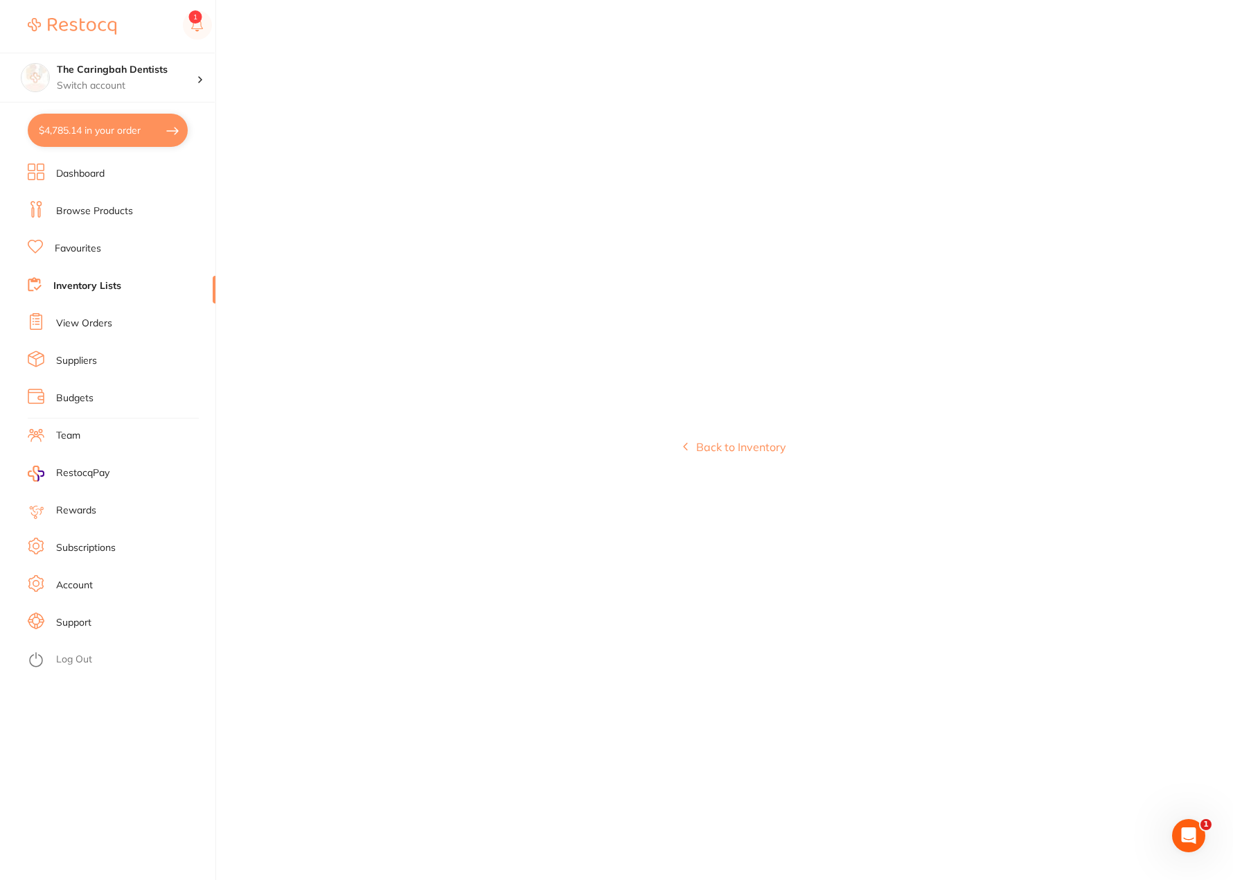
scroll to position [0, 0]
click at [706, 449] on button "Back to Inventory" at bounding box center [735, 446] width 103 height 12
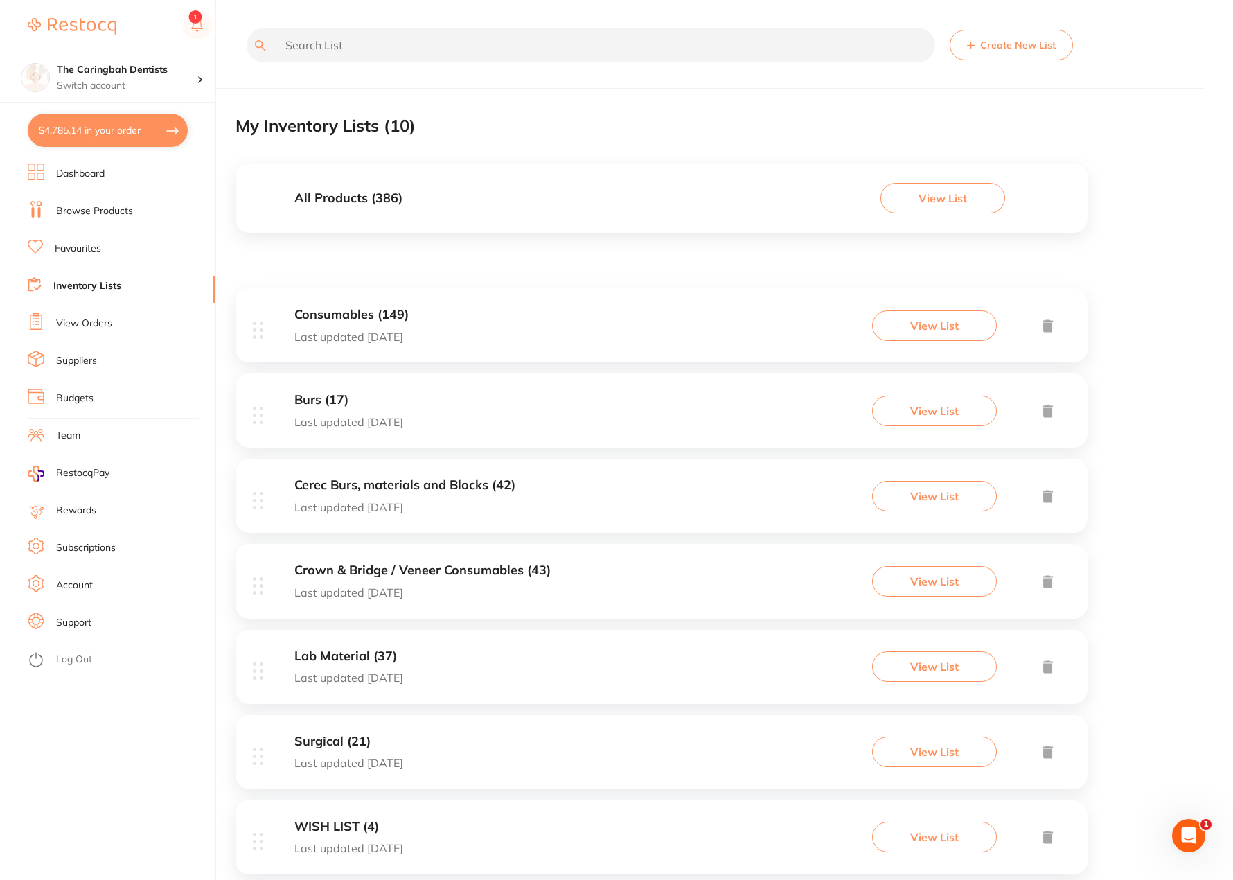
click at [334, 312] on h3 "Consumables (149)" at bounding box center [351, 315] width 114 height 15
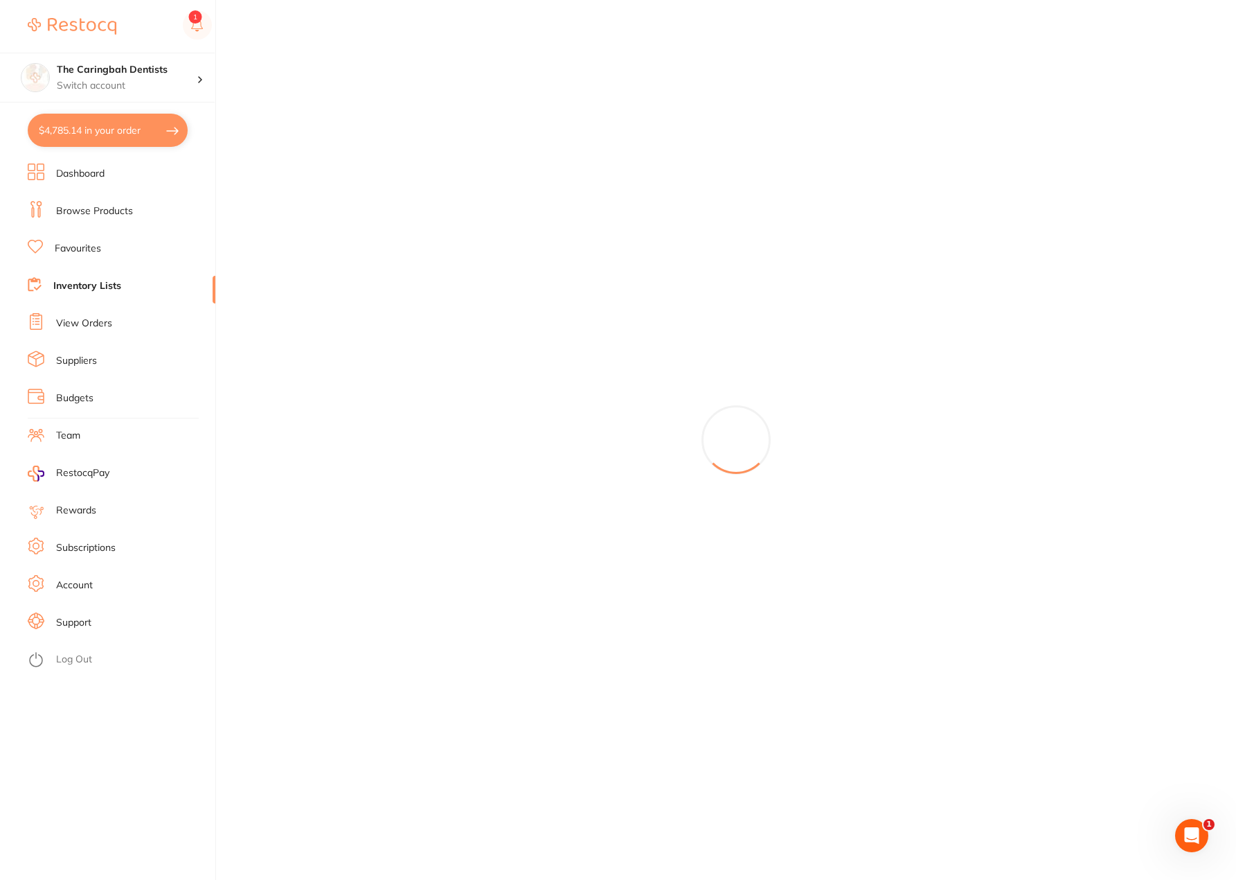
click at [122, 284] on li "Inventory Lists" at bounding box center [122, 286] width 188 height 21
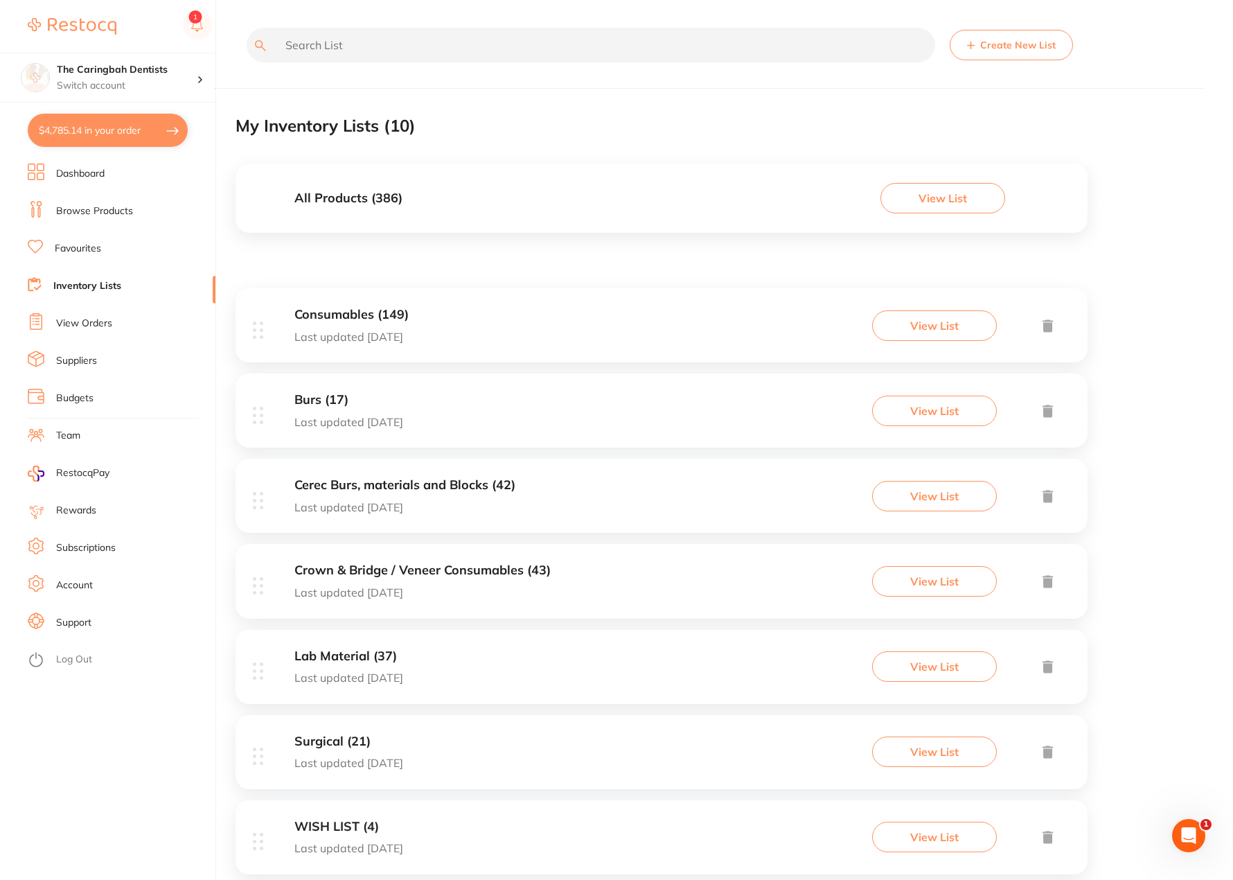
click at [346, 316] on h3 "Consumables (149)" at bounding box center [351, 315] width 114 height 15
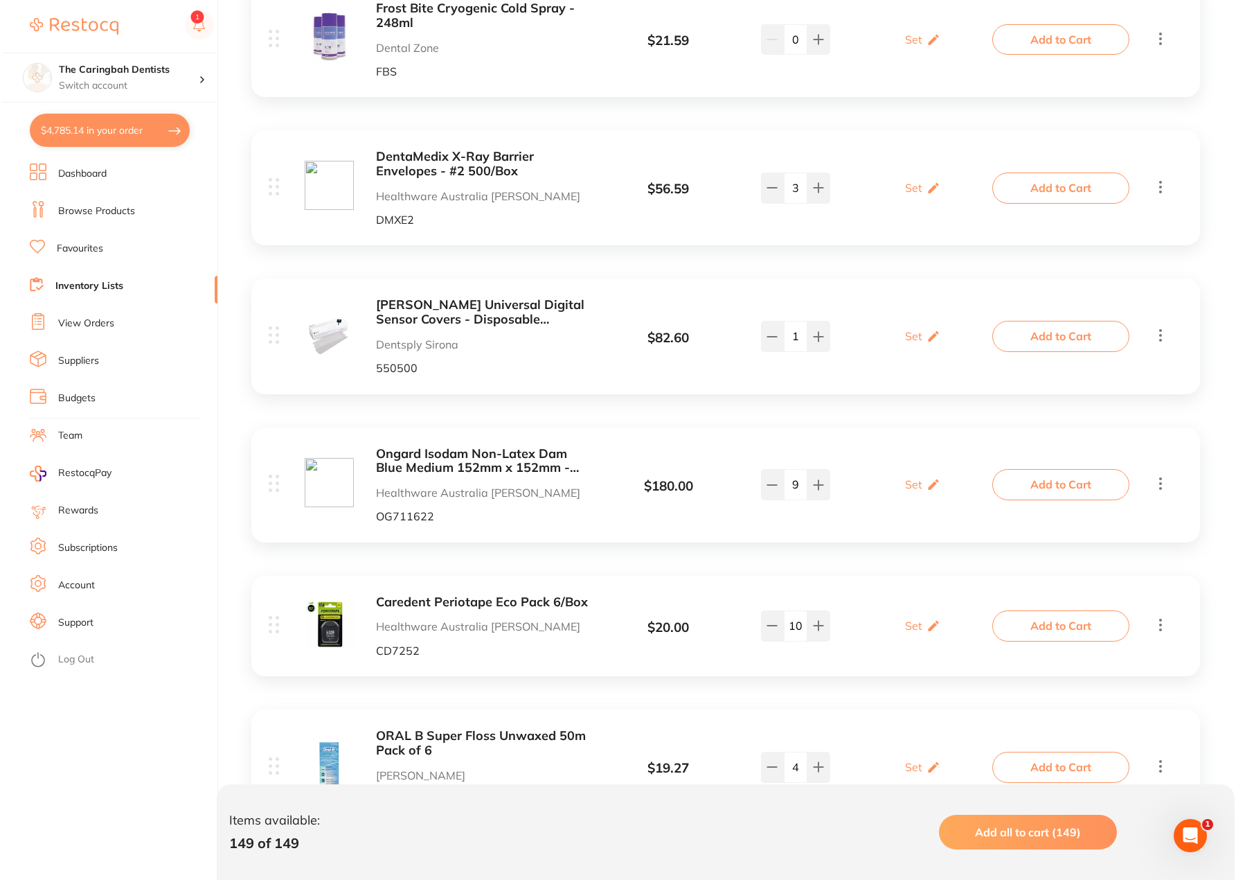
scroll to position [12397, 0]
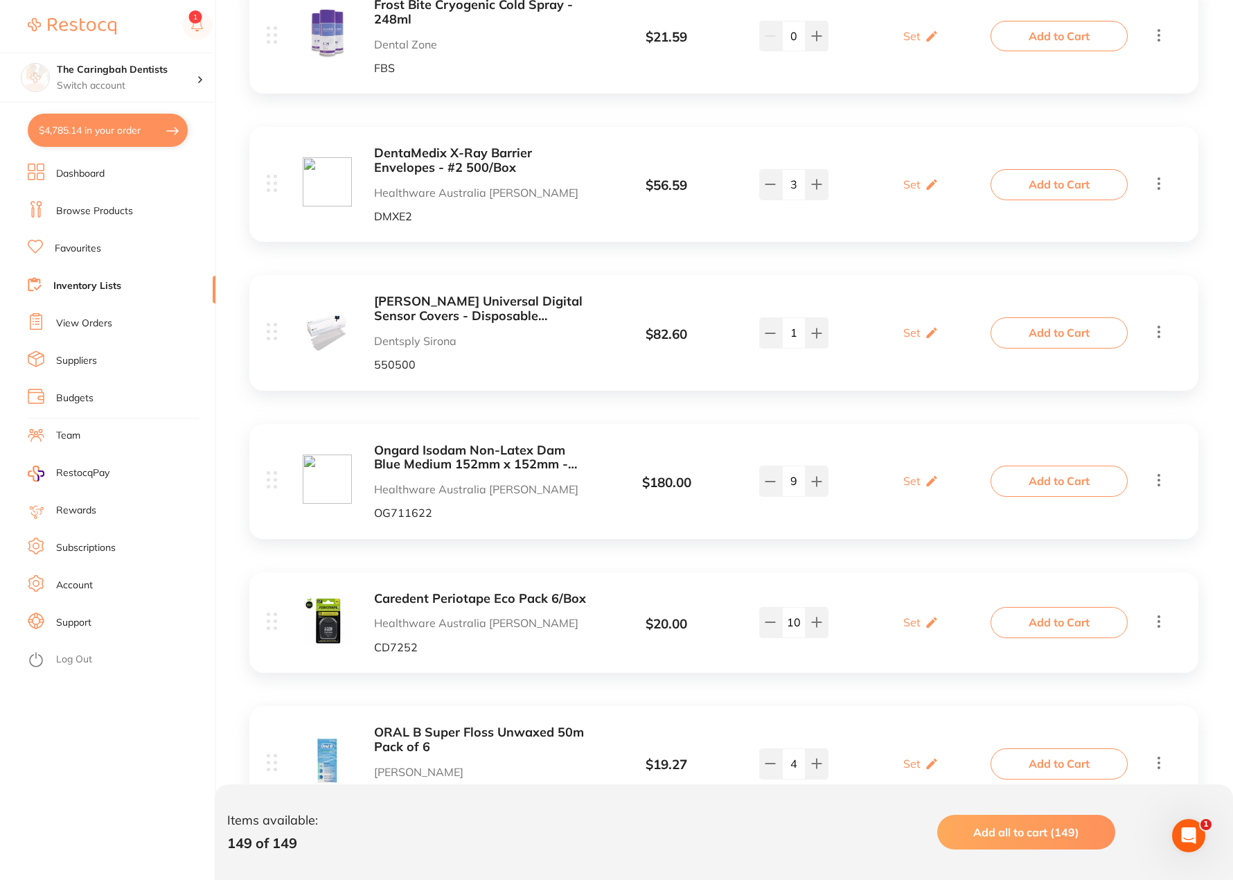
click at [1068, 169] on button "Add to Cart" at bounding box center [1058, 184] width 137 height 30
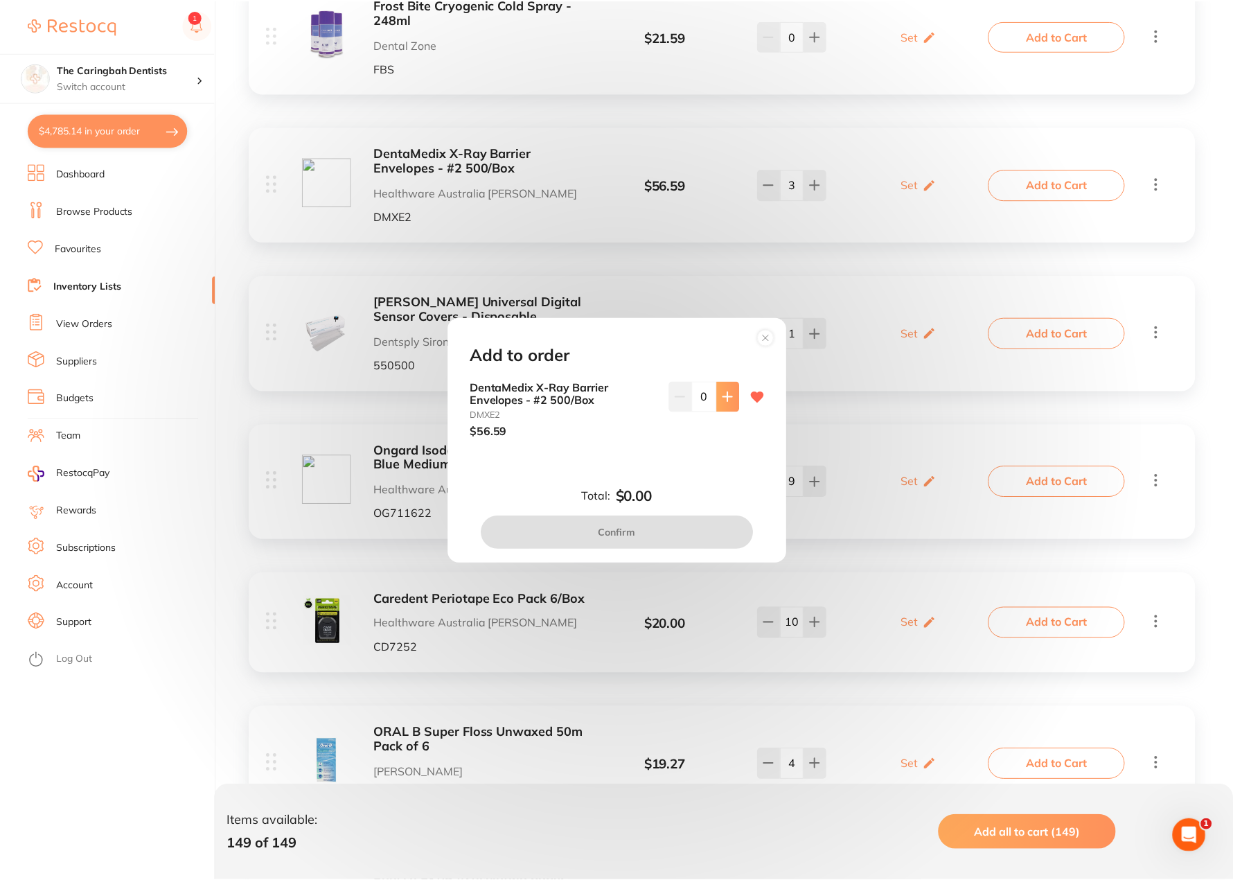
scroll to position [0, 0]
click at [723, 402] on button at bounding box center [729, 396] width 23 height 30
type input "1"
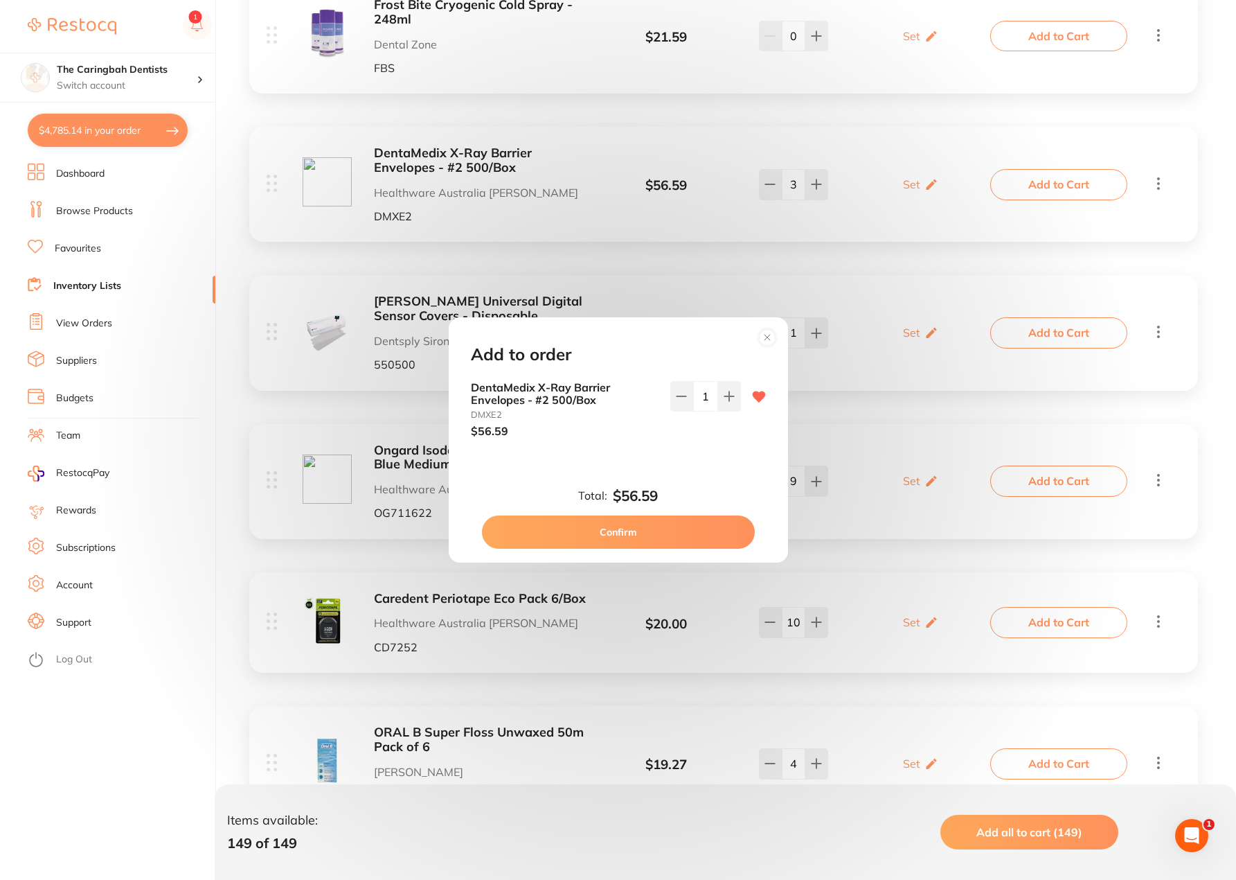
click at [653, 532] on button "Confirm" at bounding box center [618, 531] width 273 height 33
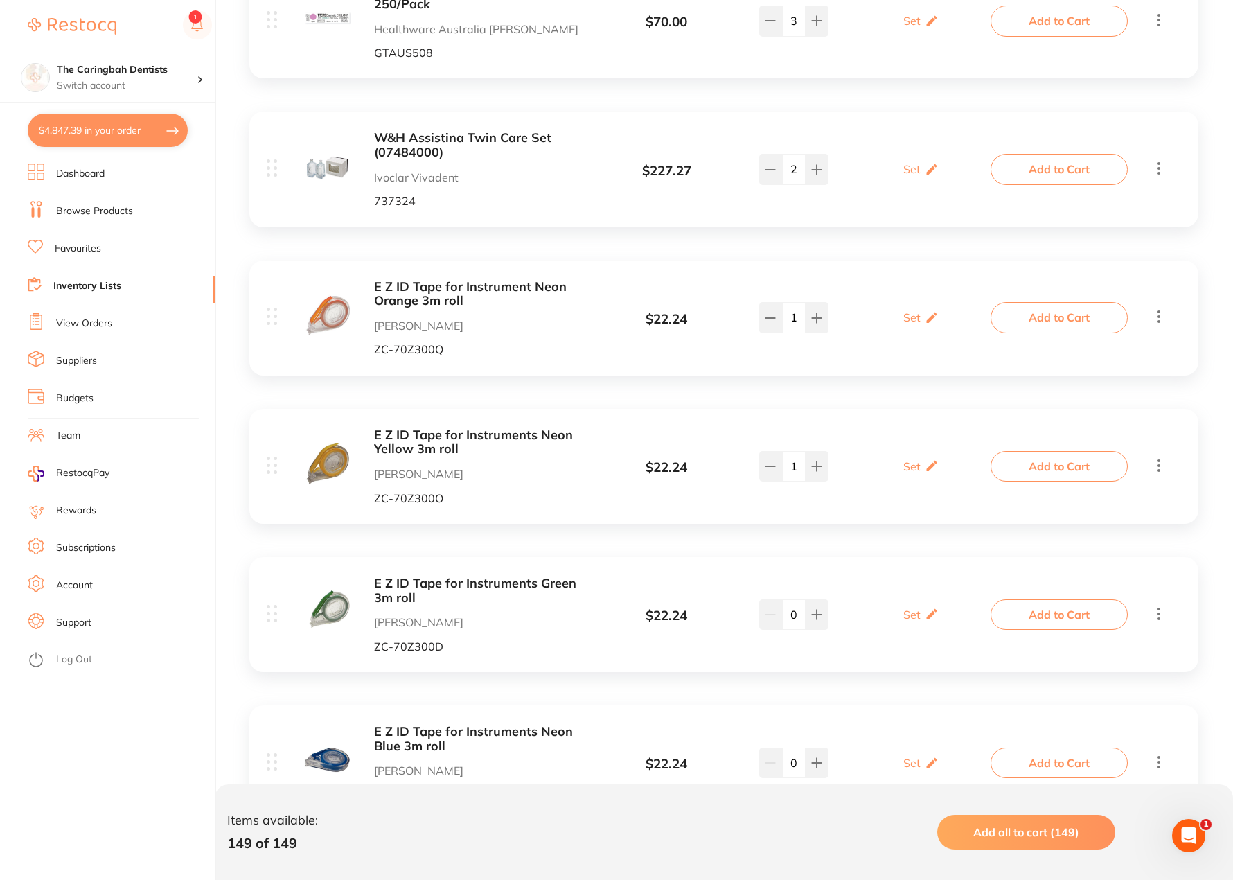
scroll to position [1247, 0]
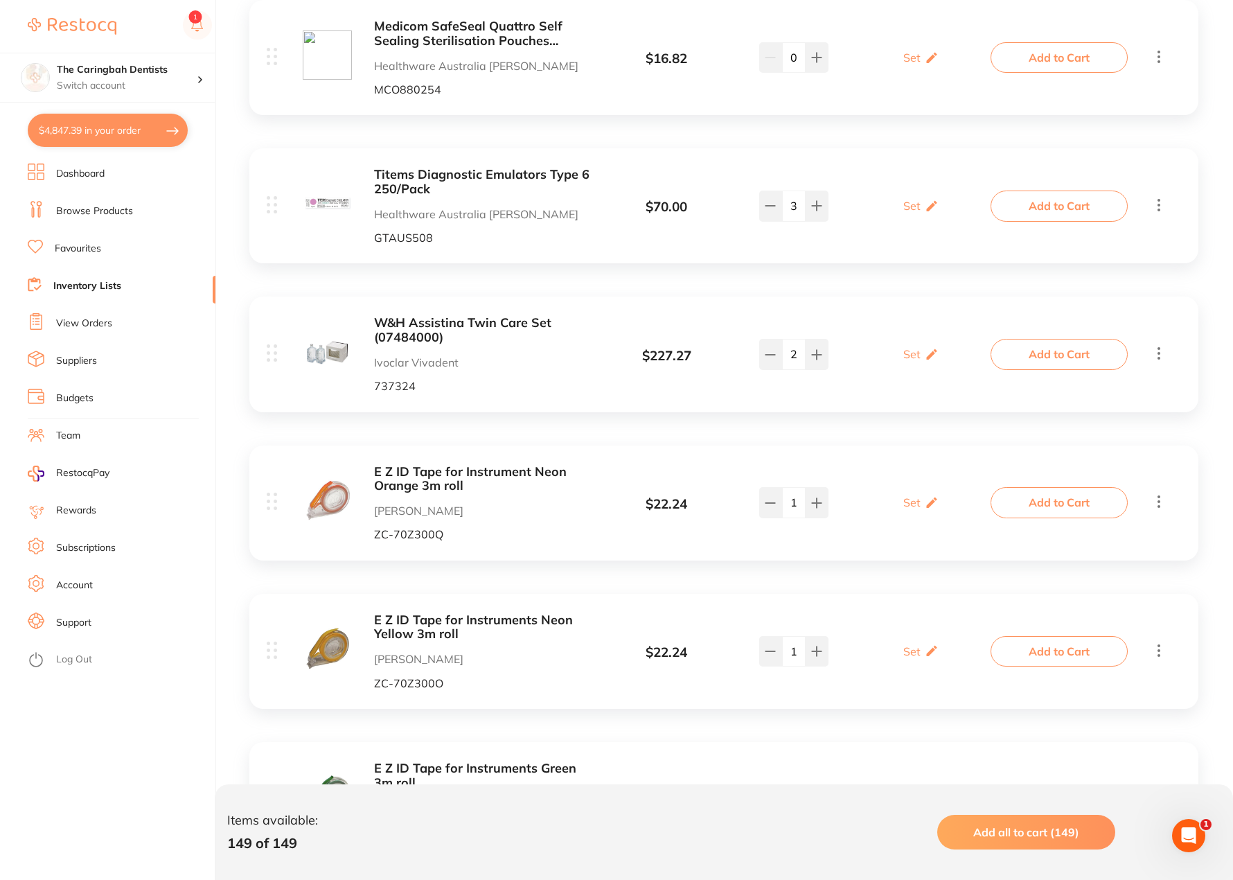
click at [86, 133] on button "$4,847.39 in your order" at bounding box center [108, 130] width 160 height 33
checkbox input "true"
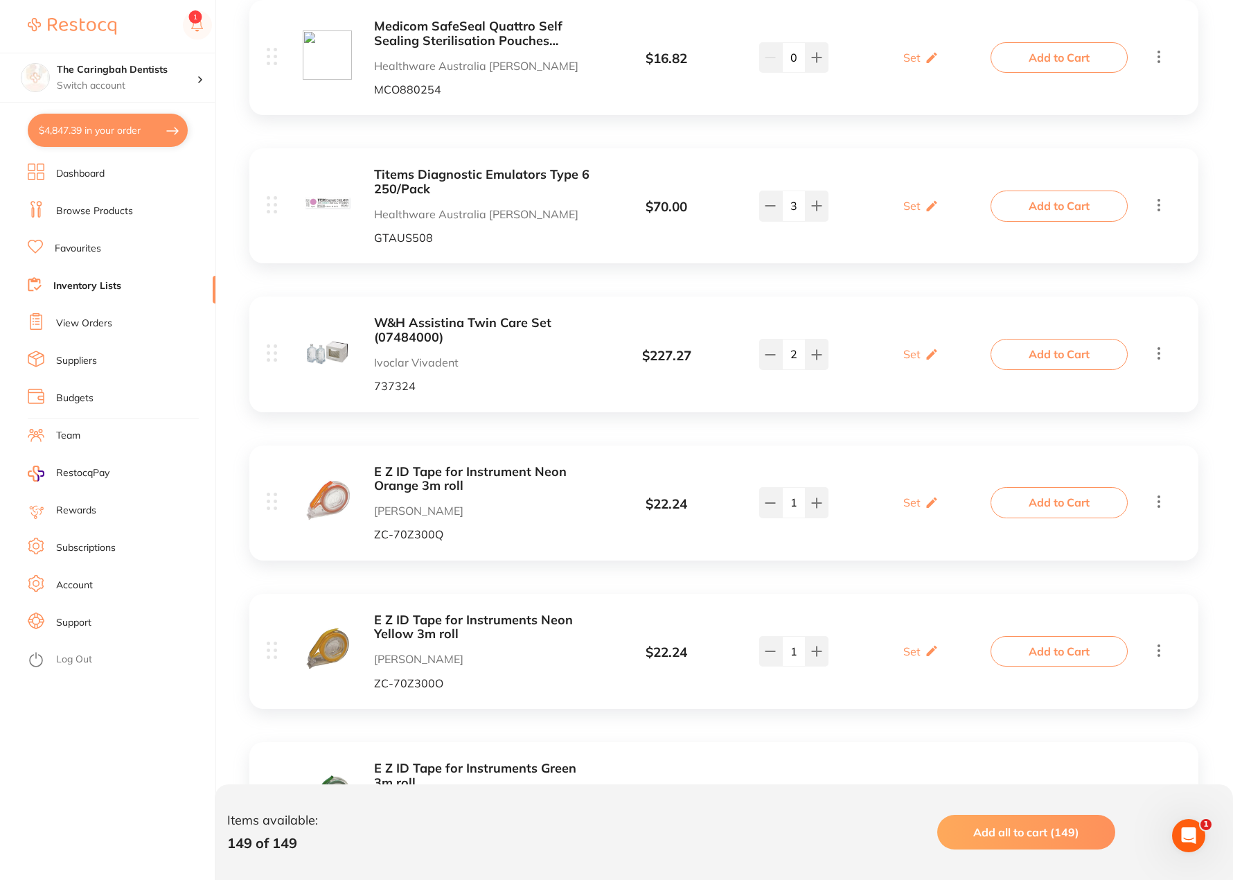
checkbox input "true"
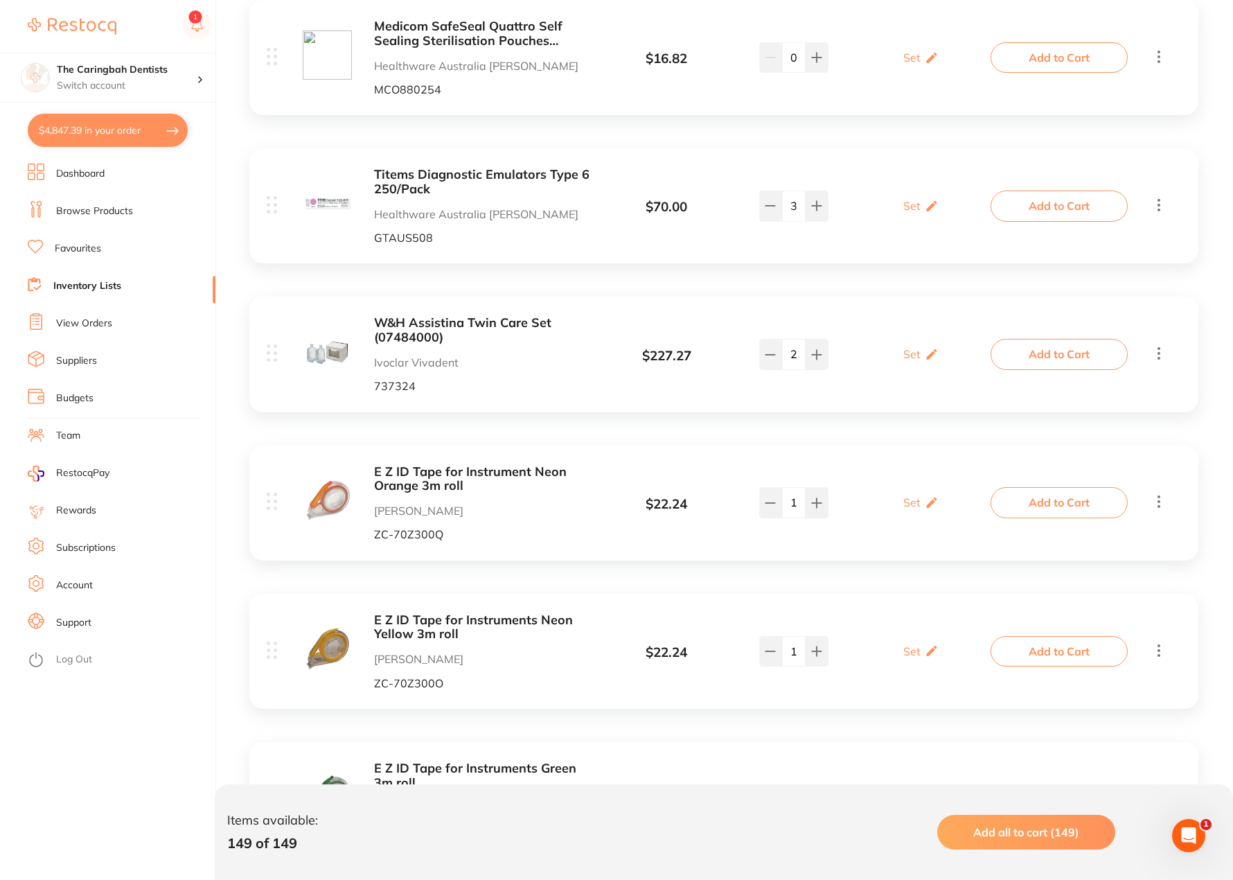
checkbox input "true"
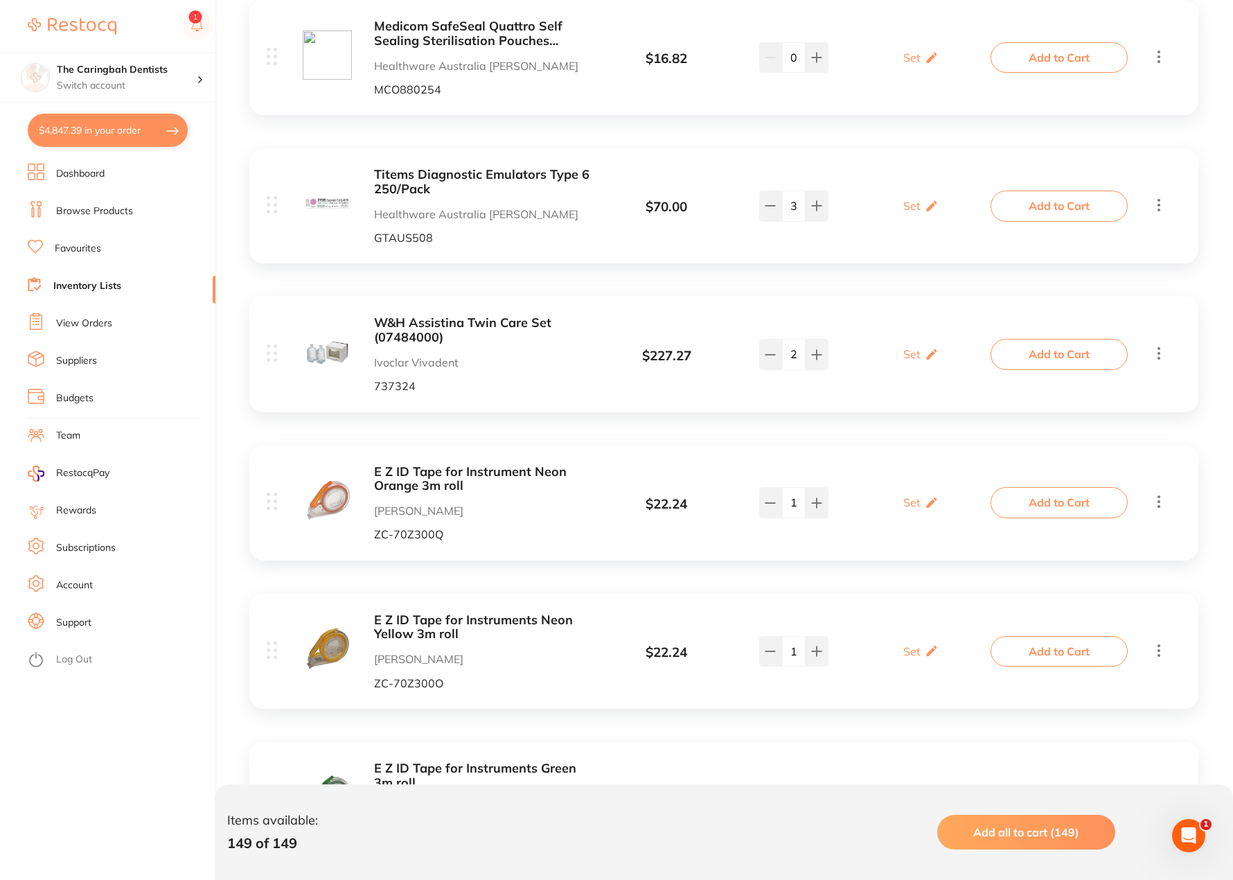
checkbox input "true"
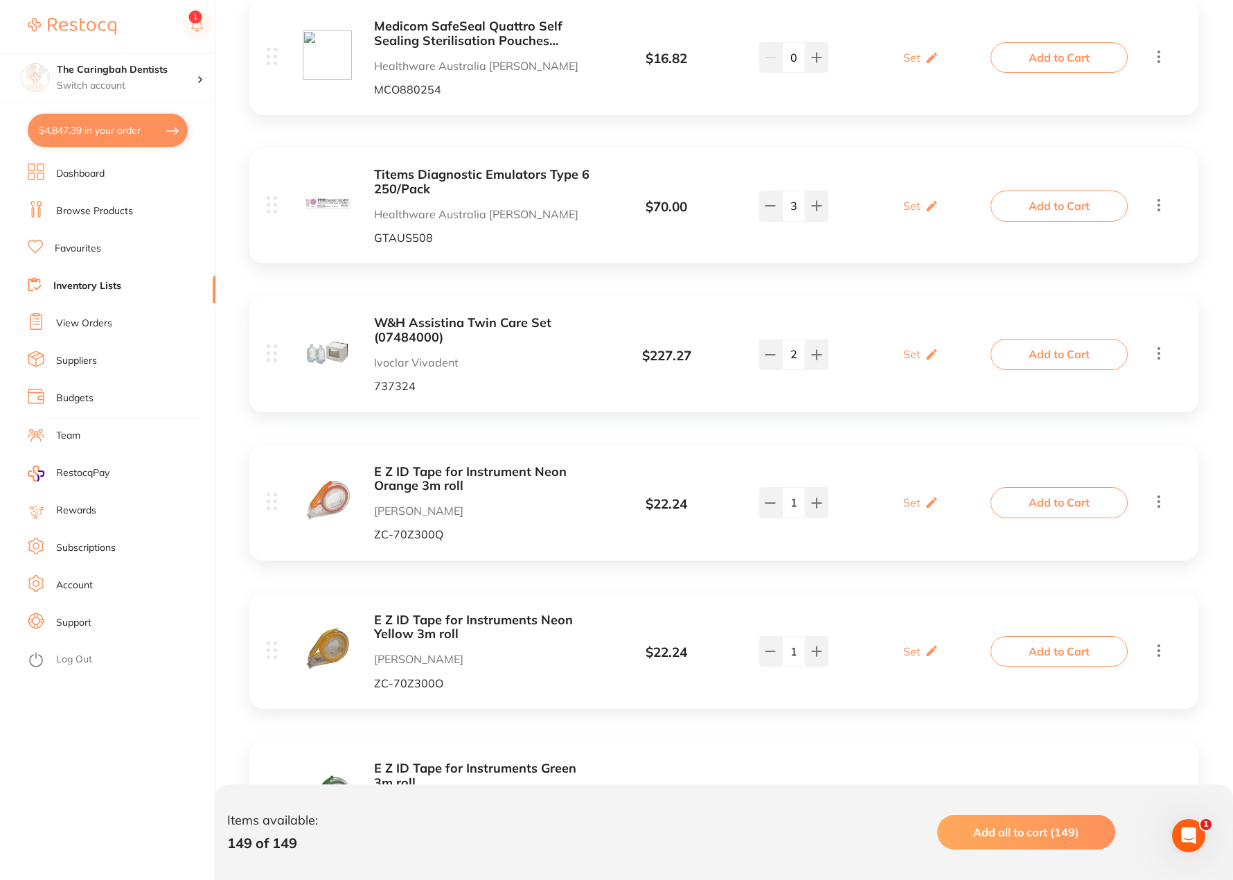
checkbox input "true"
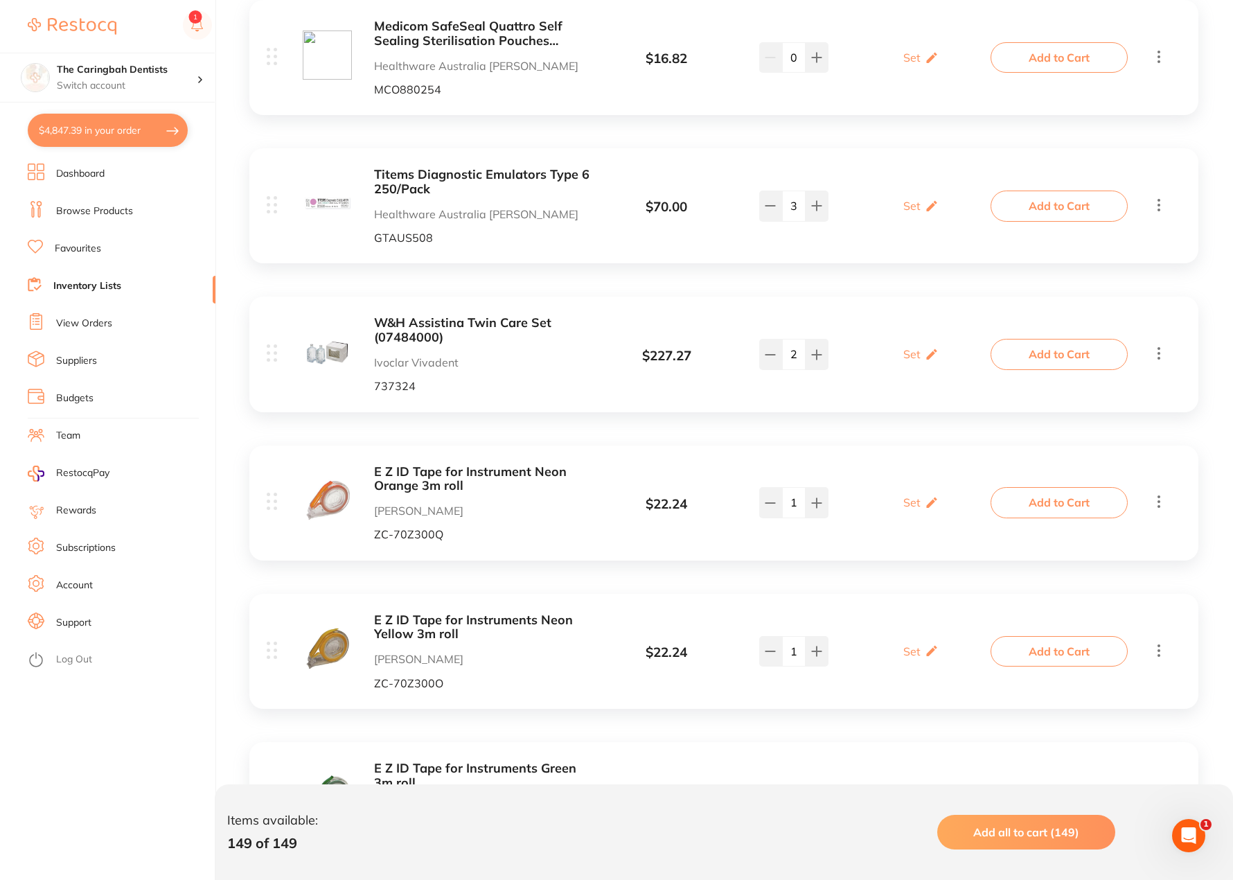
checkbox input "true"
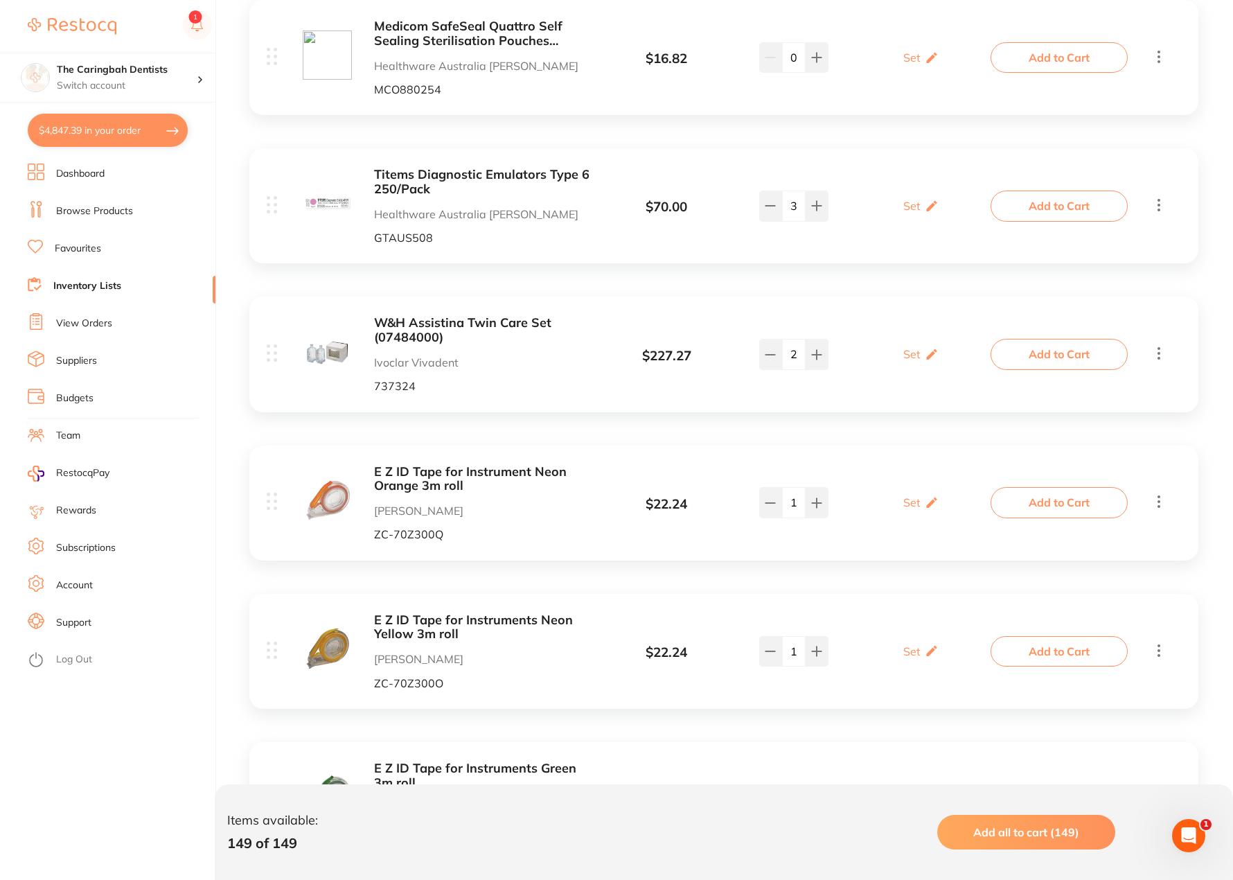
checkbox input "true"
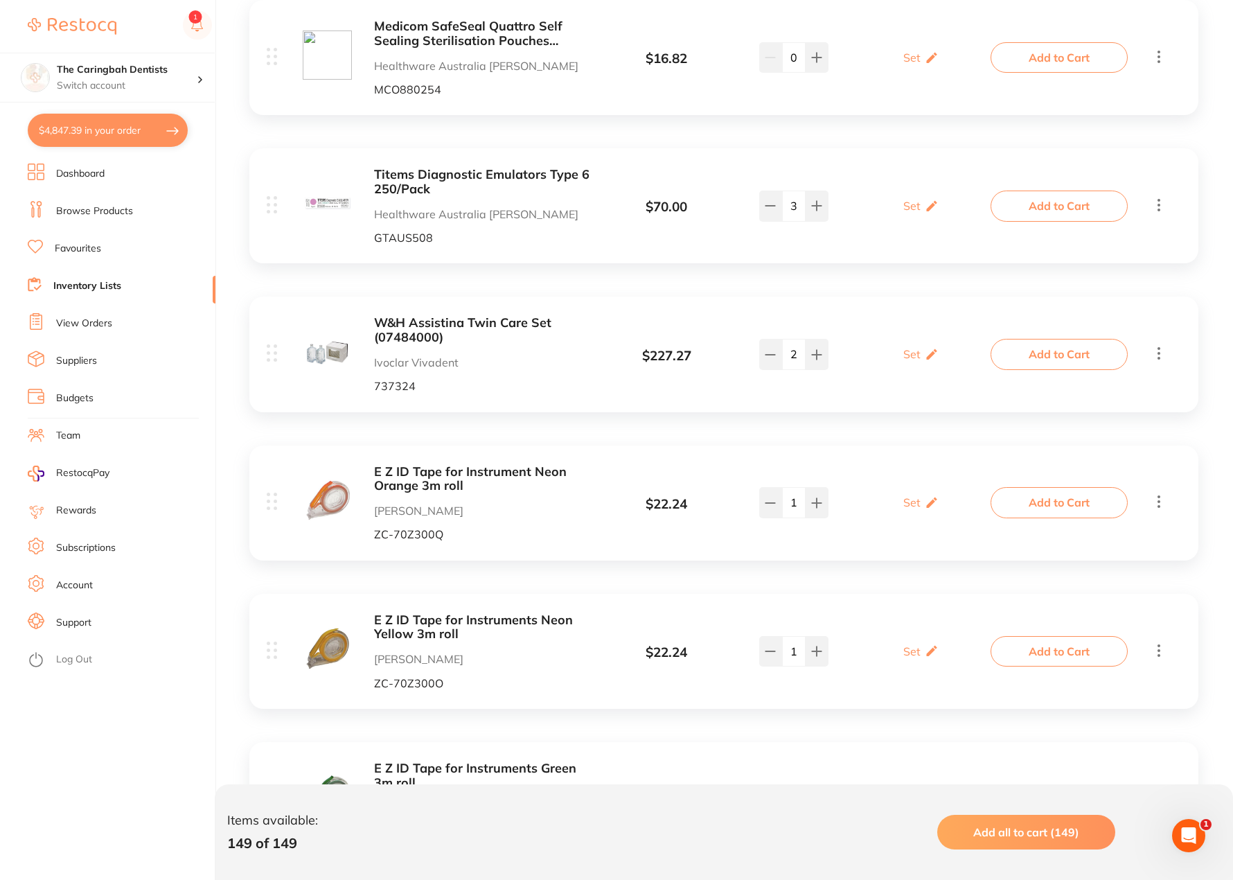
checkbox input "true"
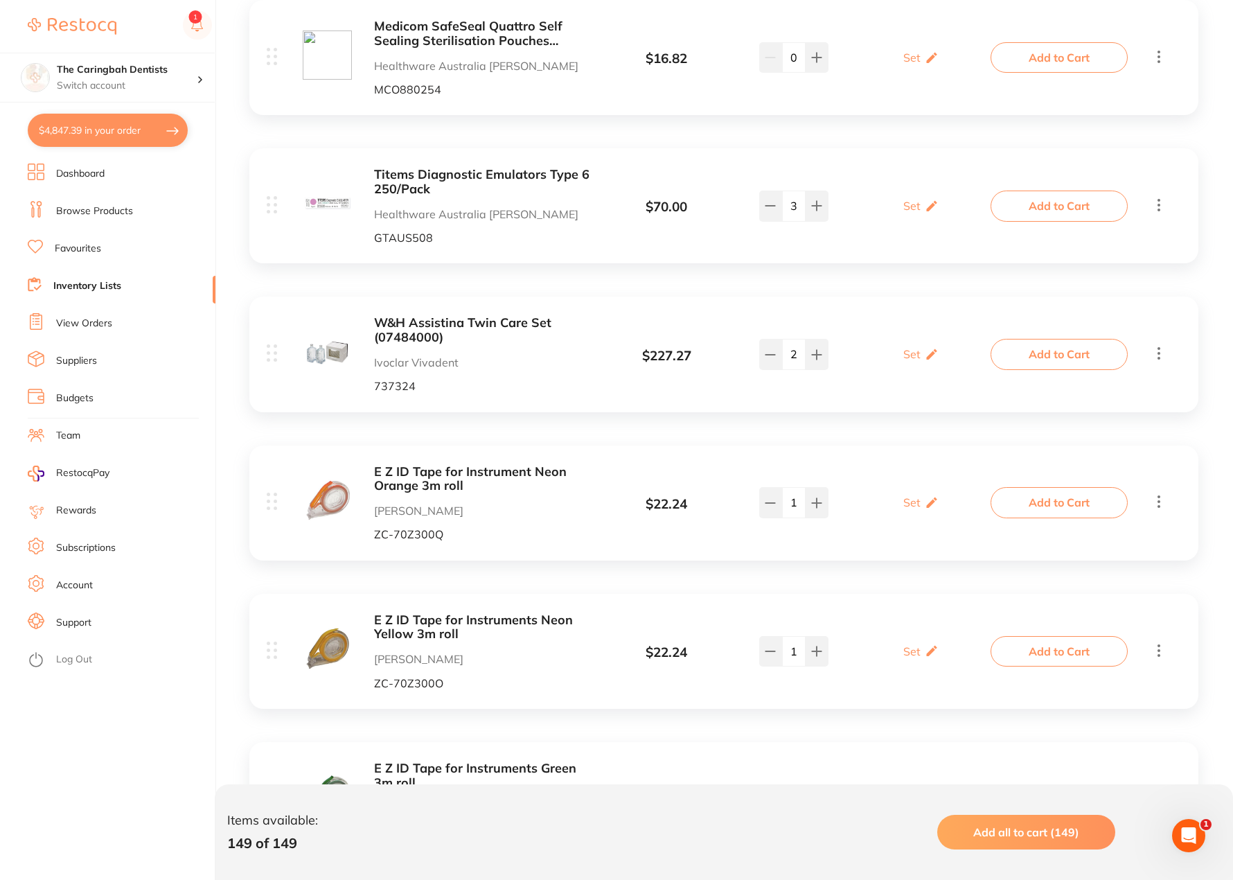
checkbox input "true"
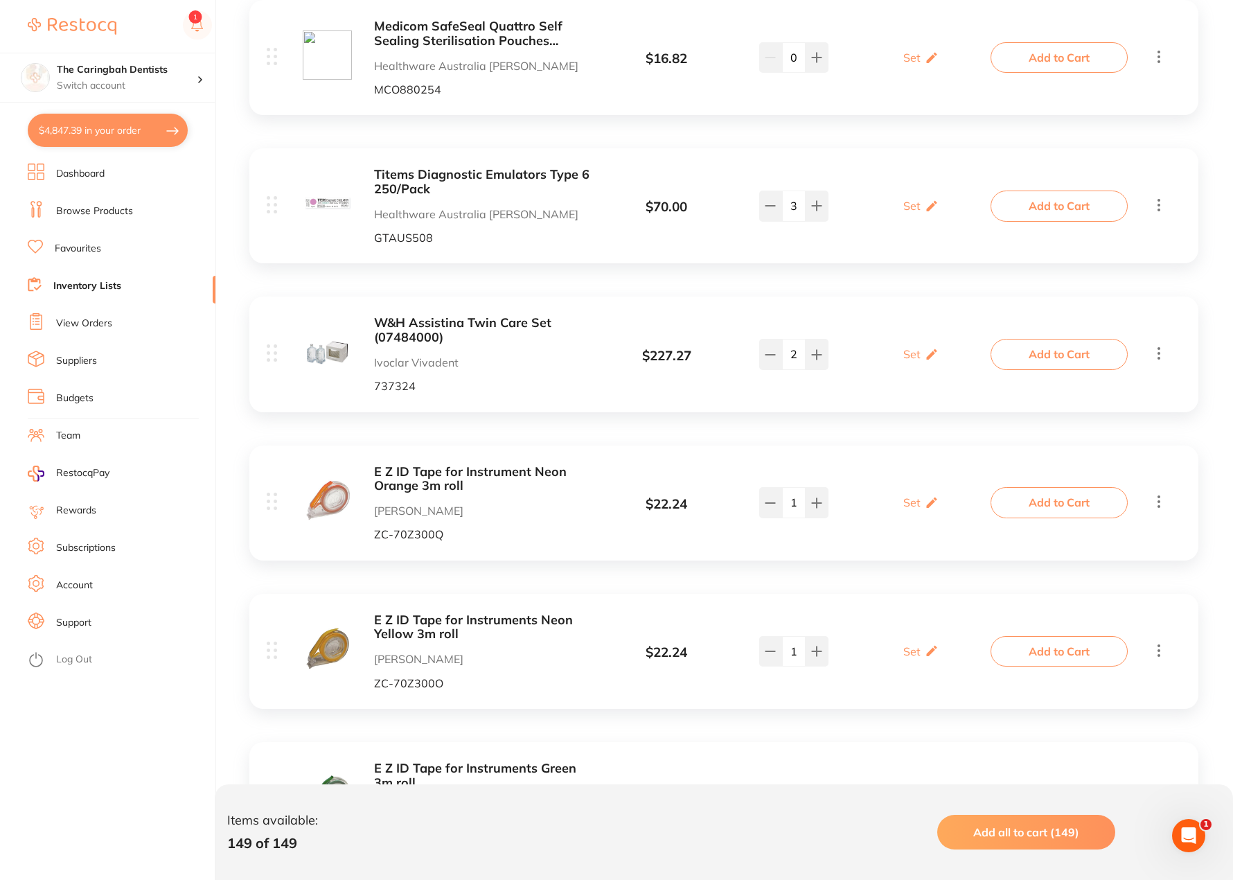
checkbox input "true"
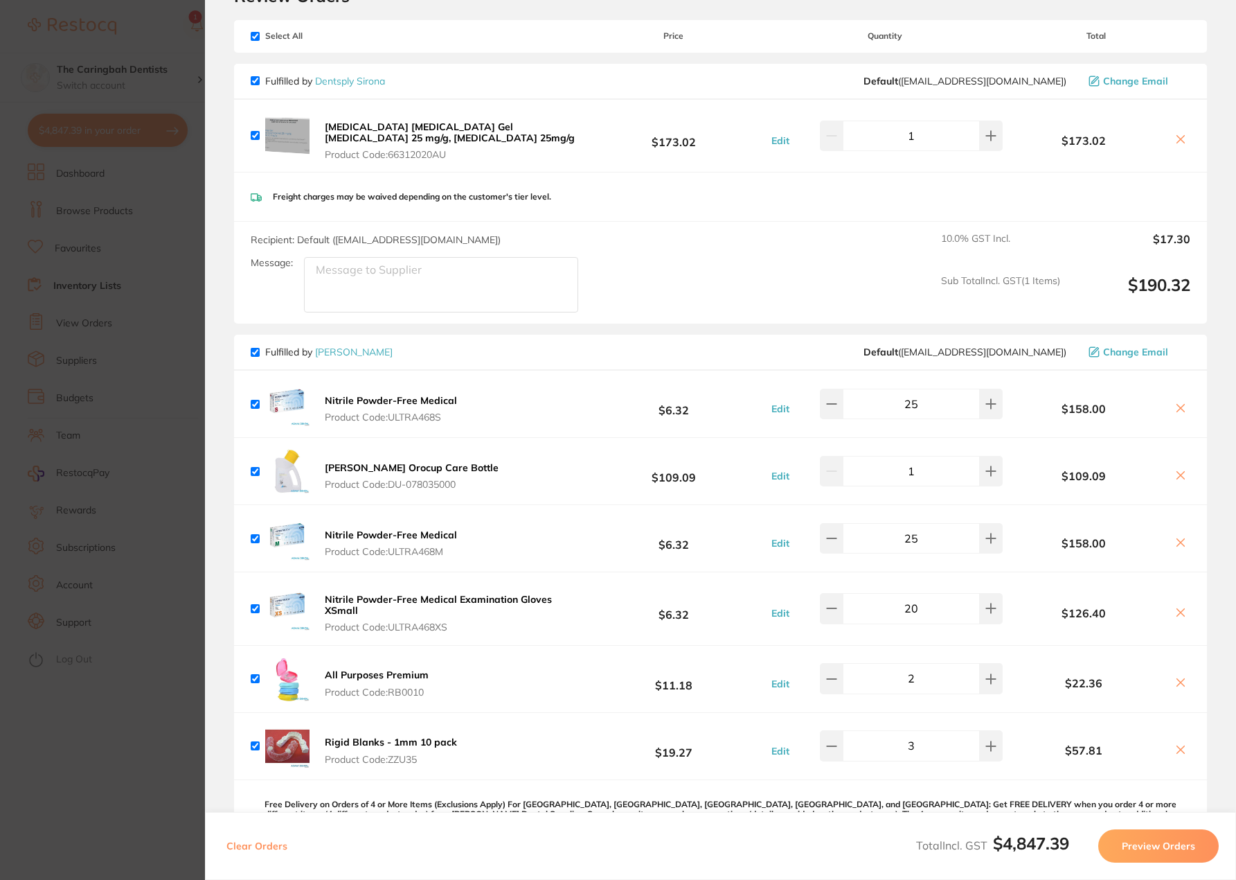
scroll to position [139, 0]
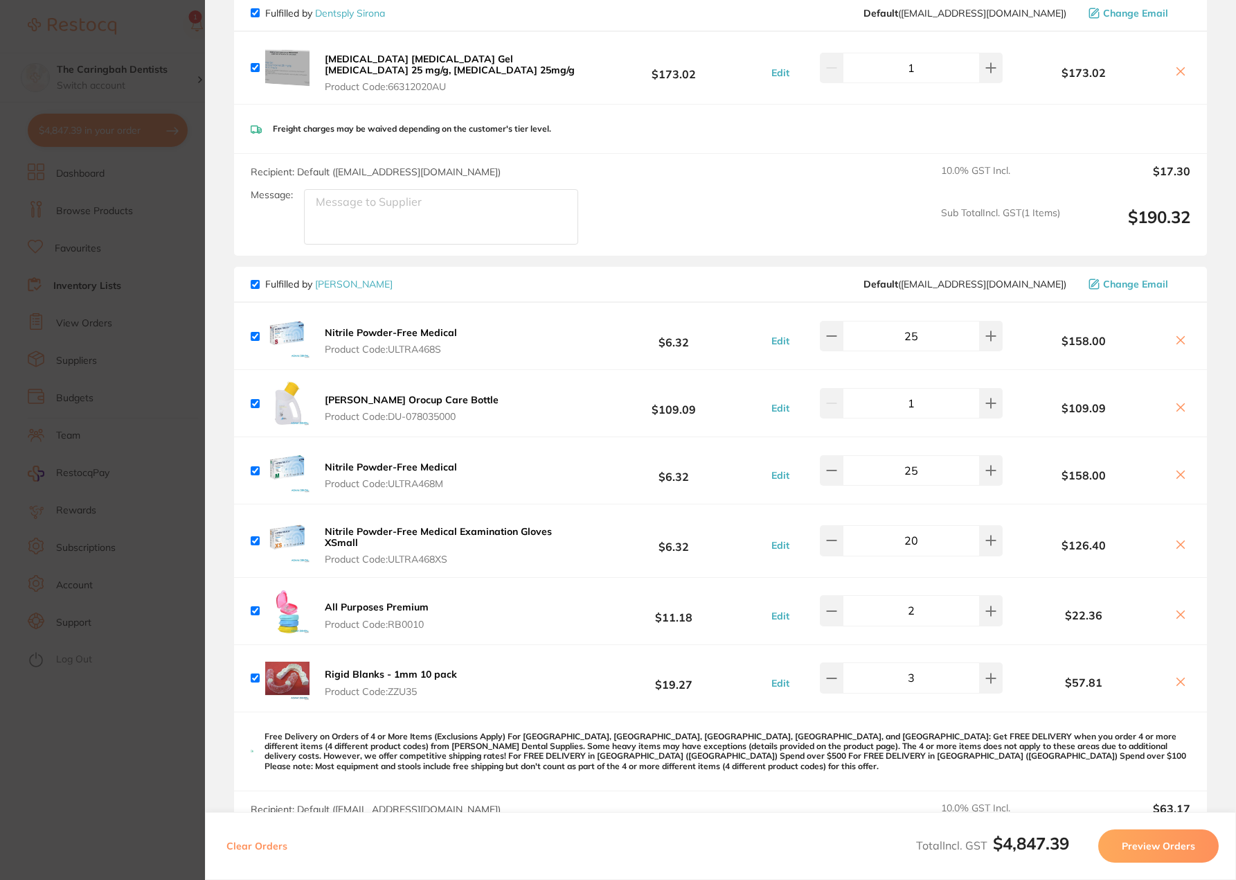
click at [1178, 75] on icon at bounding box center [1180, 71] width 11 height 11
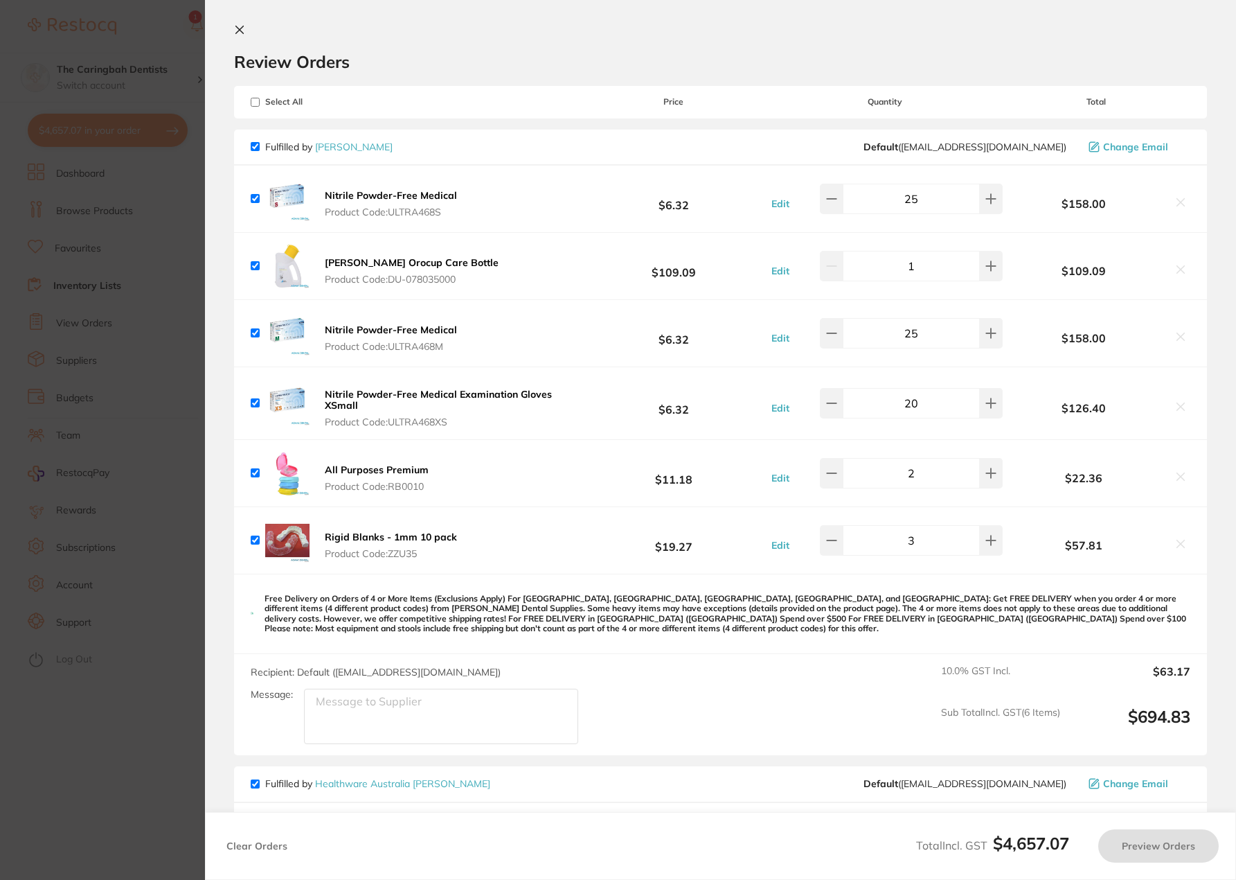
scroll to position [0, 0]
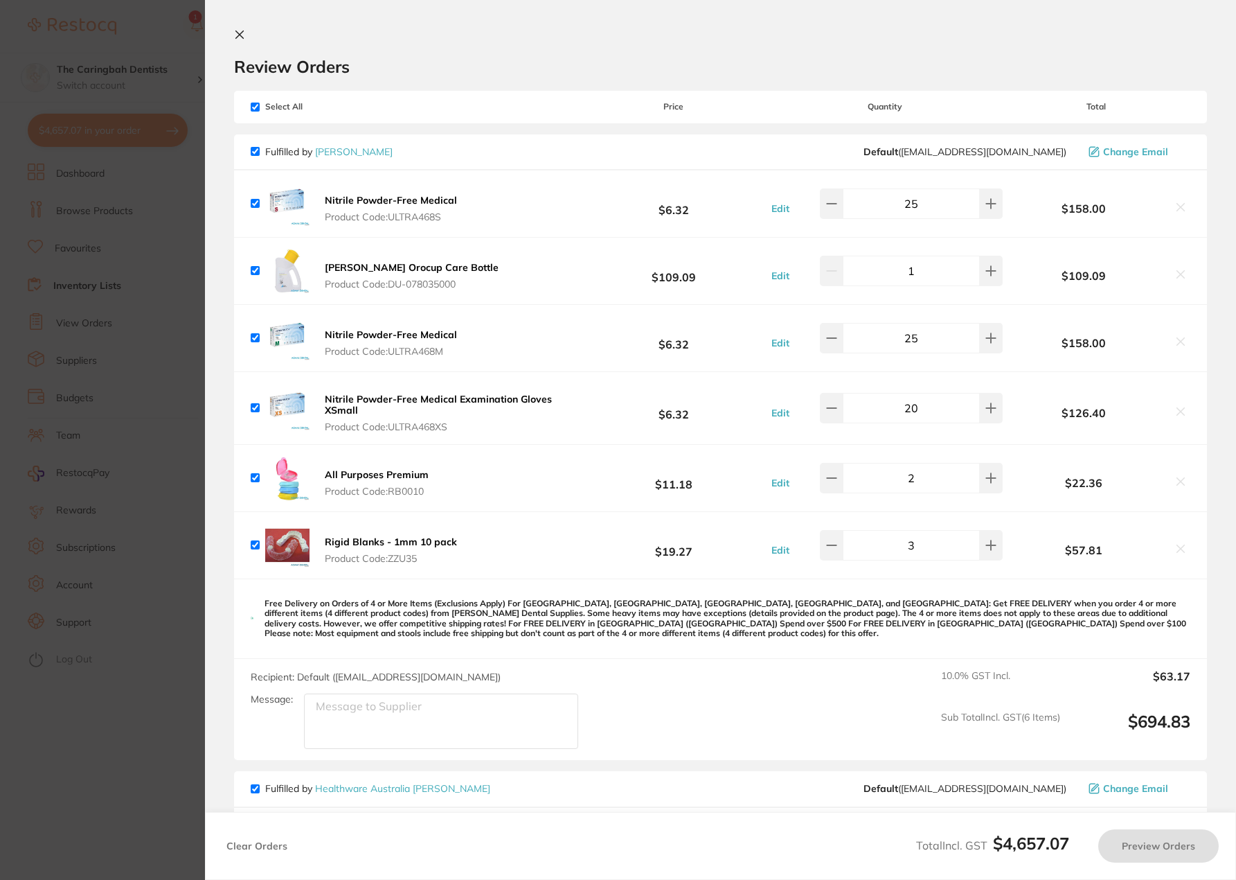
checkbox input "true"
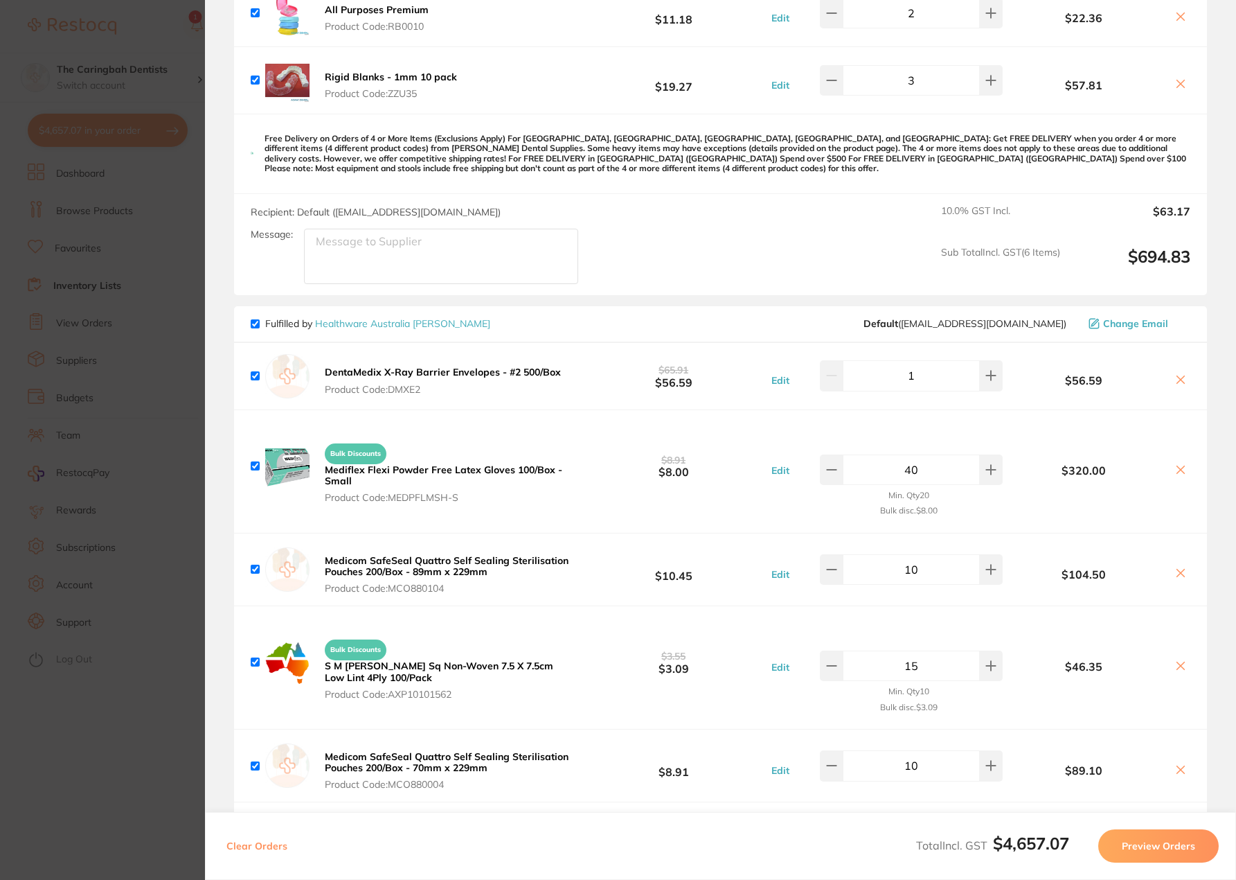
scroll to position [623, 0]
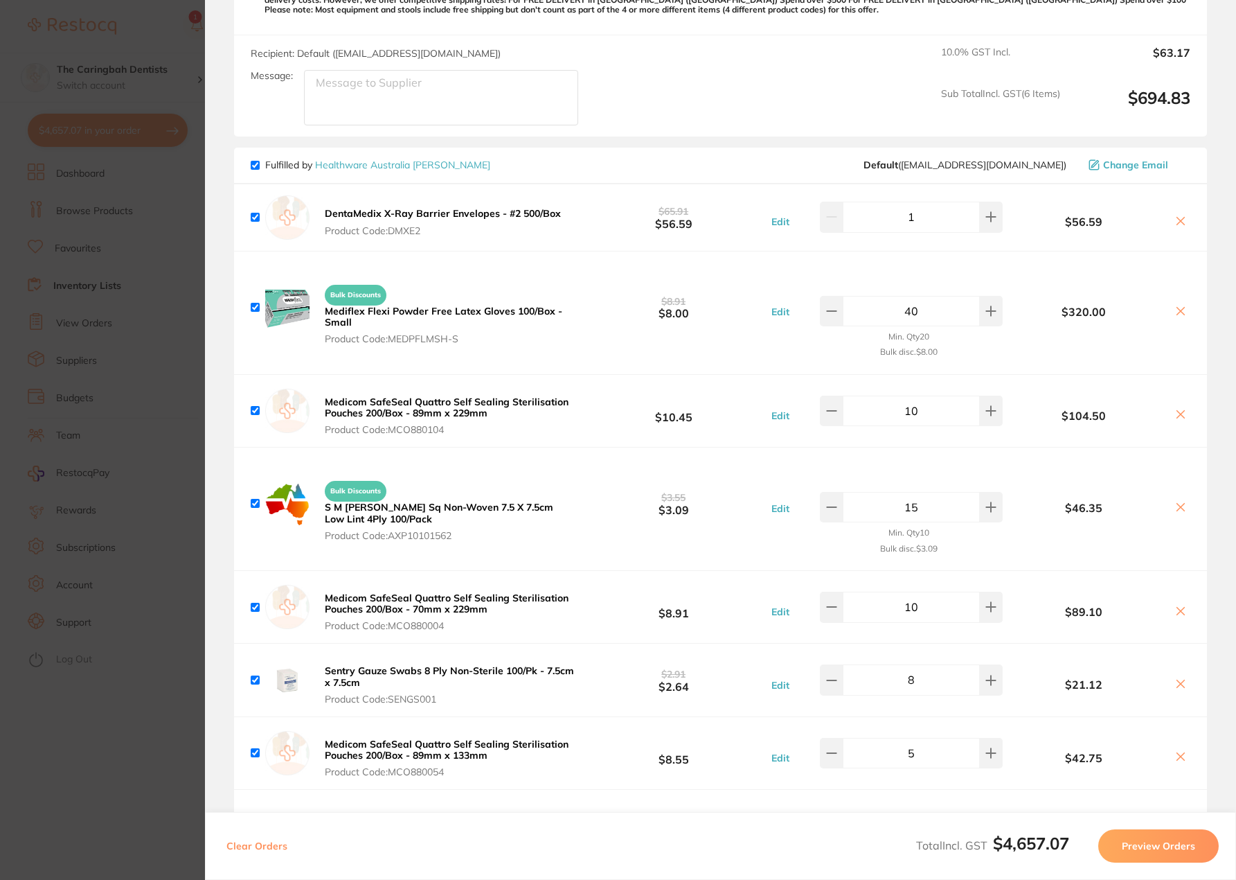
click at [1168, 854] on button "Preview Orders" at bounding box center [1158, 845] width 121 height 33
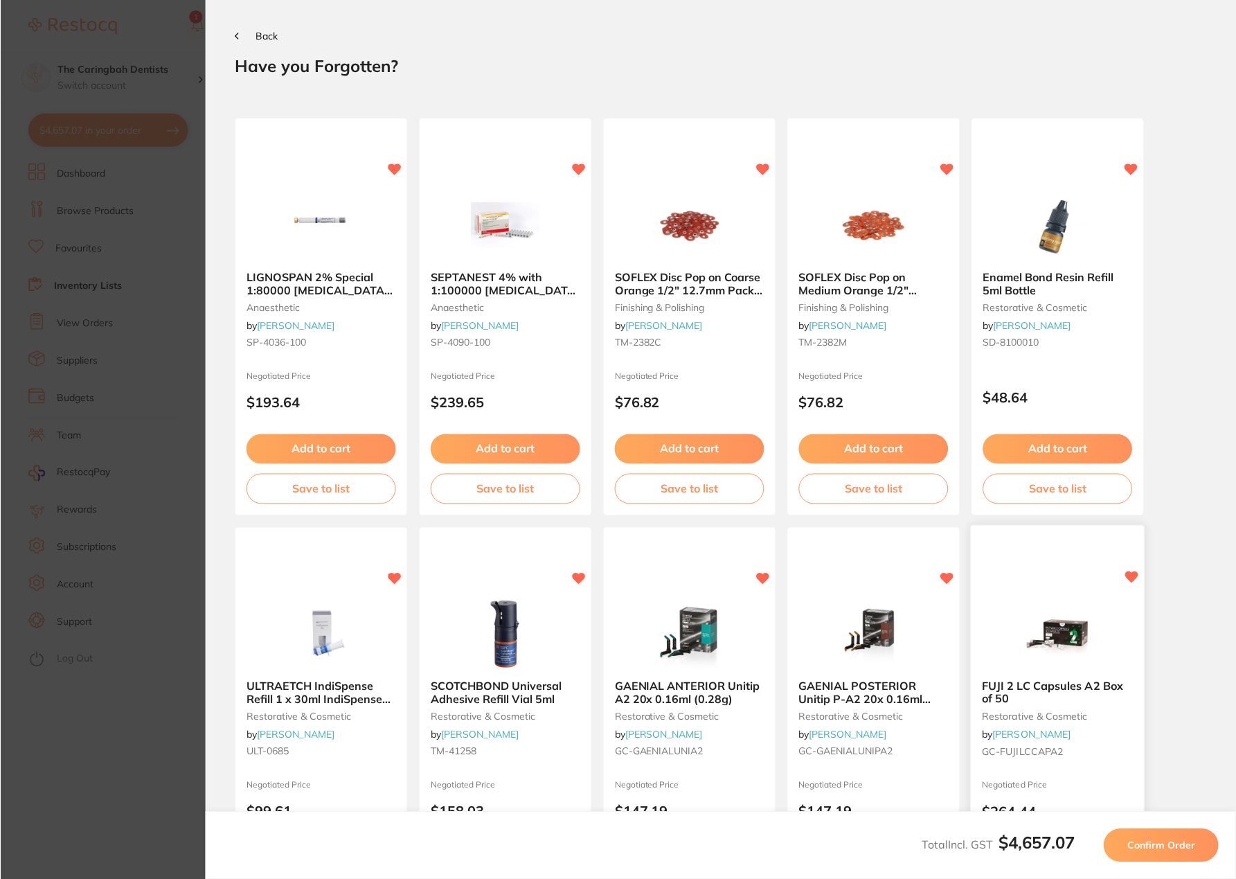
scroll to position [0, 0]
click at [235, 37] on icon at bounding box center [236, 36] width 3 height 6
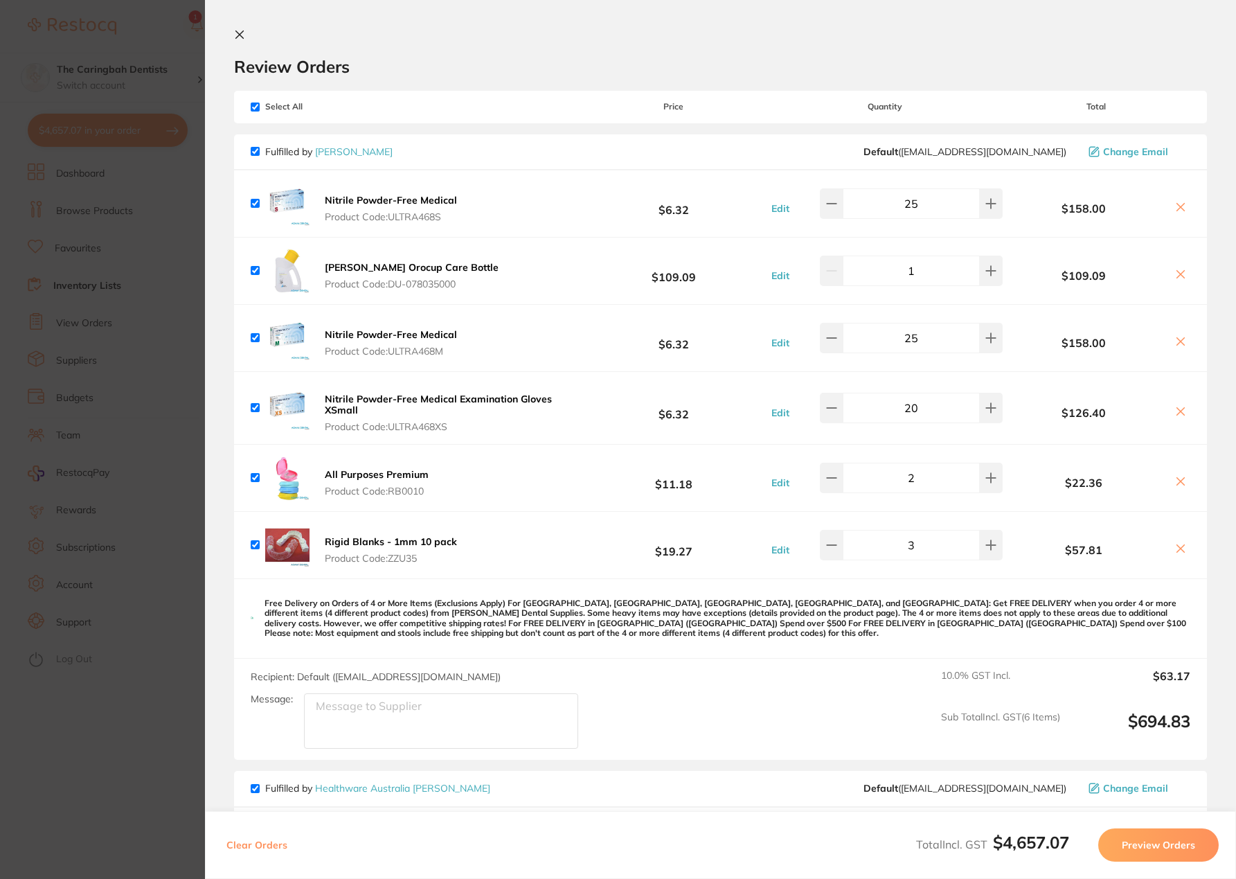
click at [395, 474] on b "All Purposes Premium" at bounding box center [377, 474] width 104 height 12
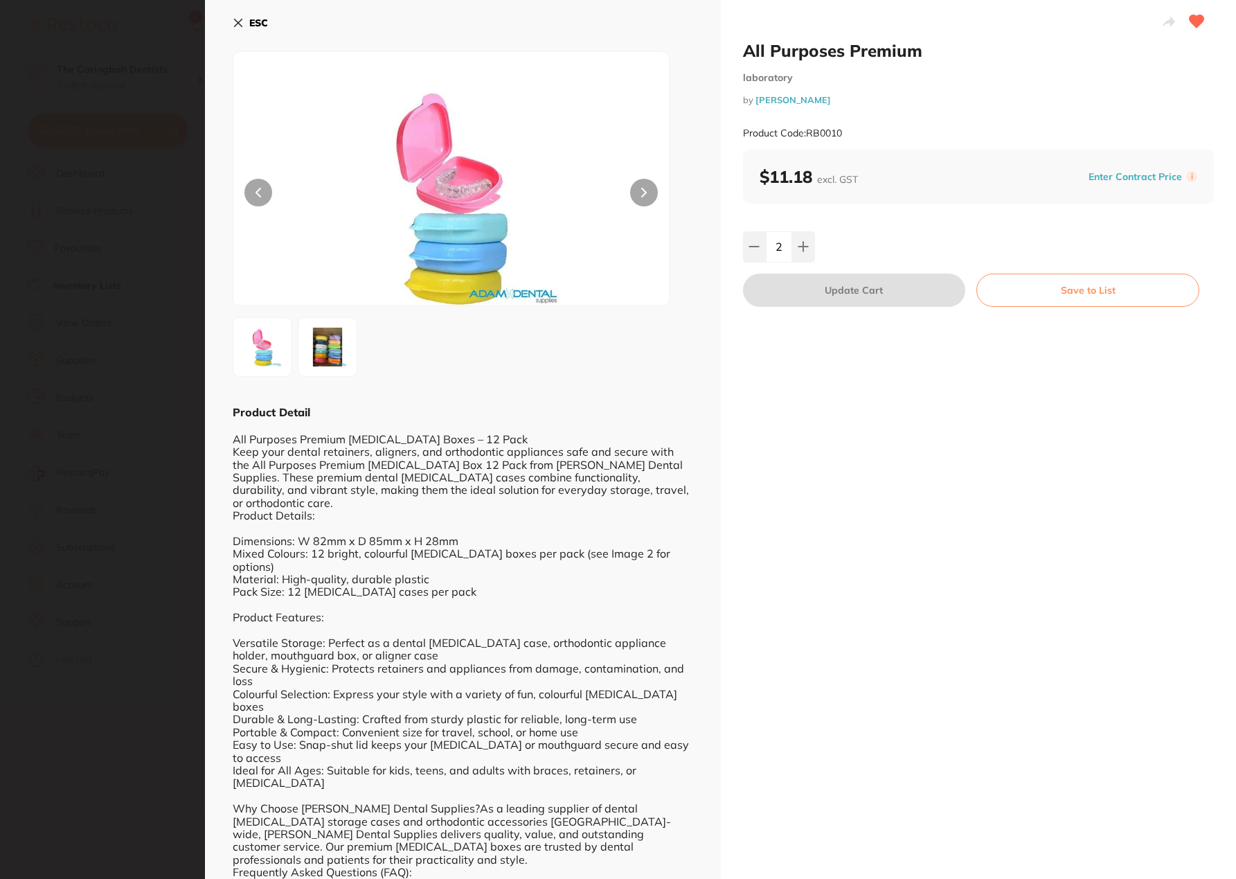
click at [240, 22] on icon at bounding box center [239, 23] width 8 height 8
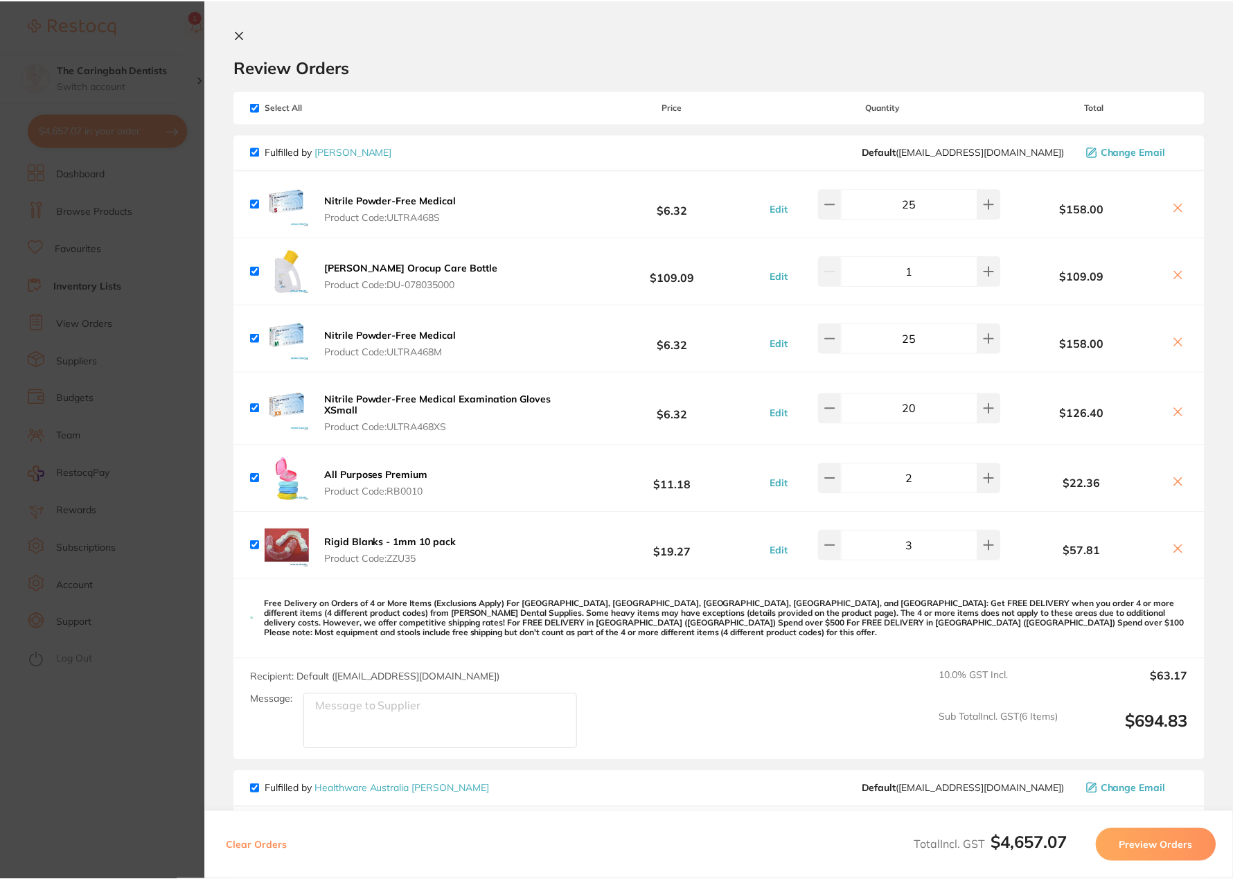
scroll to position [1247, 0]
click at [977, 219] on button at bounding box center [988, 203] width 23 height 30
type input "3"
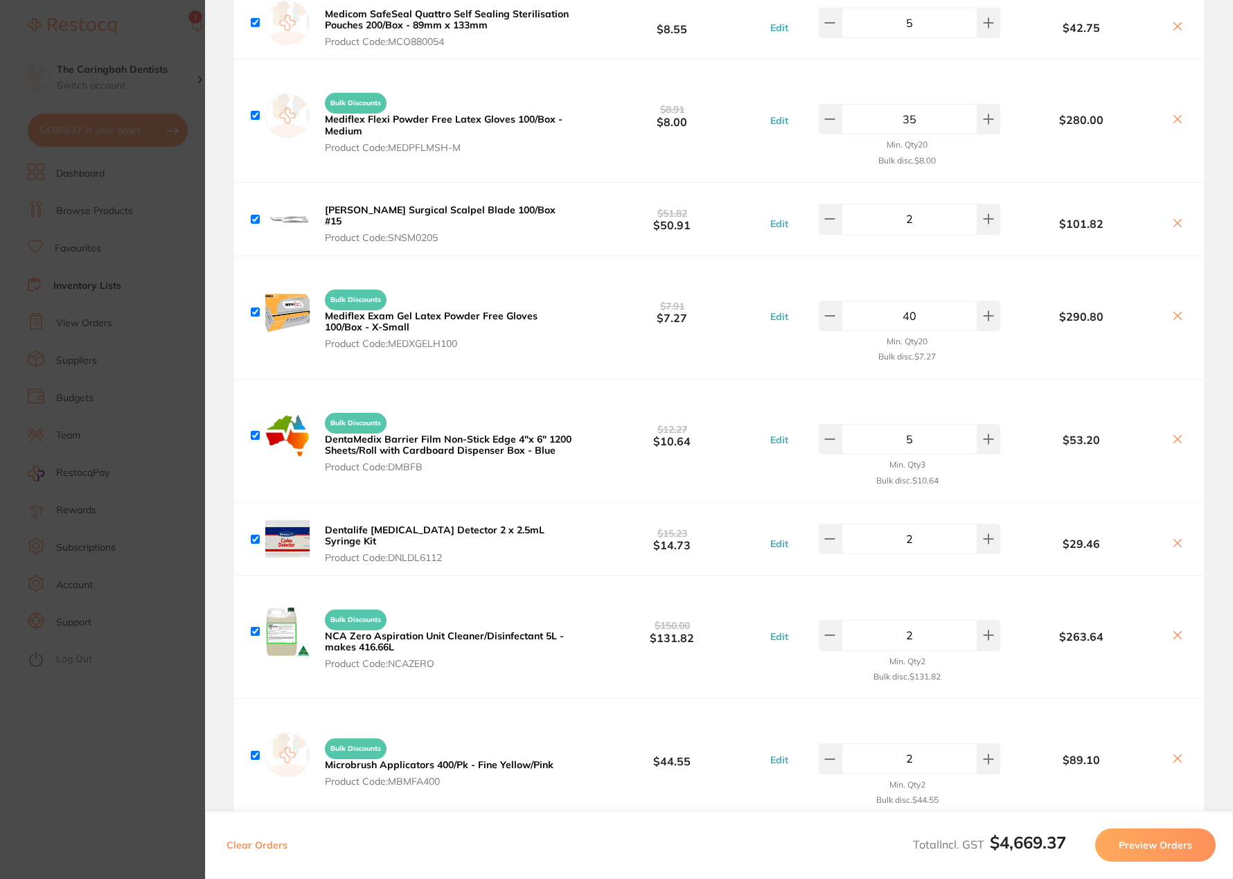
scroll to position [1385, 0]
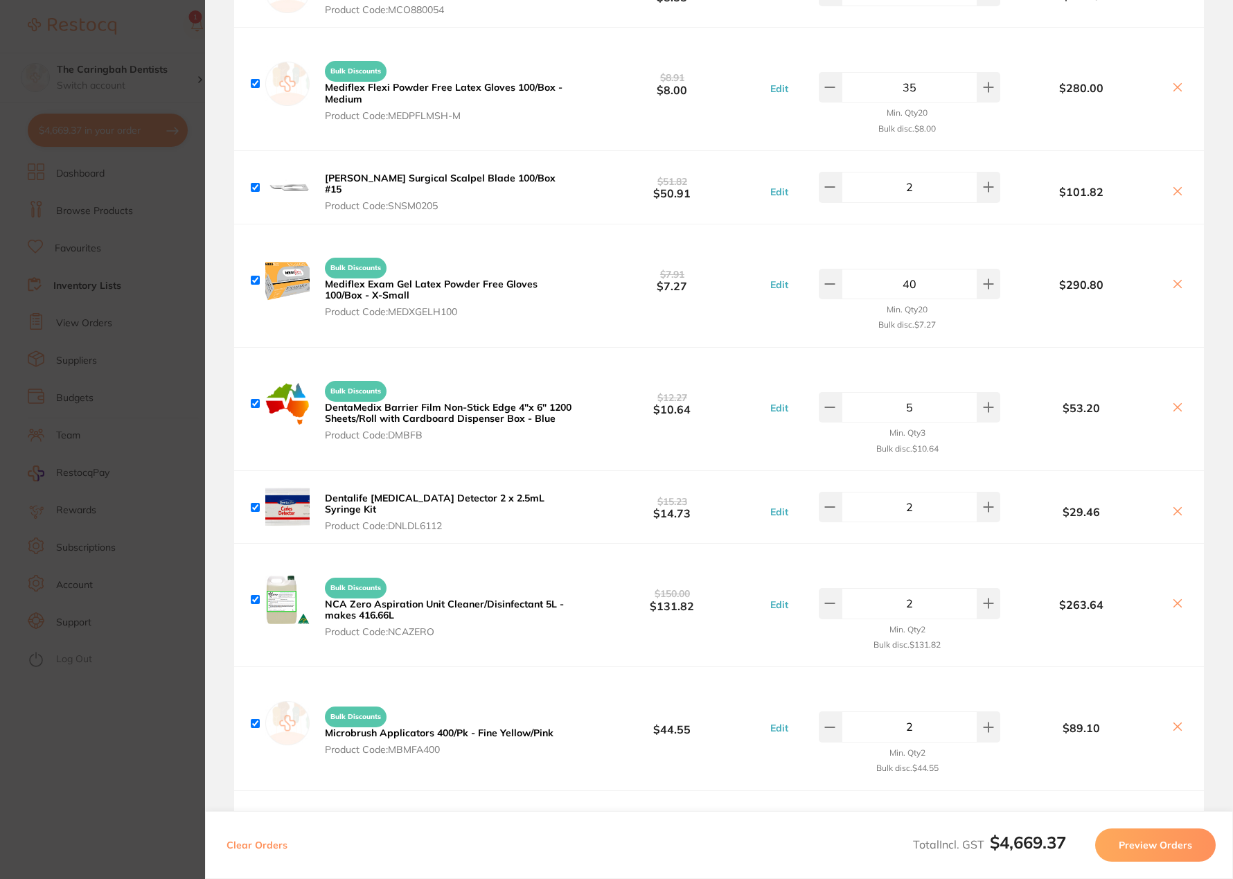
click at [905, 270] on input "40" at bounding box center [909, 284] width 136 height 30
click at [721, 299] on div "Bulk Discounts Mediflex Exam Gel Latex Powder Free Gloves 100/Box - X-Small Pro…" at bounding box center [719, 285] width 970 height 123
type input "30"
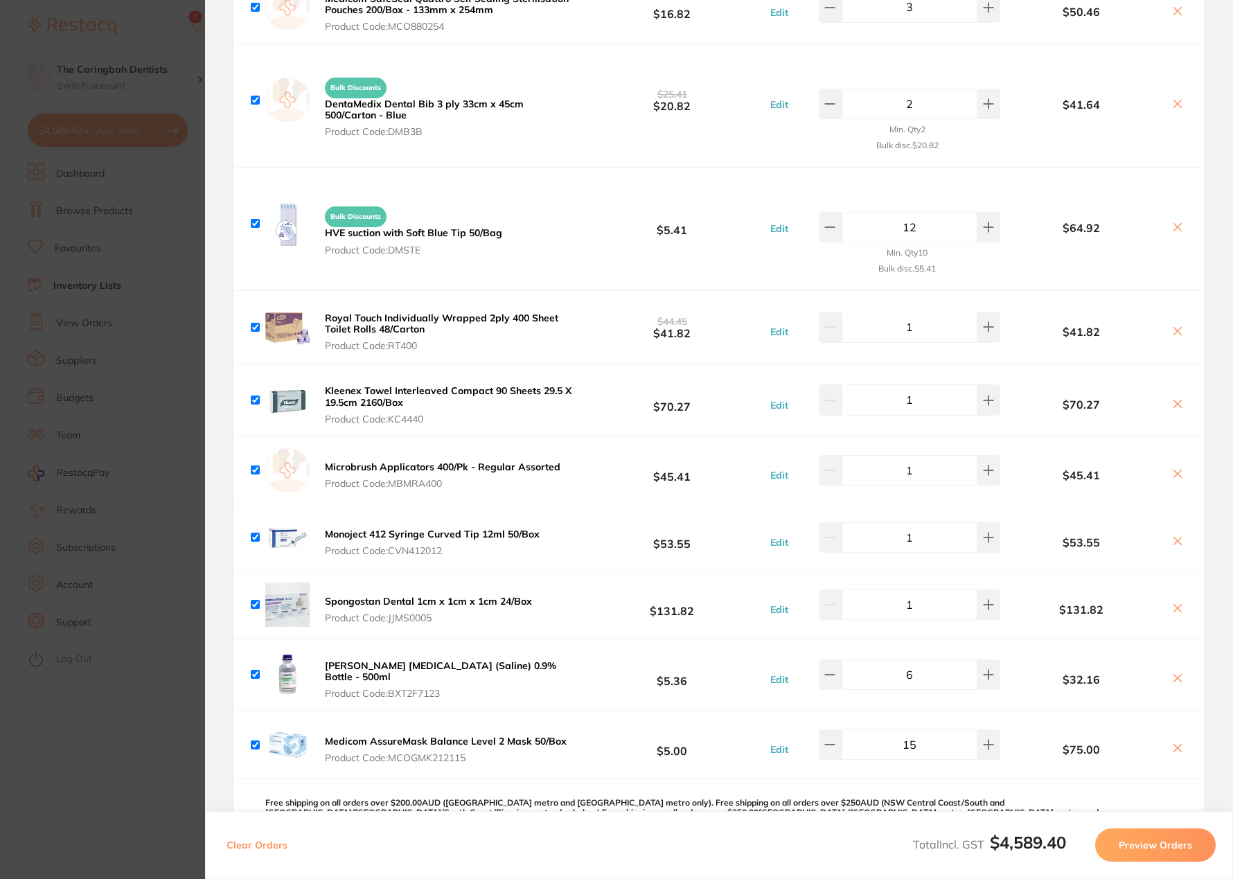
scroll to position [3186, 0]
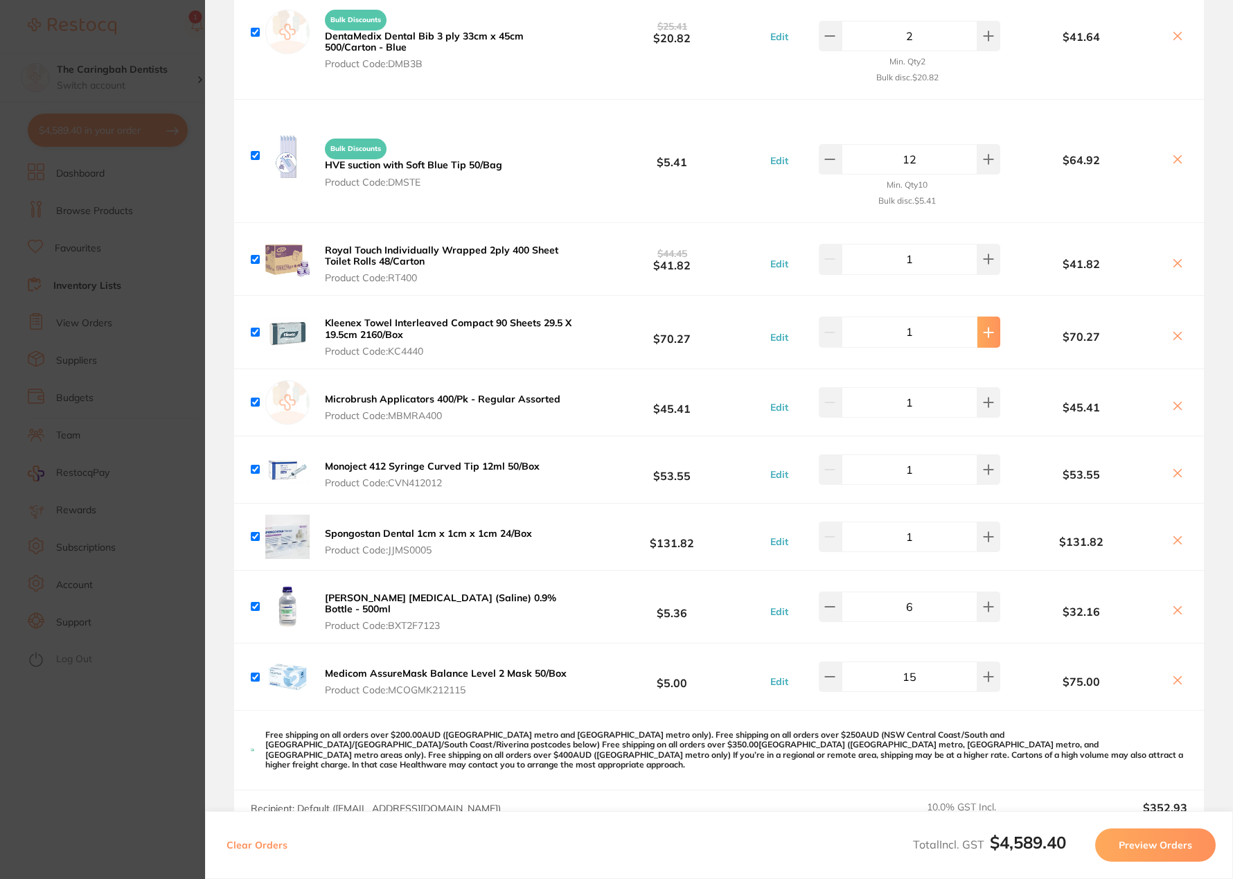
type input "2"
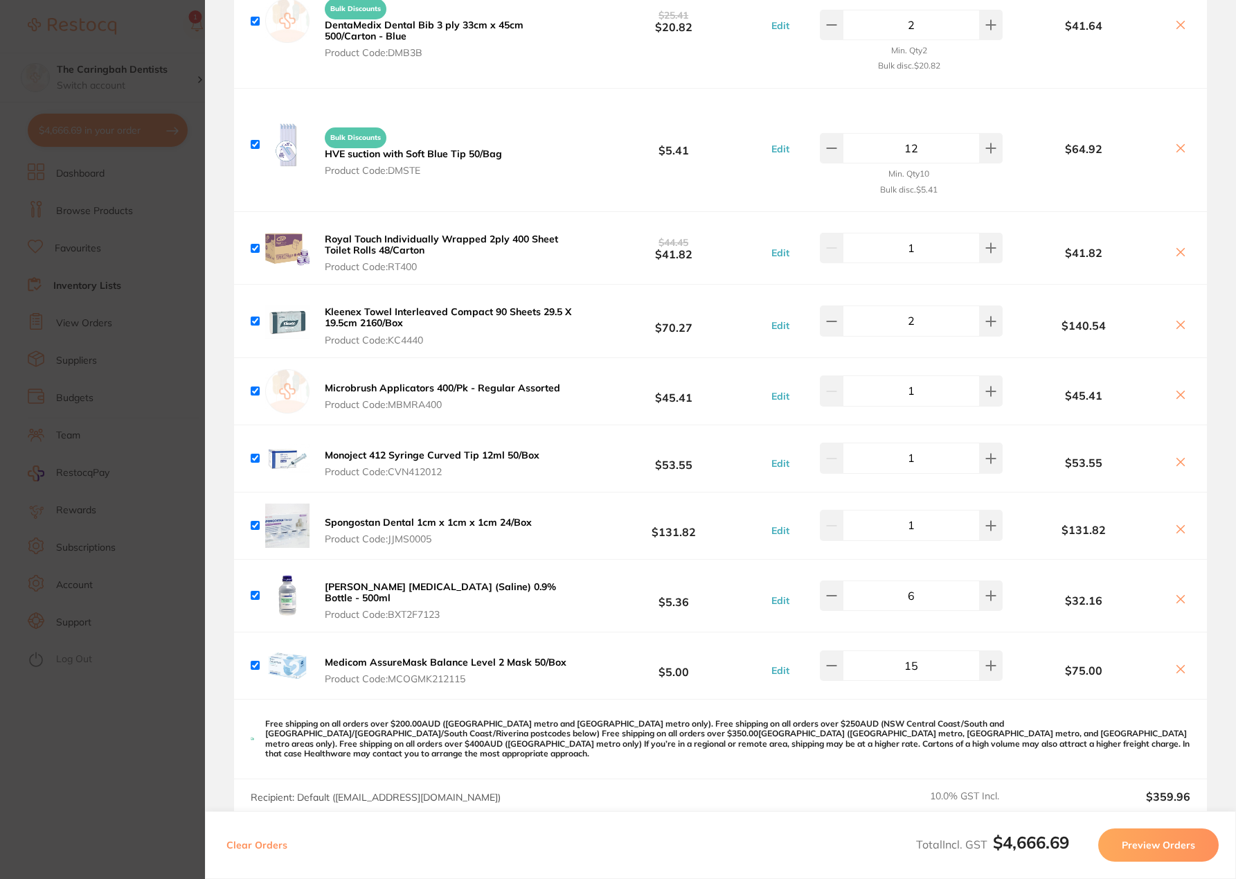
click at [1124, 844] on button "Preview Orders" at bounding box center [1158, 844] width 121 height 33
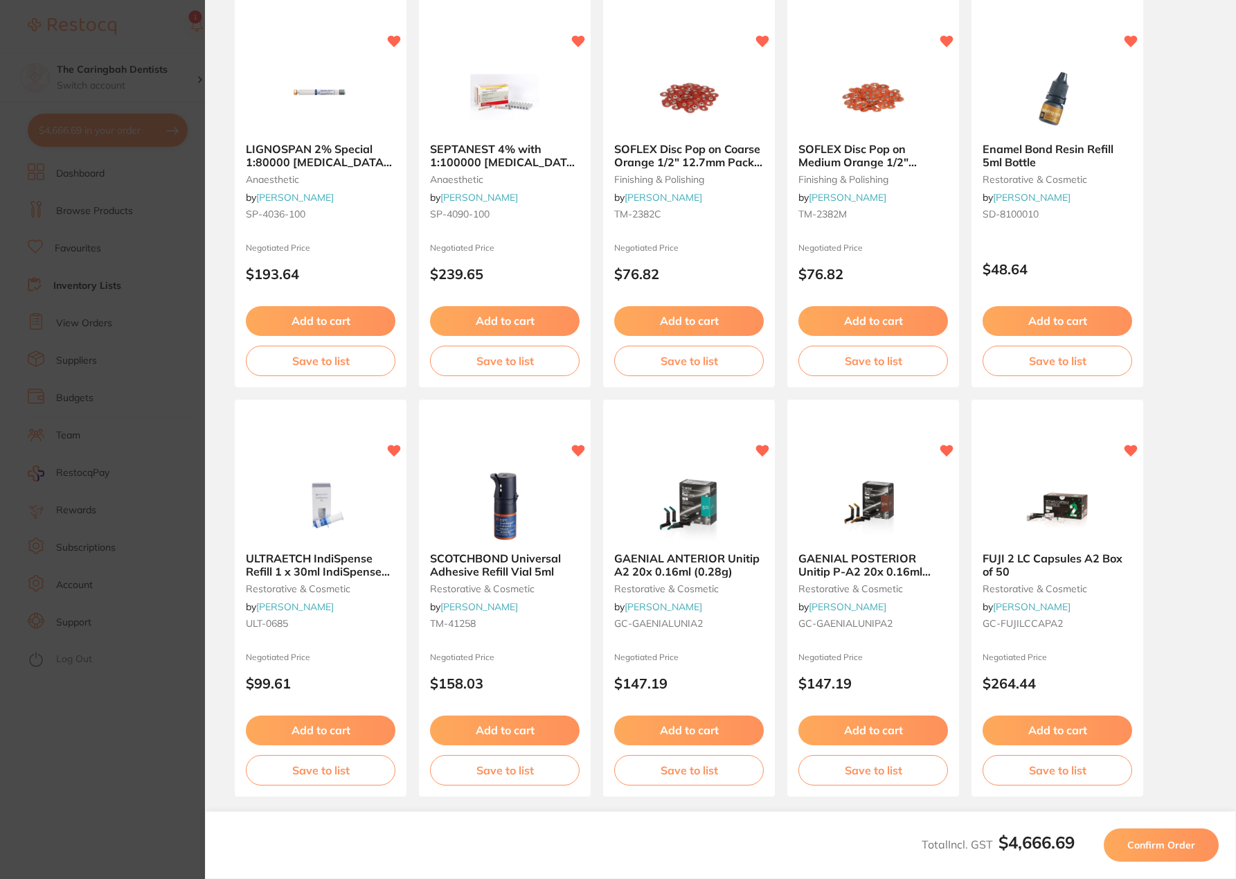
scroll to position [145, 0]
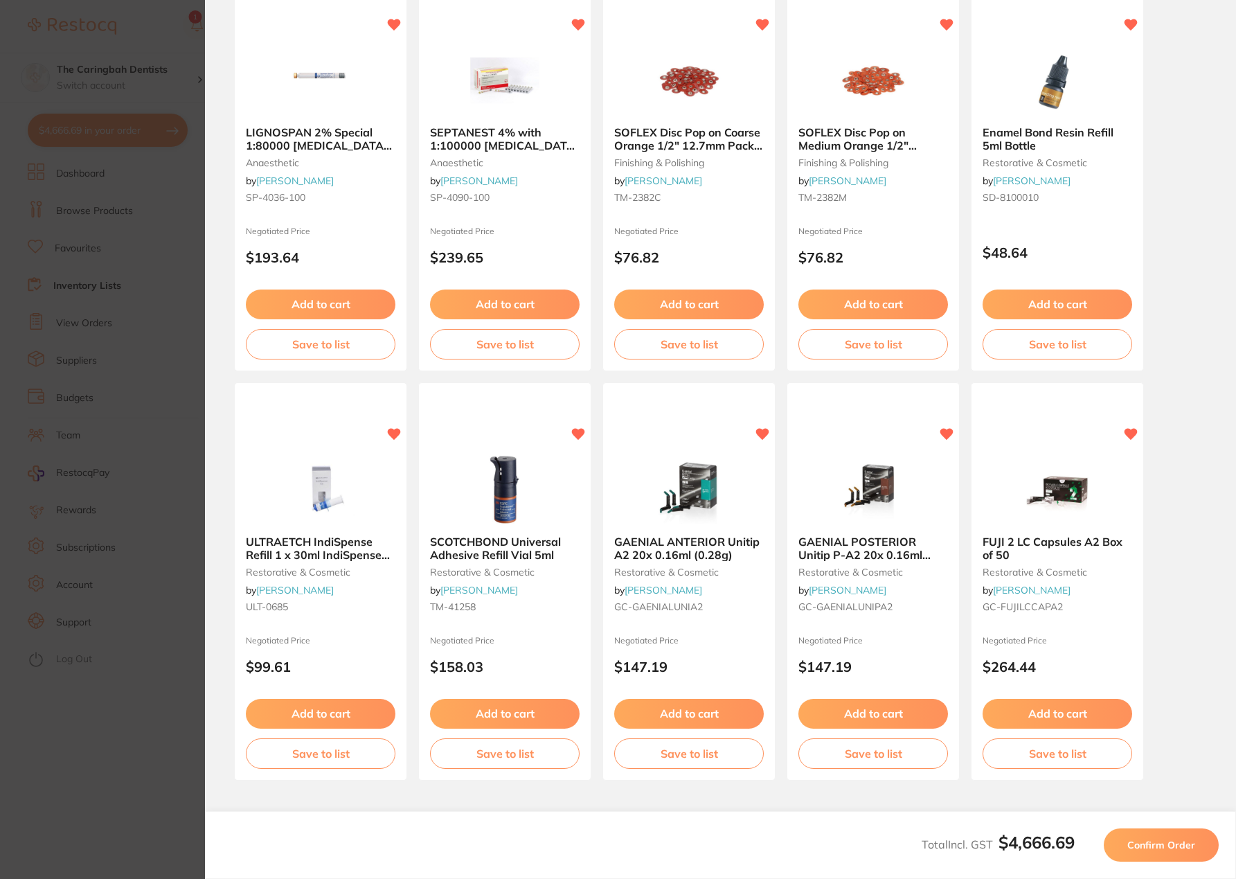
click at [1175, 843] on span "Confirm Order" at bounding box center [1162, 845] width 68 height 12
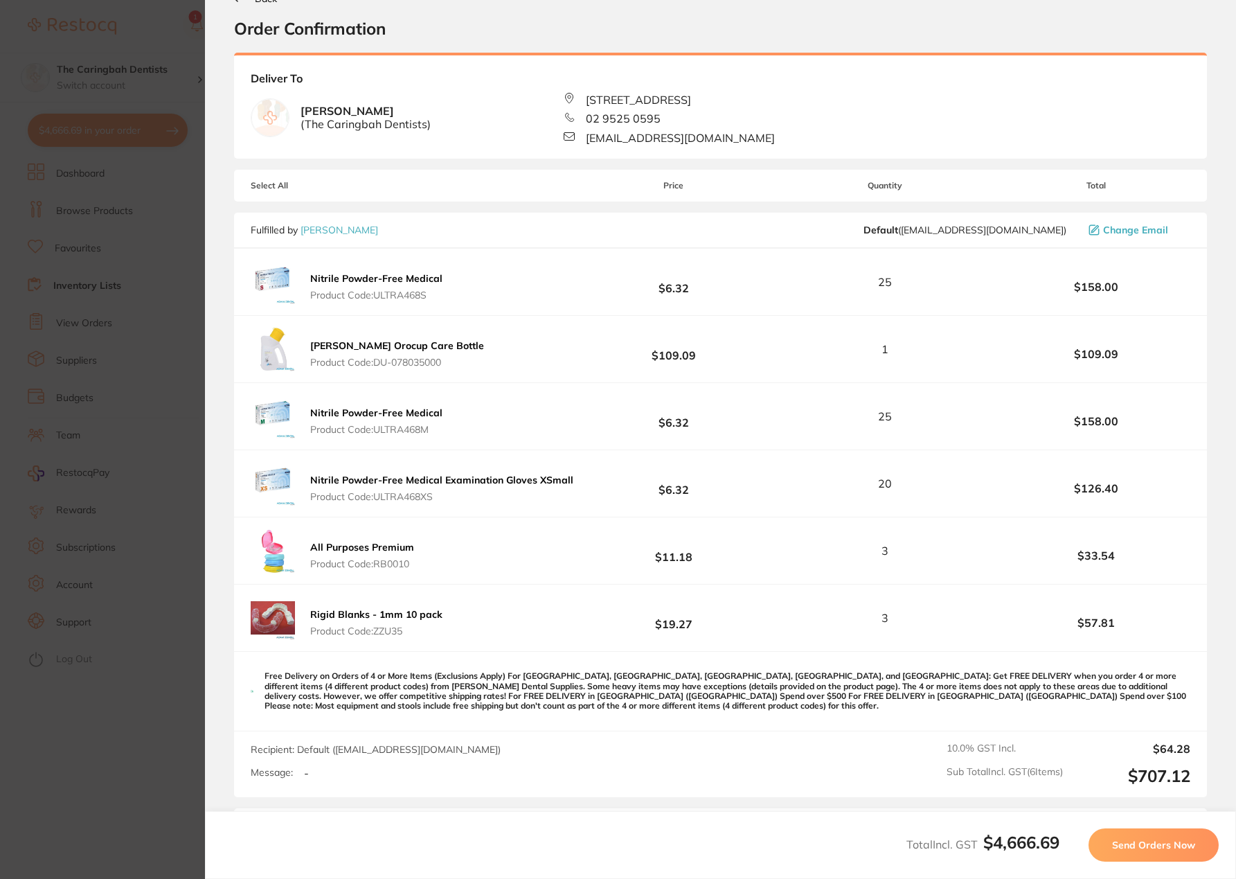
scroll to position [0, 0]
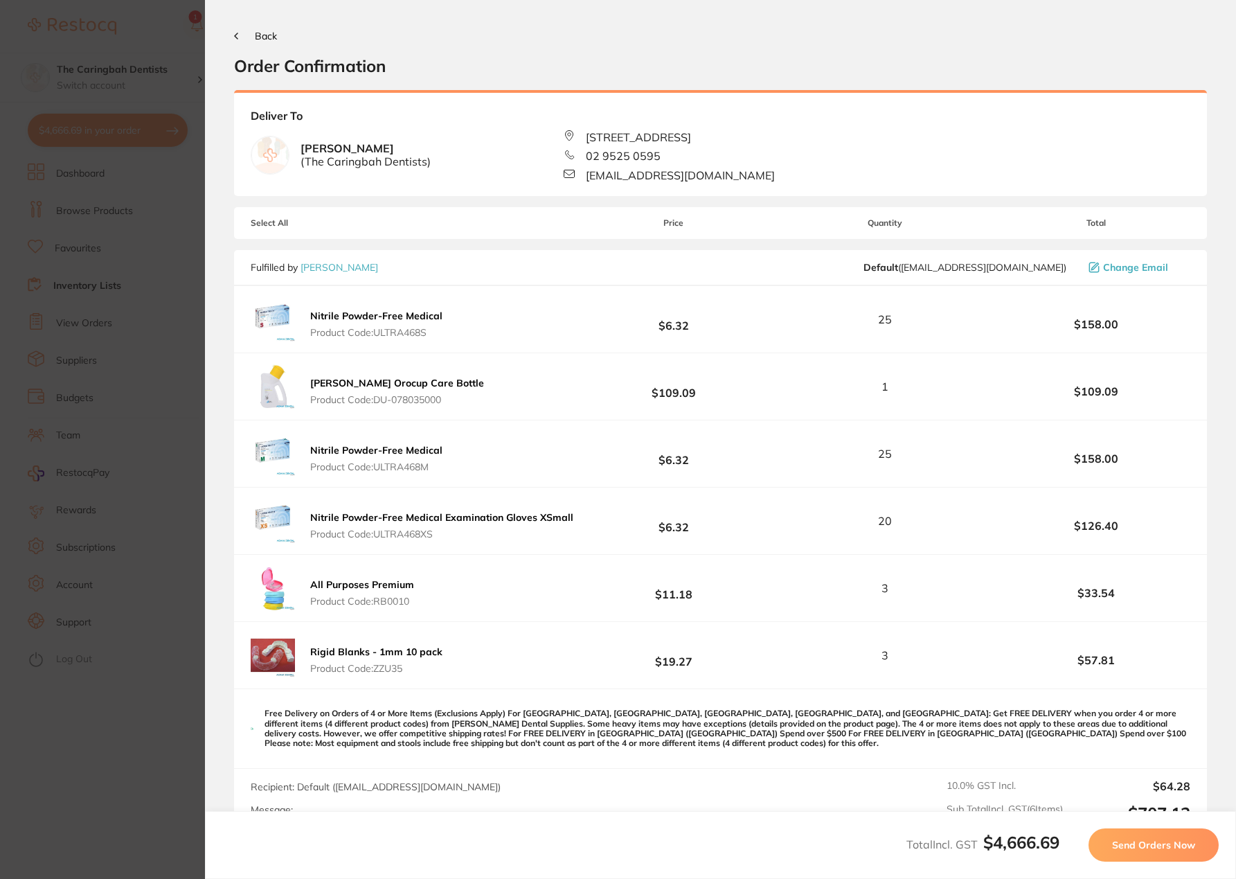
click at [1135, 846] on span "Send Orders Now" at bounding box center [1153, 845] width 83 height 12
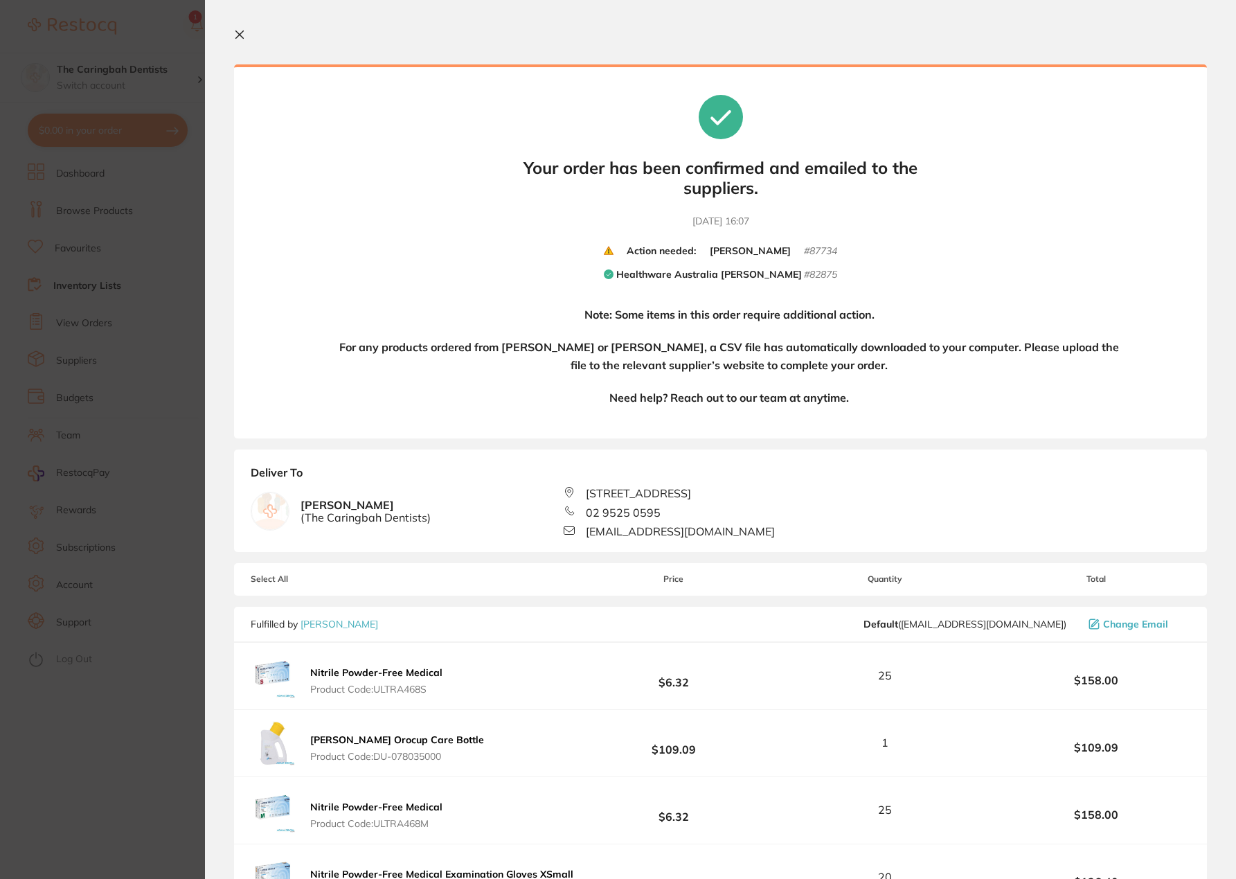
click at [605, 253] on icon at bounding box center [609, 251] width 9 height 8
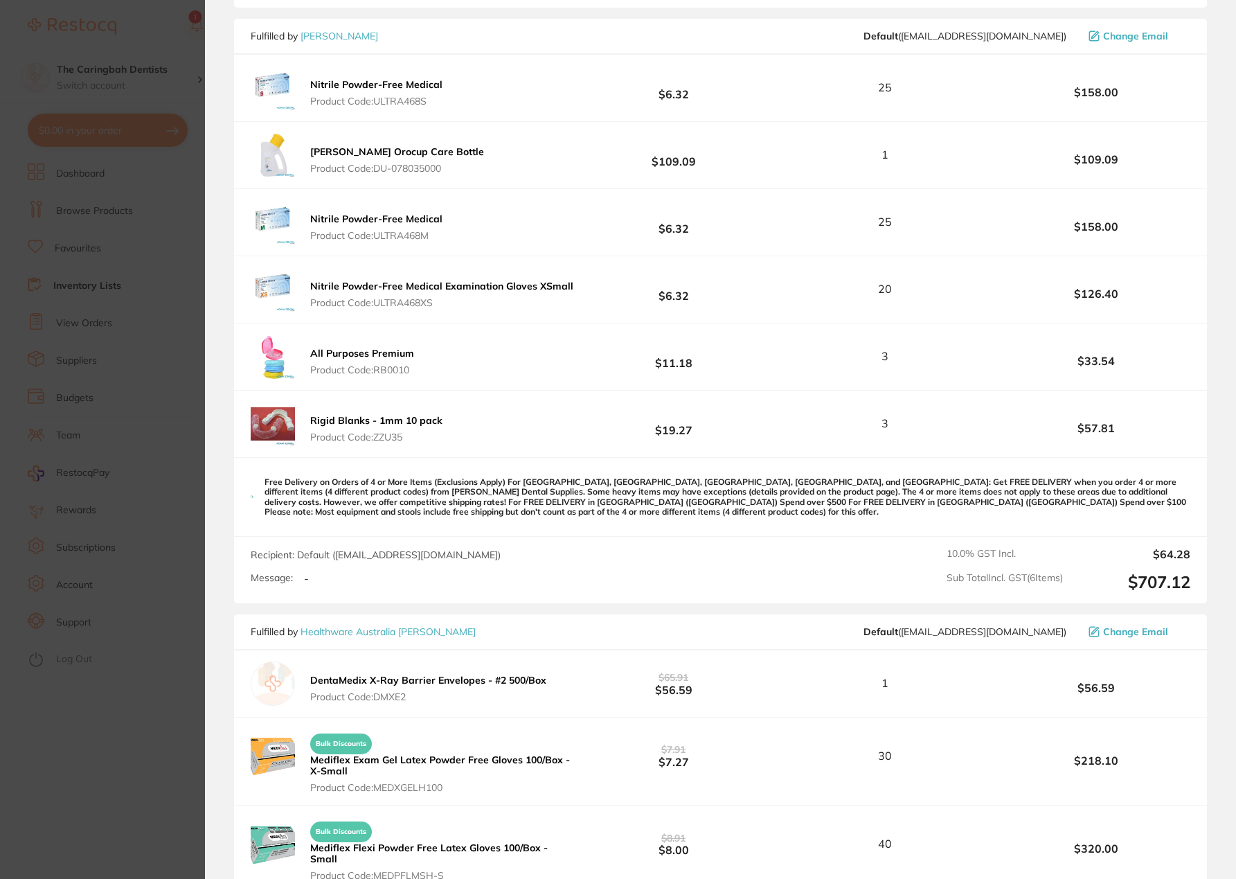
scroll to position [554, 0]
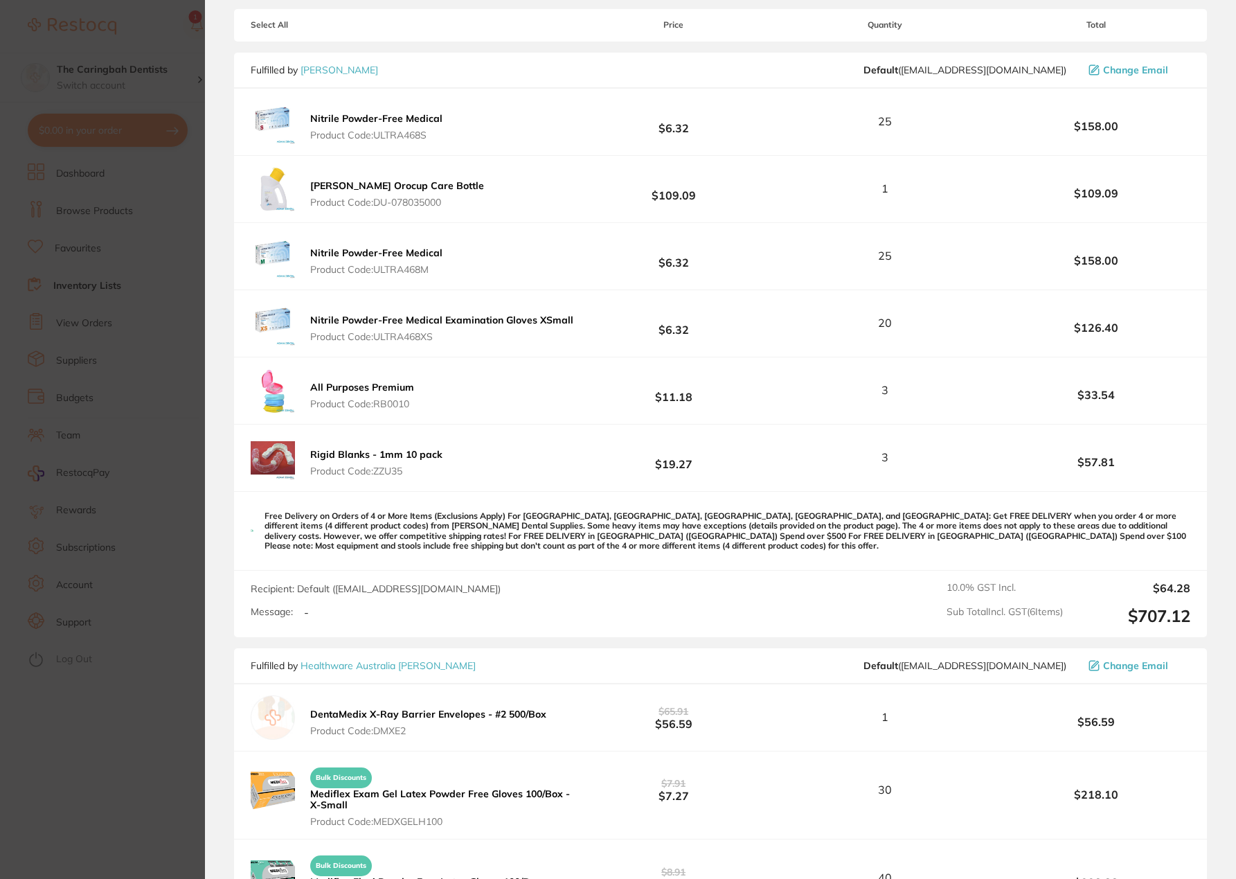
click at [798, 606] on div "Recipient: Default ( save@adamdental.com.au ) Message: - 10.0 % GST Incl. $64.2…" at bounding box center [720, 604] width 973 height 66
drag, startPoint x: 713, startPoint y: 77, endPoint x: 776, endPoint y: 75, distance: 63.1
click at [713, 77] on div "Fulfilled by Adam Dental Default ( save@adamdental.com.au ) Change Email" at bounding box center [720, 71] width 973 height 36
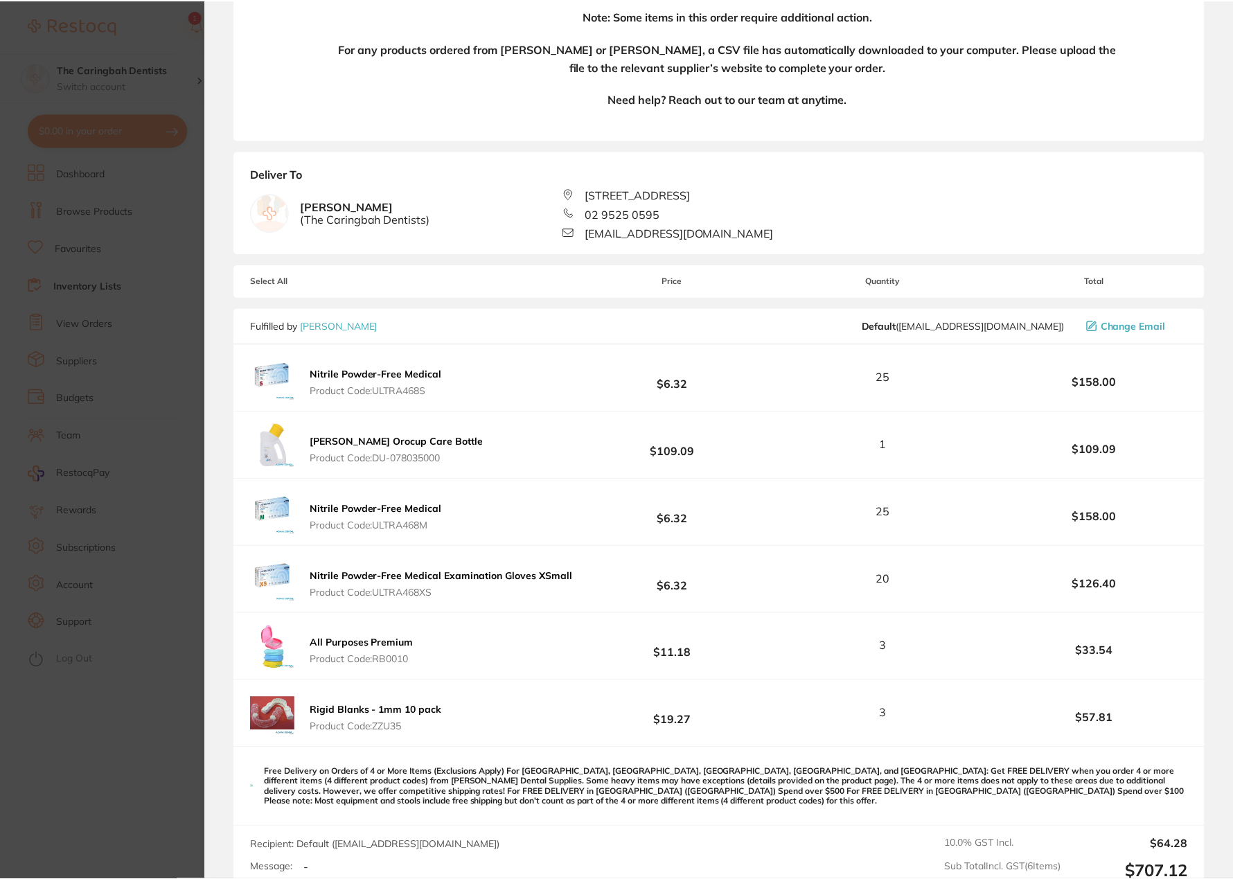
scroll to position [0, 0]
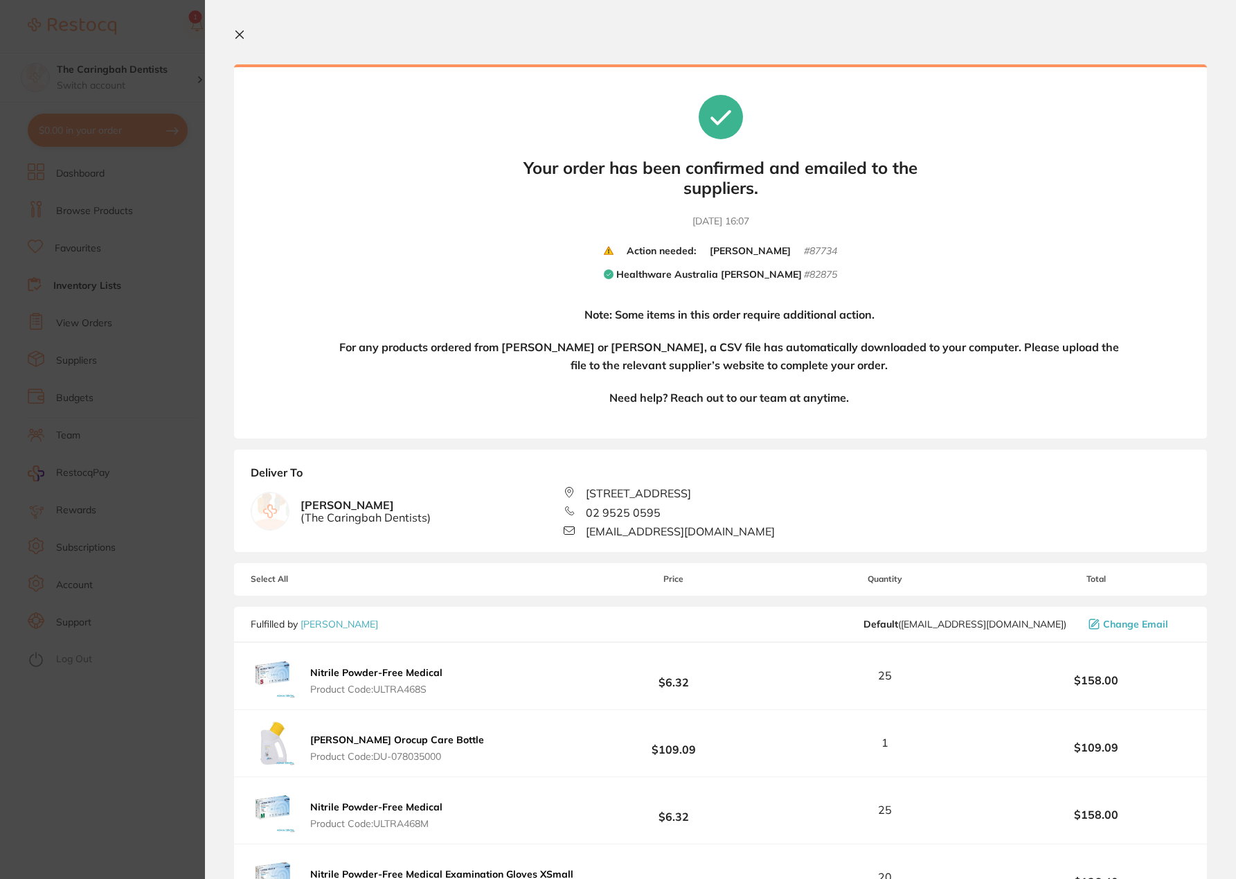
click at [239, 35] on icon at bounding box center [240, 35] width 8 height 8
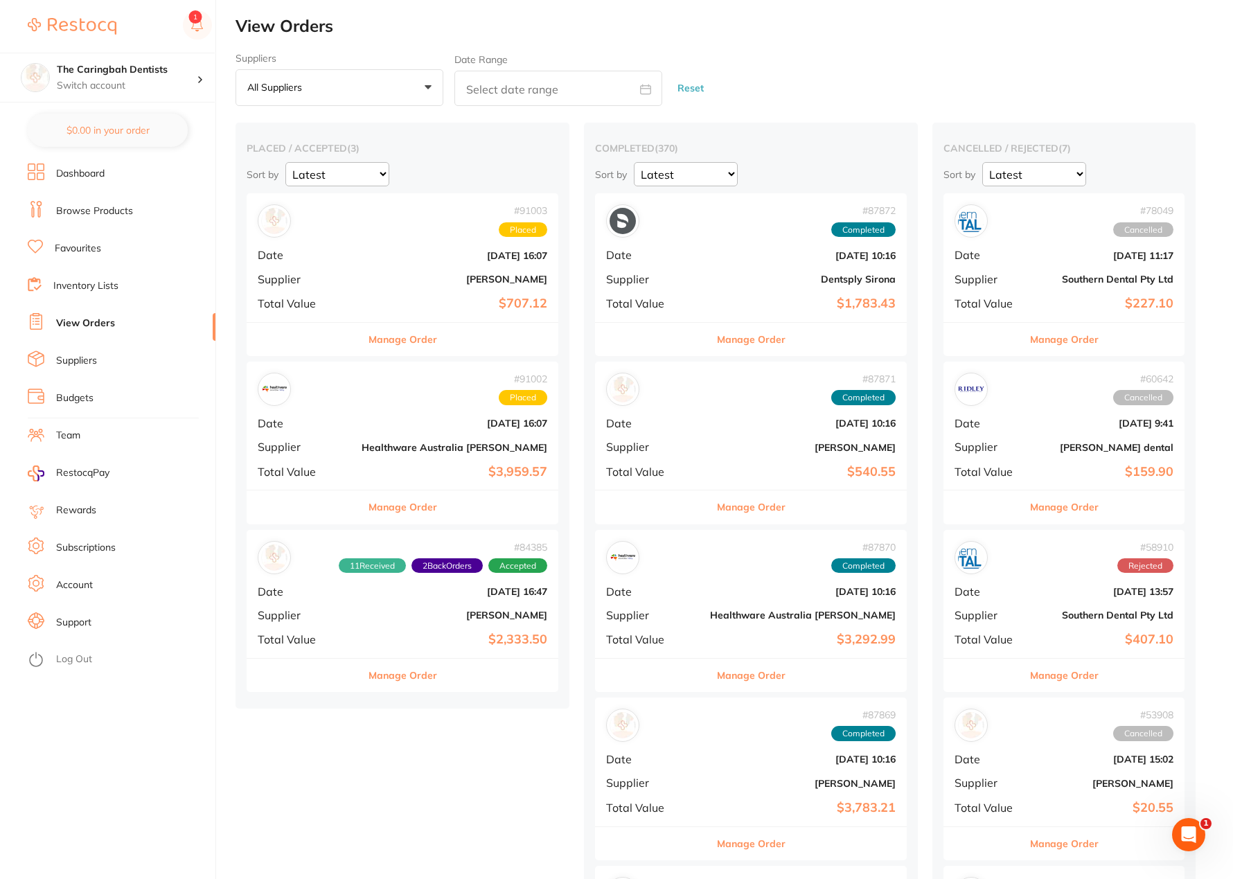
click at [400, 274] on b "[PERSON_NAME]" at bounding box center [455, 279] width 186 height 11
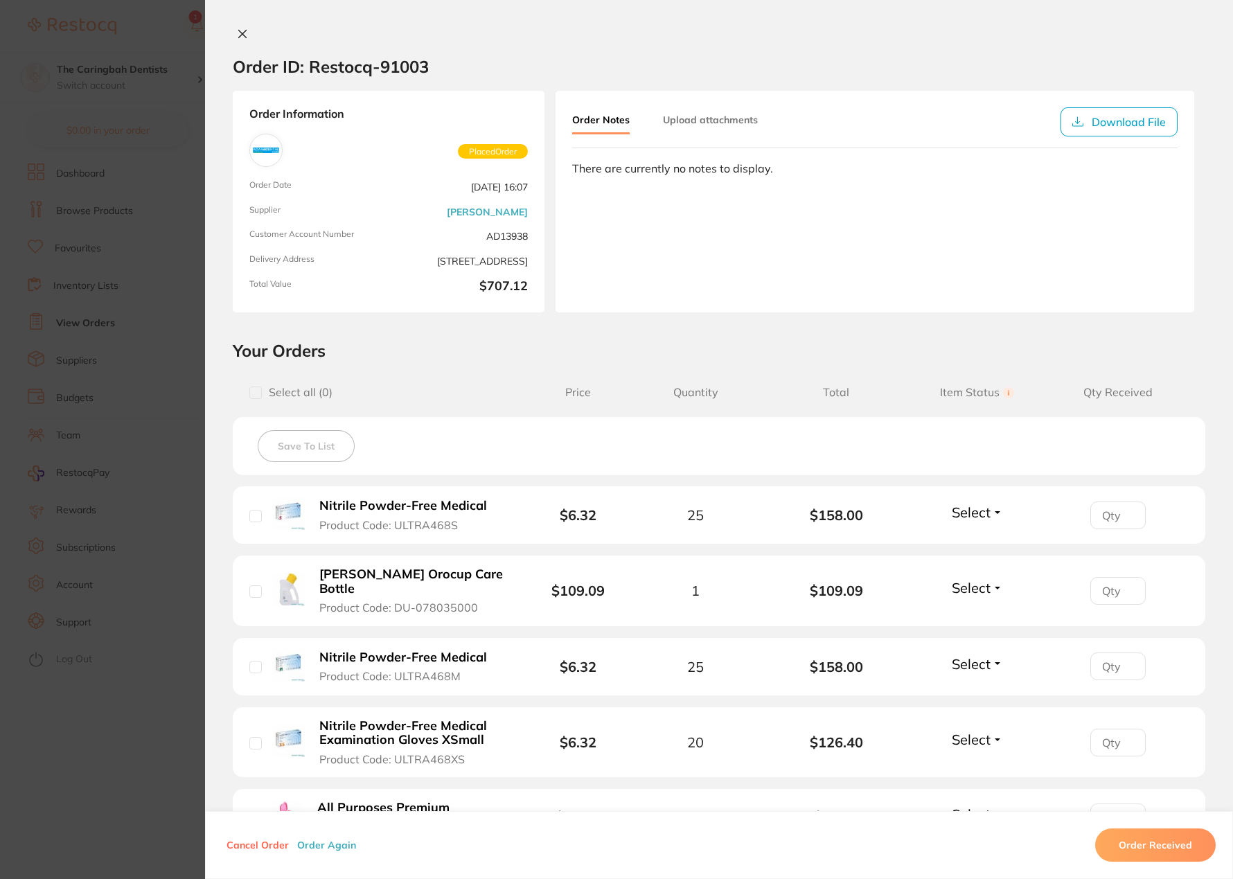
drag, startPoint x: 141, startPoint y: 45, endPoint x: 226, endPoint y: 80, distance: 92.2
click at [141, 45] on section "Order ID: Restocq- 91003 Order Information Placed Order Order Date Aug 21 2025,…" at bounding box center [616, 439] width 1233 height 879
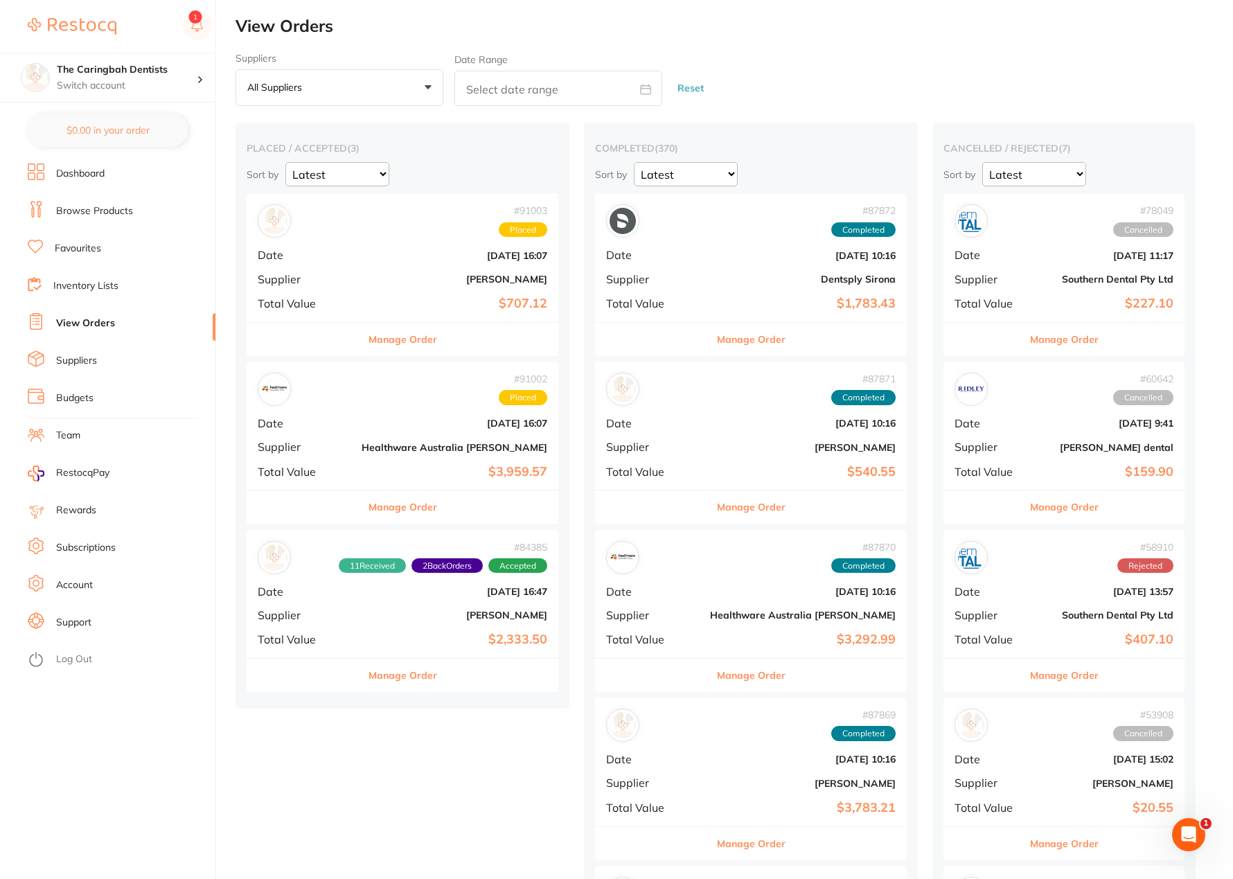
click at [395, 677] on button "Manage Order" at bounding box center [402, 675] width 69 height 33
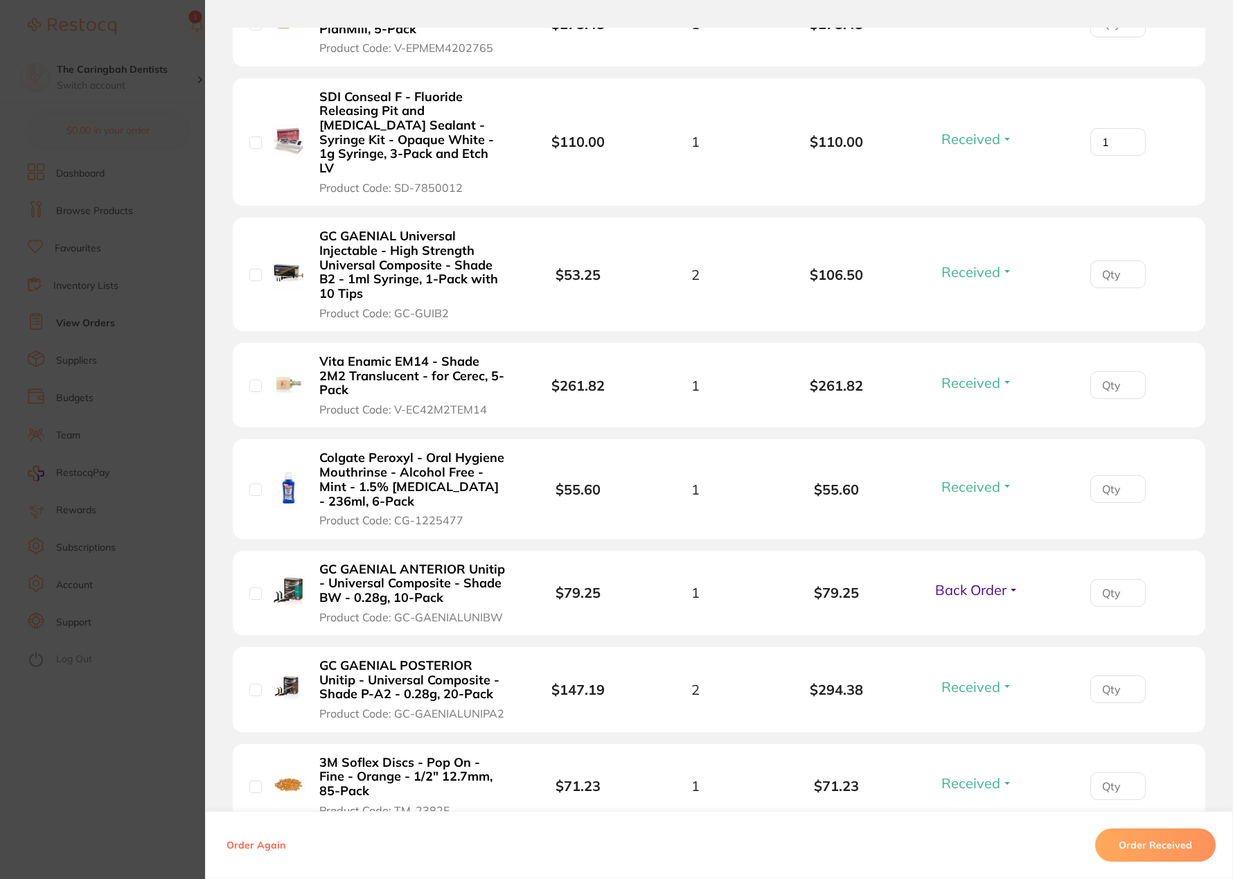
scroll to position [208, 0]
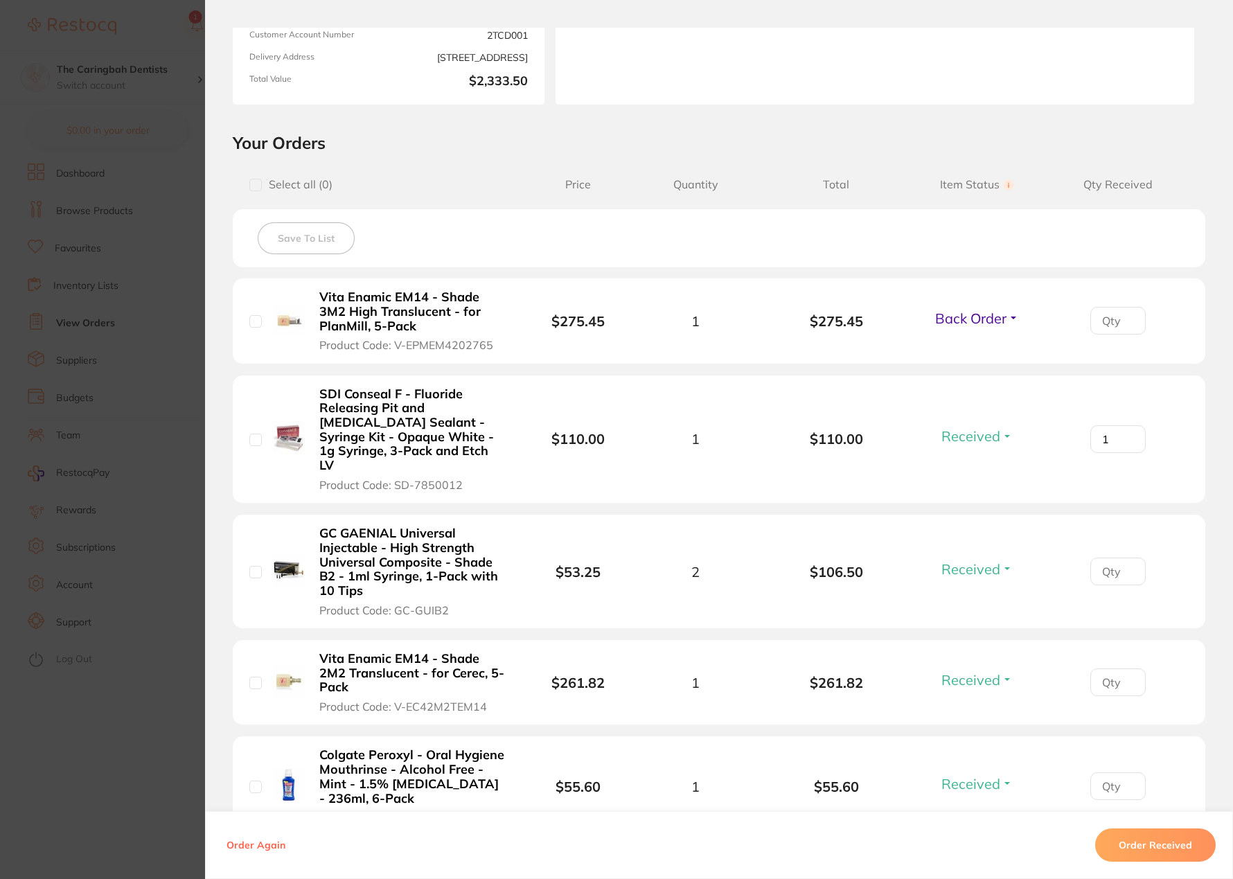
click at [948, 325] on span "Back Order" at bounding box center [970, 318] width 71 height 17
click at [971, 348] on li "Vita Enamic EM14 - Shade 3M2 High Translucent - for PlanMill, 5-Pack Product Co…" at bounding box center [719, 320] width 972 height 85
drag, startPoint x: 972, startPoint y: 316, endPoint x: 971, endPoint y: 336, distance: 20.1
click at [971, 317] on span "Back Order" at bounding box center [970, 318] width 71 height 17
click at [971, 343] on span "Received" at bounding box center [976, 348] width 35 height 10
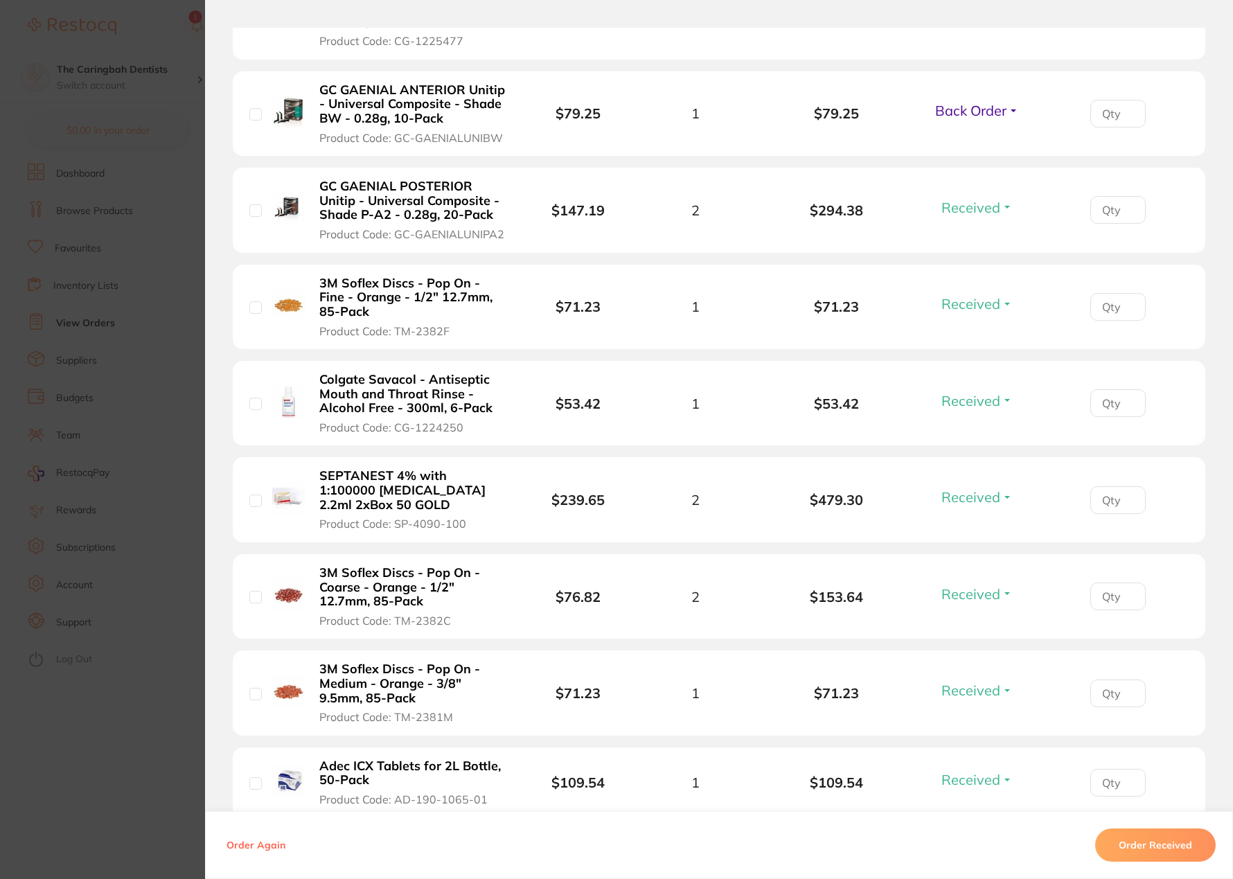
scroll to position [900, 0]
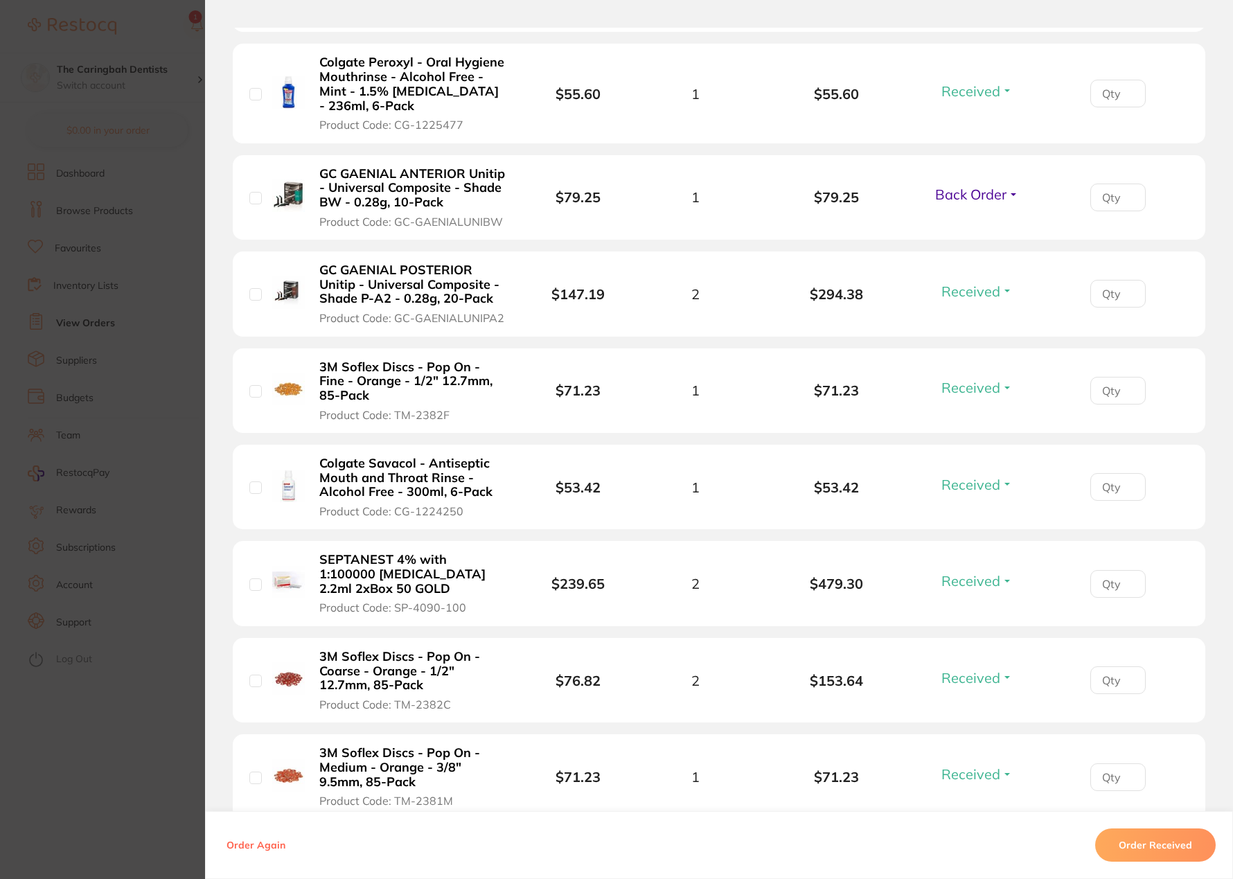
click at [991, 186] on span "Back Order" at bounding box center [970, 194] width 71 height 17
click at [992, 208] on ul "Received Back Order" at bounding box center [976, 234] width 53 height 53
click at [977, 219] on span "Received" at bounding box center [976, 224] width 35 height 10
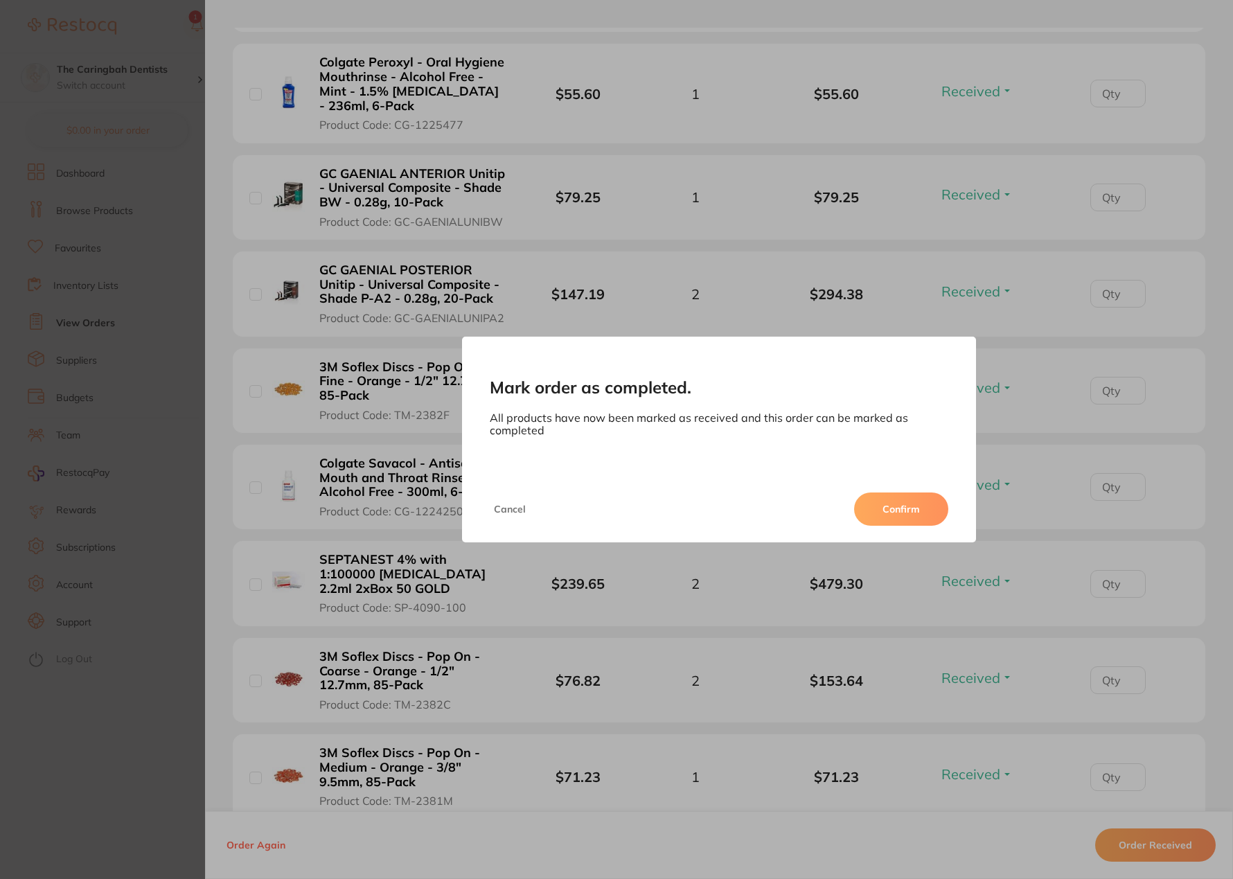
click at [905, 509] on button "Confirm" at bounding box center [901, 508] width 94 height 33
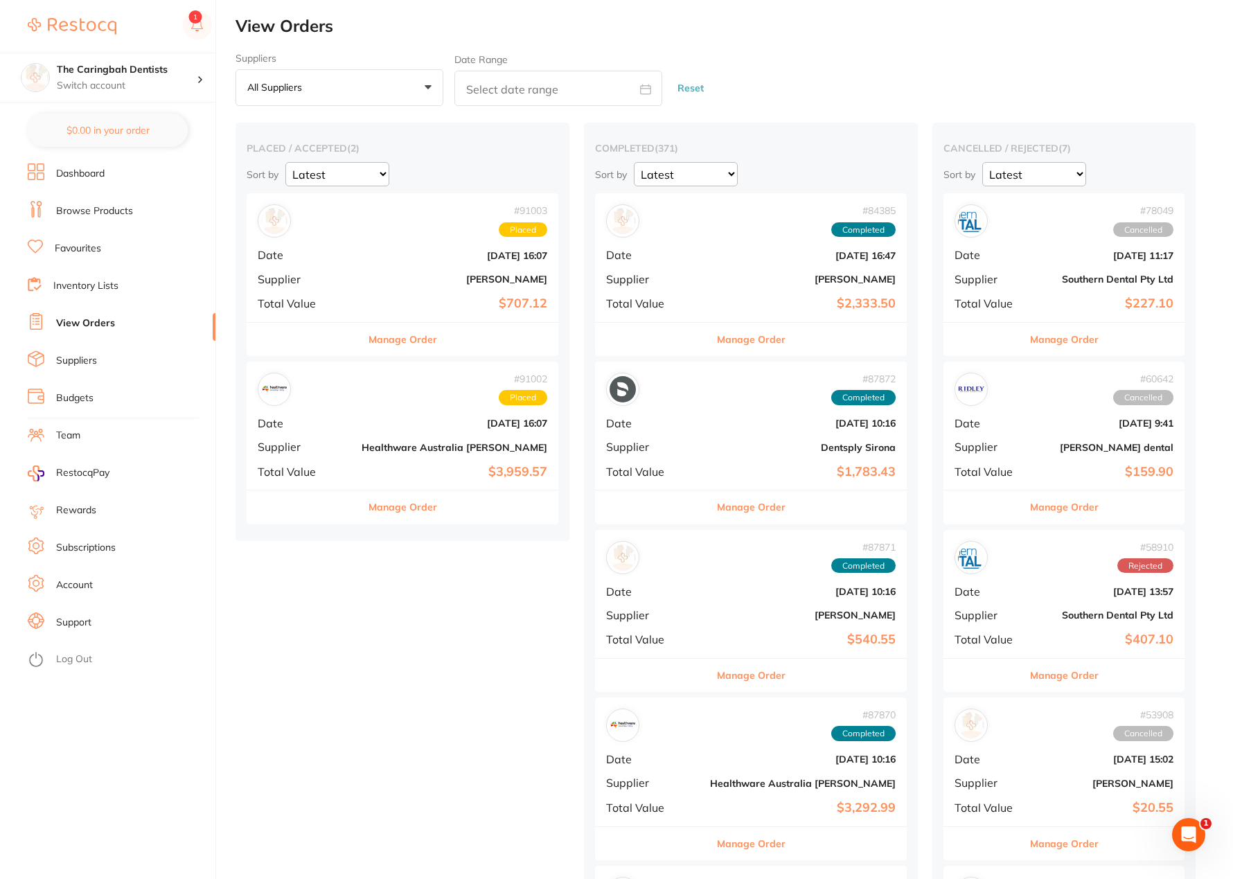
click at [502, 35] on h2 "View Orders" at bounding box center [733, 26] width 997 height 19
click at [193, 30] on rect at bounding box center [197, 24] width 29 height 29
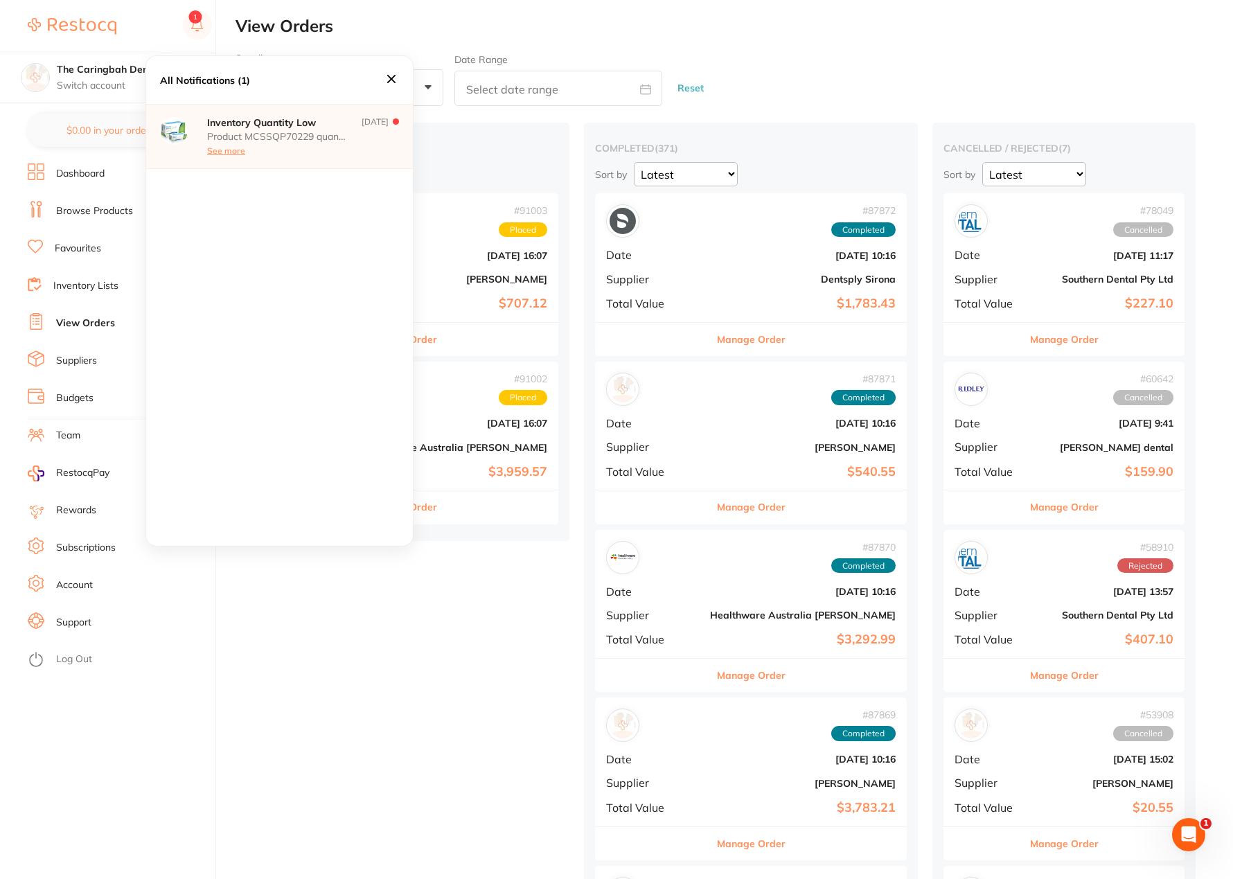
click at [395, 78] on icon at bounding box center [391, 78] width 15 height 15
